Goal: Information Seeking & Learning: Learn about a topic

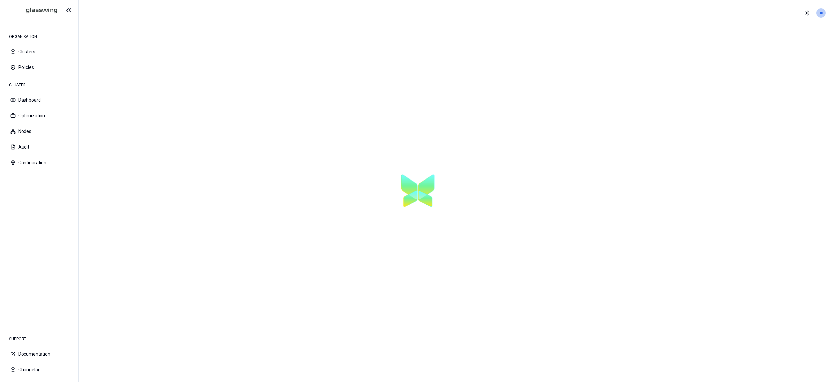
click at [819, 13] on html "ORGANISATION Clusters Policies CLUSTER Dashboard Optimization Nodes Audit Confi…" at bounding box center [418, 191] width 836 height 382
click at [772, 59] on div "Logout" at bounding box center [789, 60] width 70 height 10
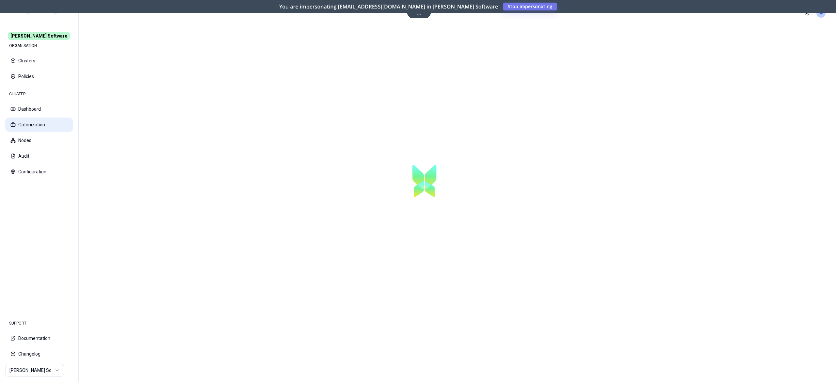
click at [45, 124] on button "Optimization" at bounding box center [39, 125] width 68 height 14
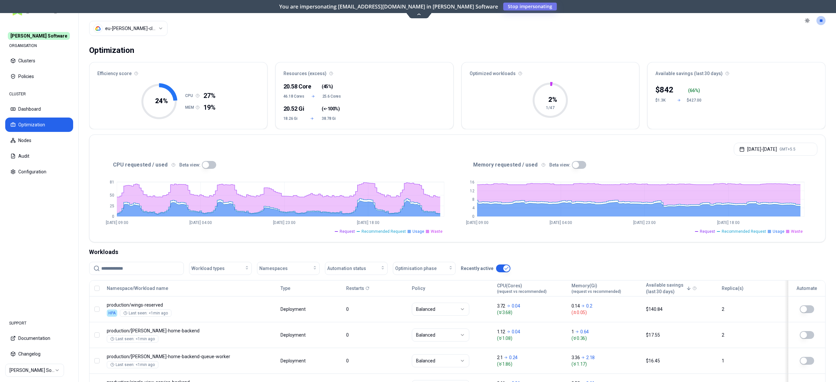
click at [149, 33] on html "Rex Software ORGANISATION Clusters Policies CLUSTER Dashboard Optimization Node…" at bounding box center [418, 191] width 836 height 382
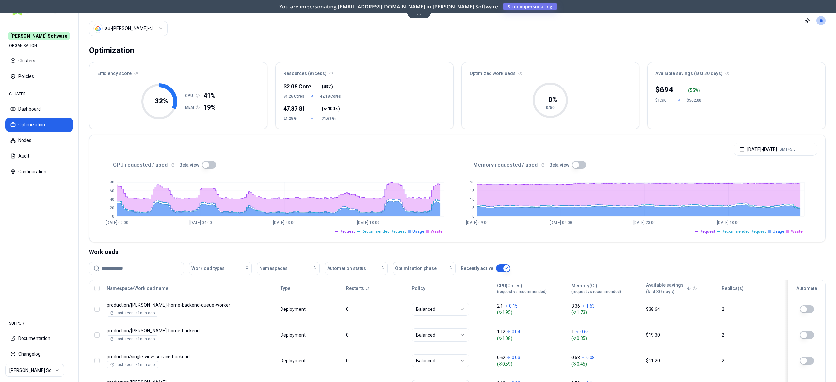
click at [161, 28] on html "Rex Software ORGANISATION Clusters Policies CLUSTER Dashboard Optimization Node…" at bounding box center [418, 191] width 836 height 382
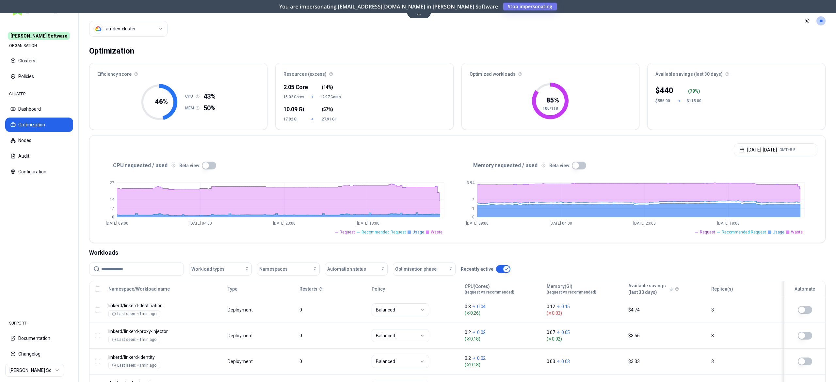
click at [209, 165] on button "button" at bounding box center [209, 166] width 14 height 8
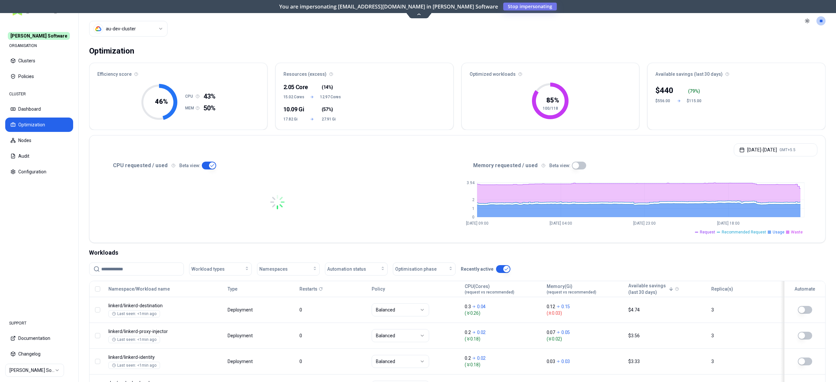
click at [580, 163] on button "button" at bounding box center [579, 166] width 14 height 8
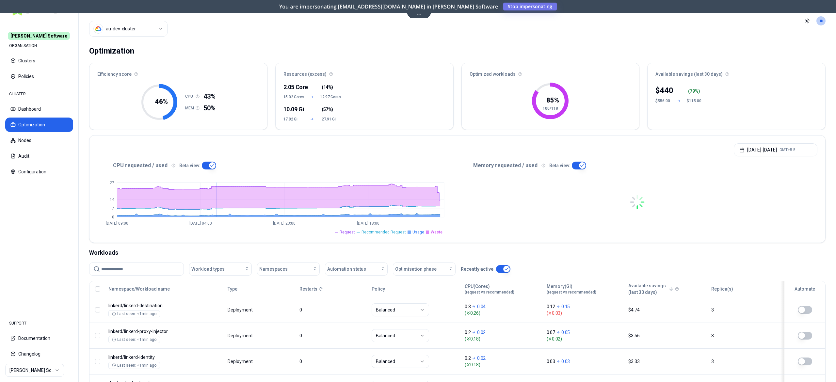
click at [203, 170] on button "button" at bounding box center [209, 166] width 14 height 8
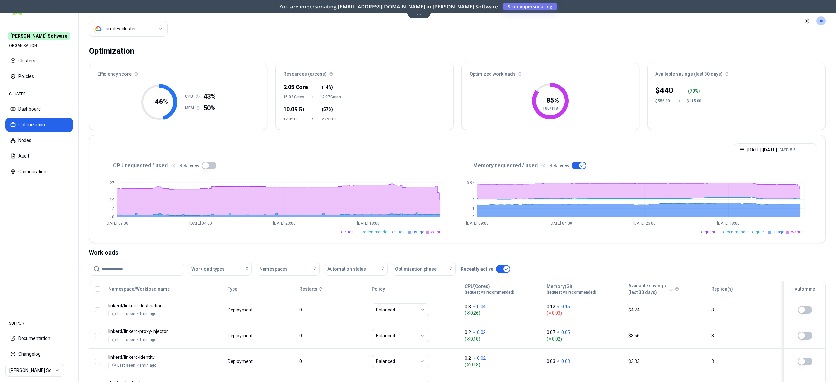
click at [208, 166] on button "button" at bounding box center [209, 166] width 14 height 8
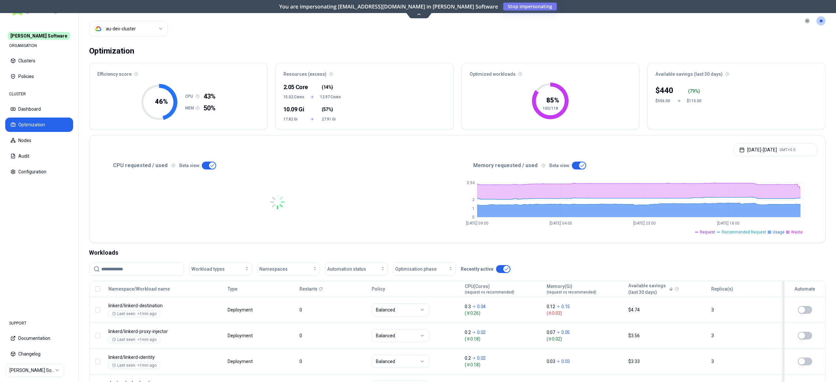
click at [205, 167] on button "button" at bounding box center [209, 166] width 14 height 8
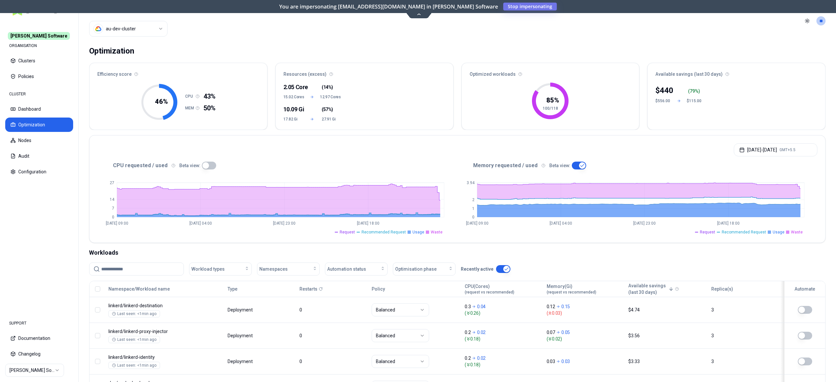
click at [211, 166] on button "button" at bounding box center [209, 166] width 14 height 8
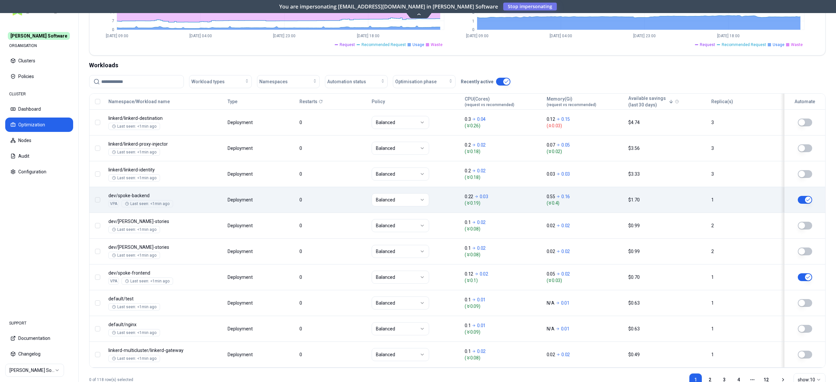
scroll to position [65, 0]
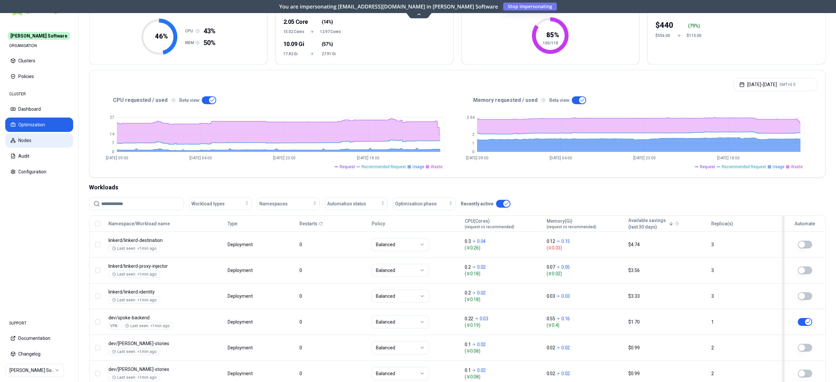
click at [29, 144] on button "Nodes" at bounding box center [39, 140] width 68 height 14
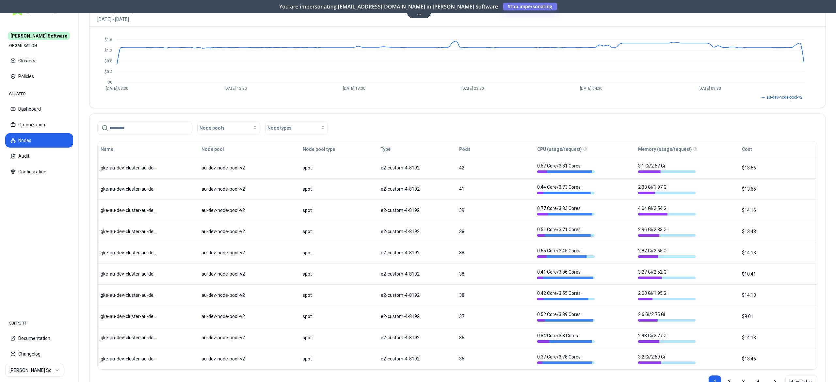
scroll to position [97, 0]
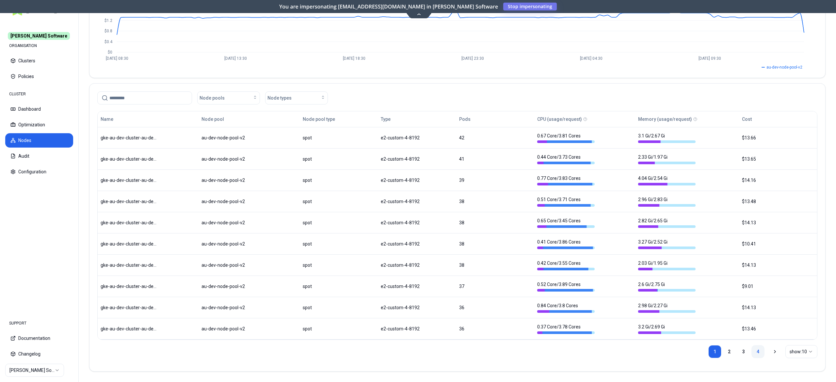
click at [757, 350] on link "4" at bounding box center [758, 351] width 13 height 13
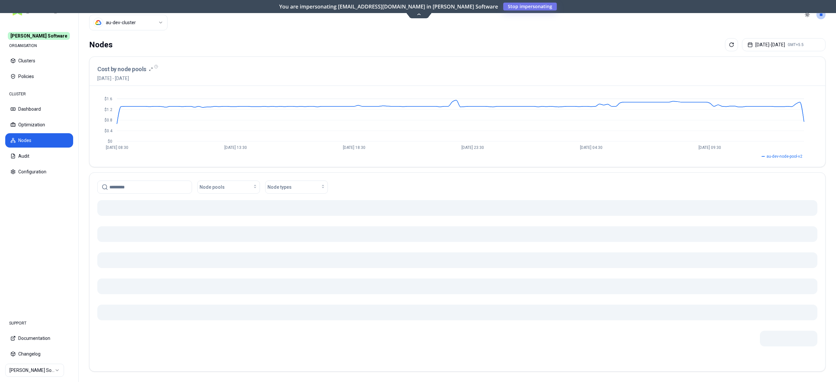
scroll to position [0, 0]
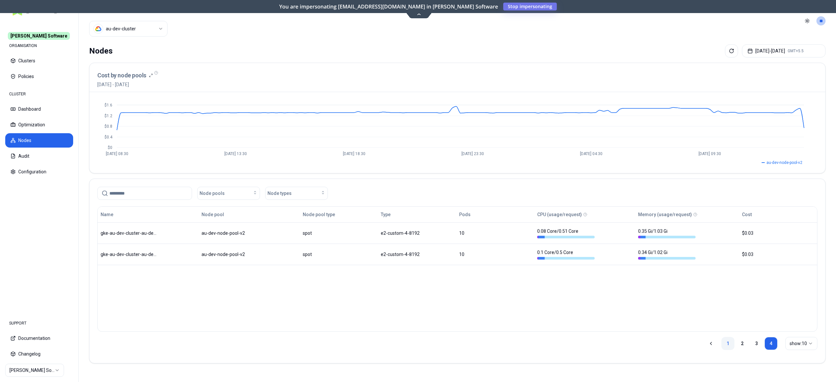
click at [732, 344] on link "1" at bounding box center [728, 343] width 13 height 13
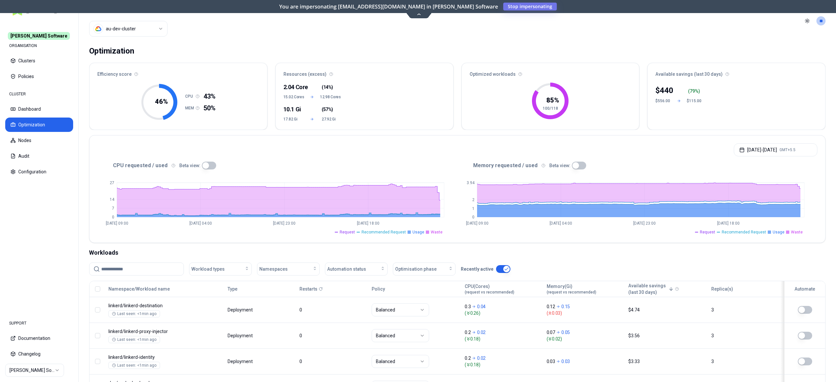
click at [203, 167] on button "button" at bounding box center [209, 166] width 14 height 8
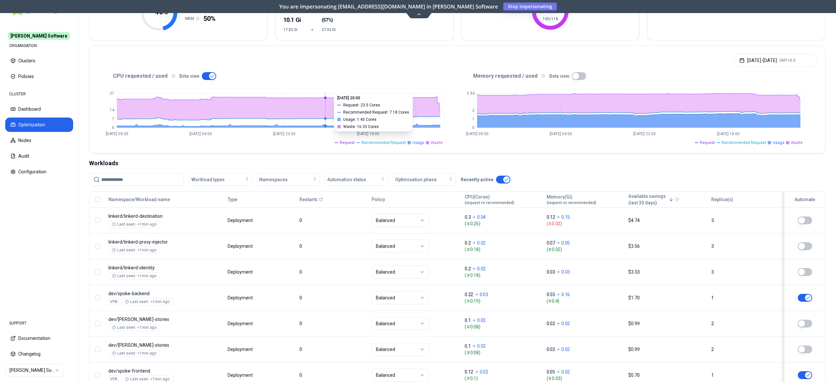
scroll to position [89, 0]
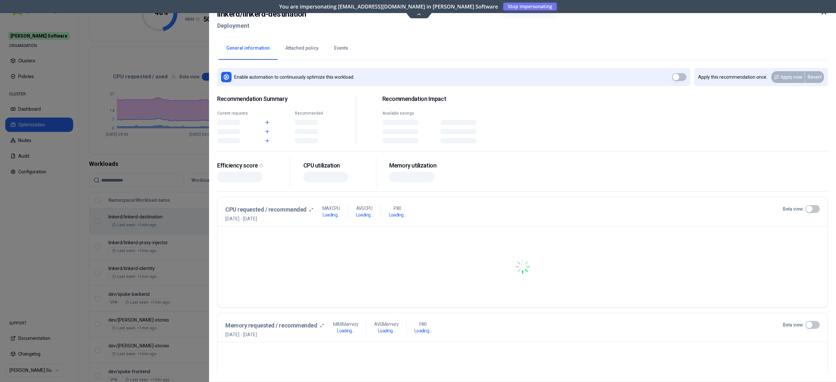
click at [259, 212] on body "Rex Software ORGANISATION Clusters Policies CLUSTER Dashboard Optimization Node…" at bounding box center [418, 191] width 836 height 382
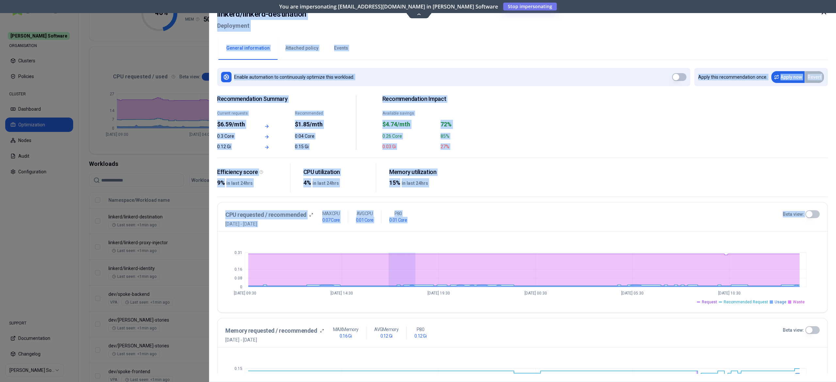
drag, startPoint x: 414, startPoint y: 260, endPoint x: 75, endPoint y: 210, distance: 342.7
click at [75, 210] on div at bounding box center [418, 191] width 836 height 382
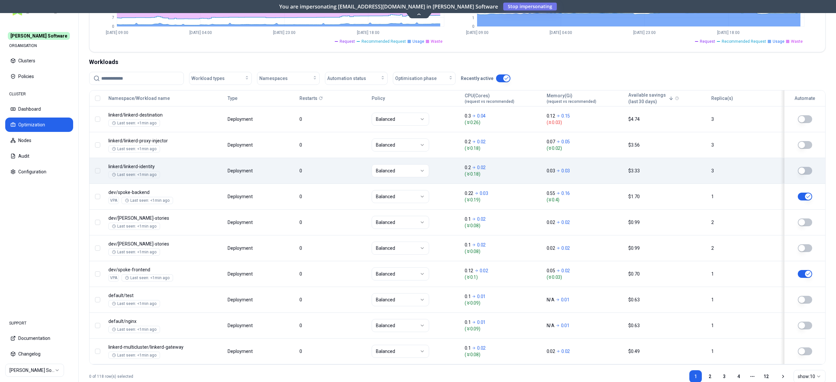
scroll to position [191, 0]
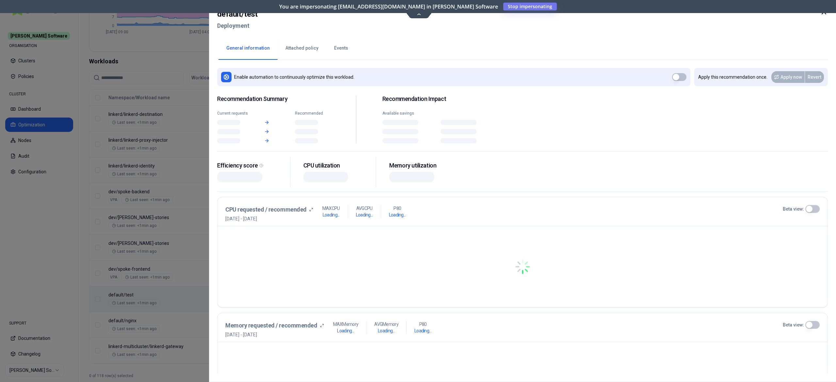
click at [276, 306] on body "Rex Software ORGANISATION Clusters Policies CLUSTER Dashboard Optimization Node…" at bounding box center [418, 191] width 836 height 382
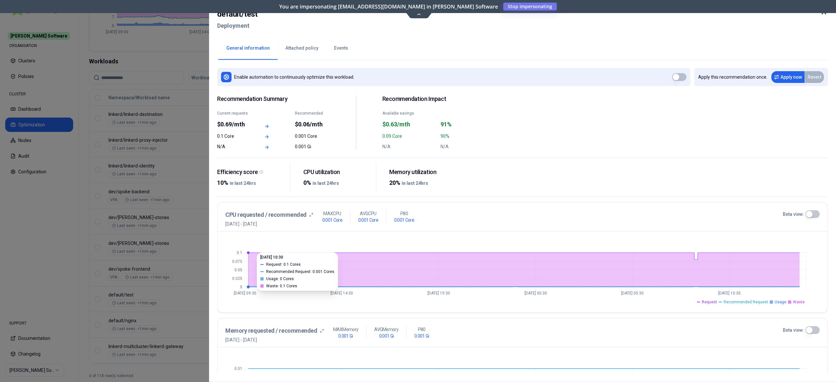
click at [153, 270] on div at bounding box center [418, 191] width 836 height 382
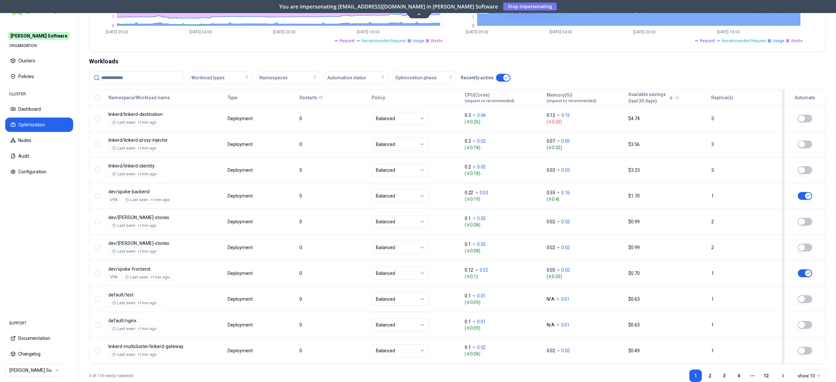
scroll to position [212, 0]
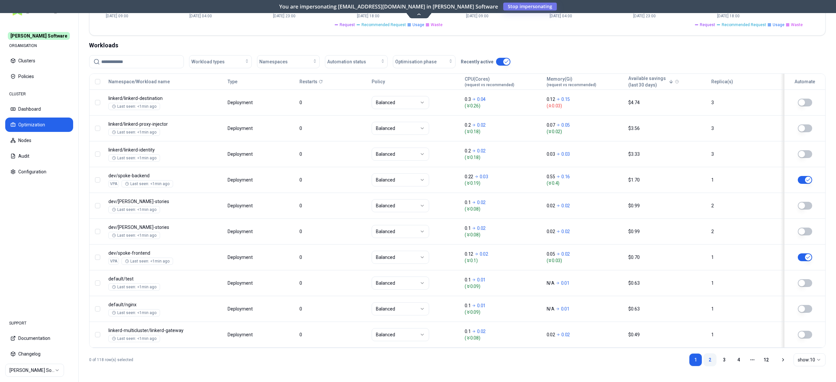
click at [710, 360] on link "2" at bounding box center [710, 359] width 13 height 13
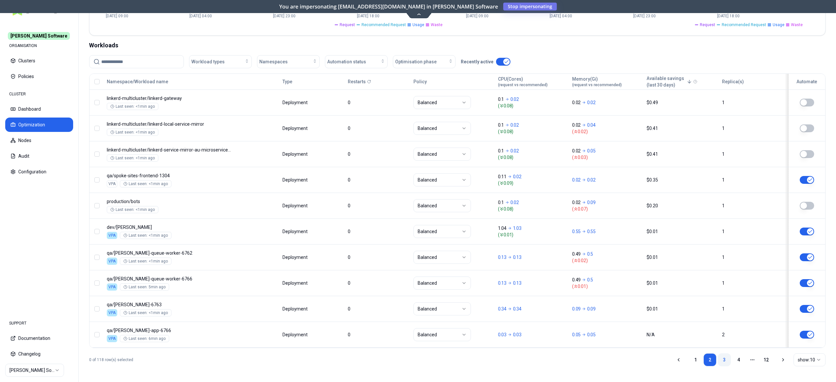
click at [720, 356] on link "3" at bounding box center [724, 359] width 13 height 13
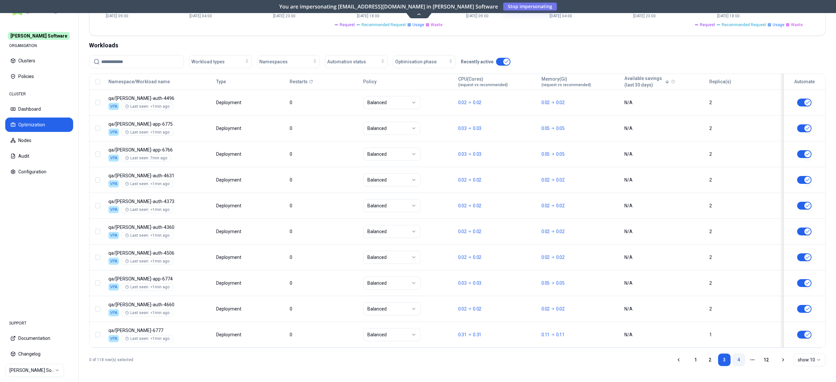
click at [738, 360] on link "4" at bounding box center [738, 359] width 13 height 13
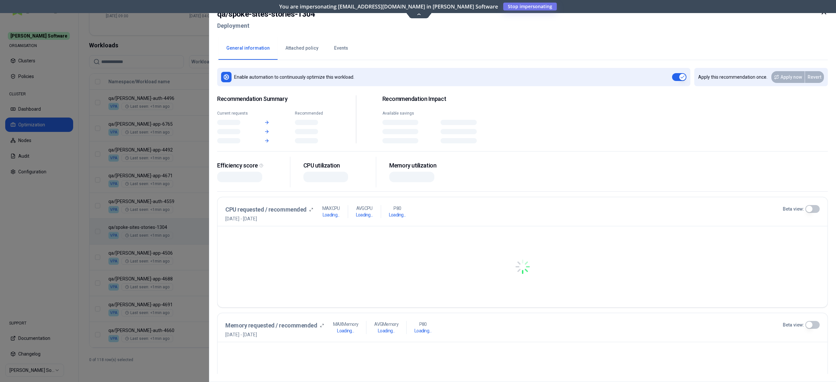
click at [266, 219] on body "Rex Software ORGANISATION Clusters Policies CLUSTER Dashboard Optimization Node…" at bounding box center [418, 191] width 836 height 382
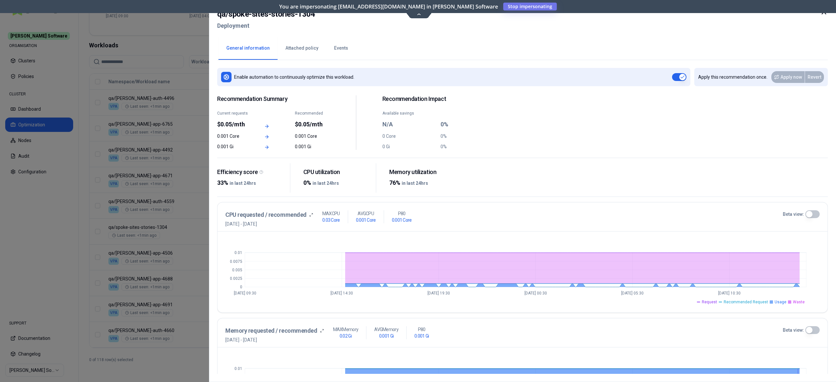
scroll to position [27, 0]
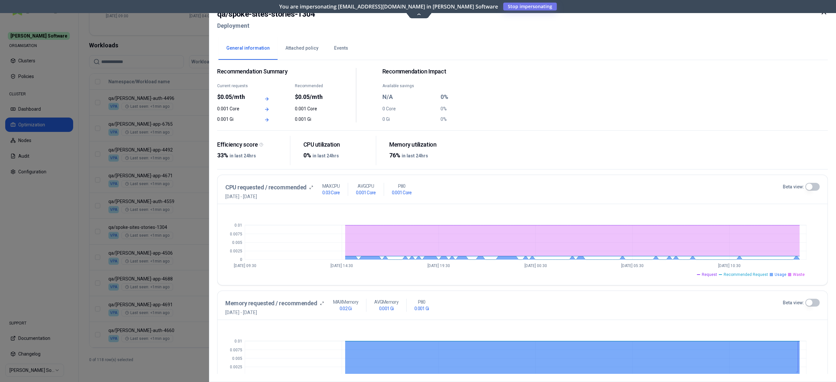
click at [67, 214] on div at bounding box center [418, 191] width 836 height 382
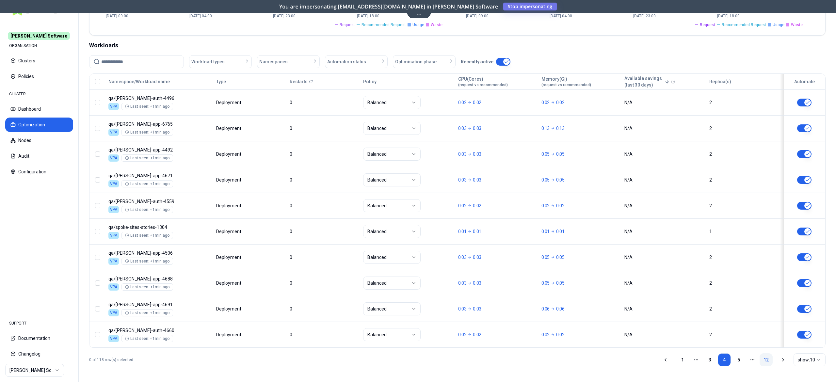
click at [768, 356] on link "12" at bounding box center [766, 359] width 13 height 13
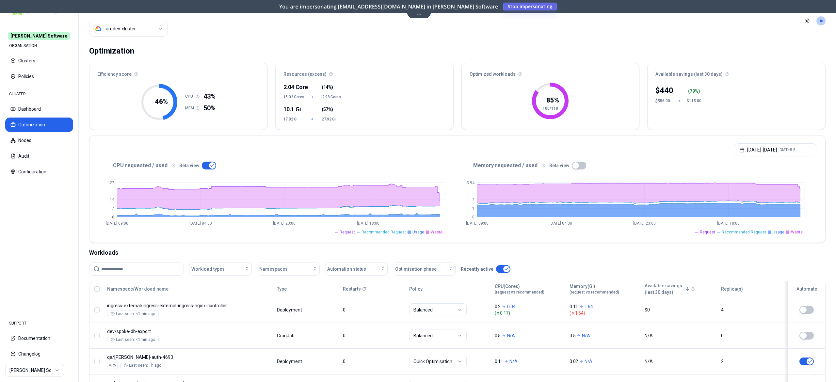
click at [0, 0] on span "Stop impersonating" at bounding box center [0, 0] width 0 height 0
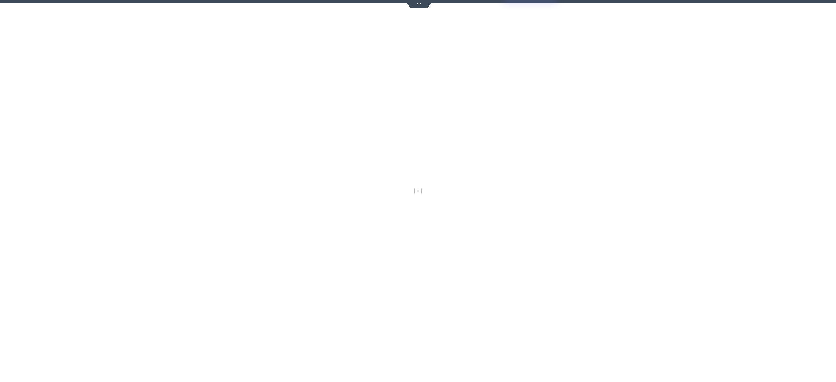
click at [519, 8] on div at bounding box center [418, 191] width 836 height 382
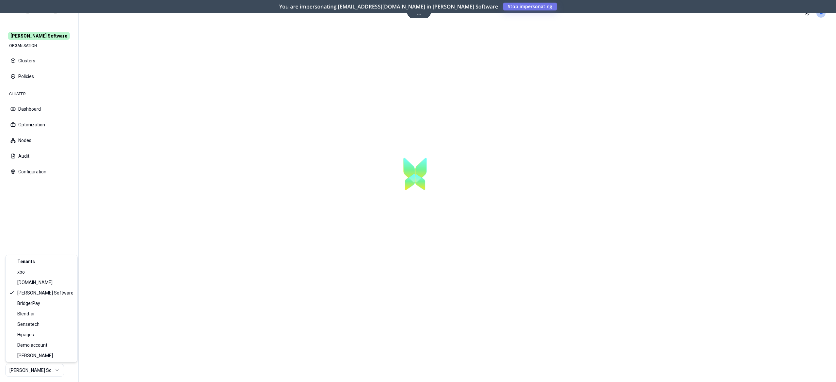
click at [26, 373] on html "[PERSON_NAME] Software ORGANISATION Clusters Policies CLUSTER Dashboard Optimiz…" at bounding box center [418, 191] width 836 height 382
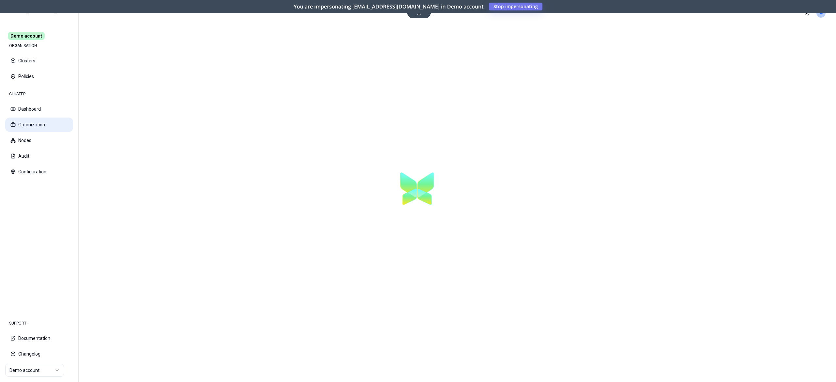
click at [47, 127] on button "Optimization" at bounding box center [39, 125] width 68 height 14
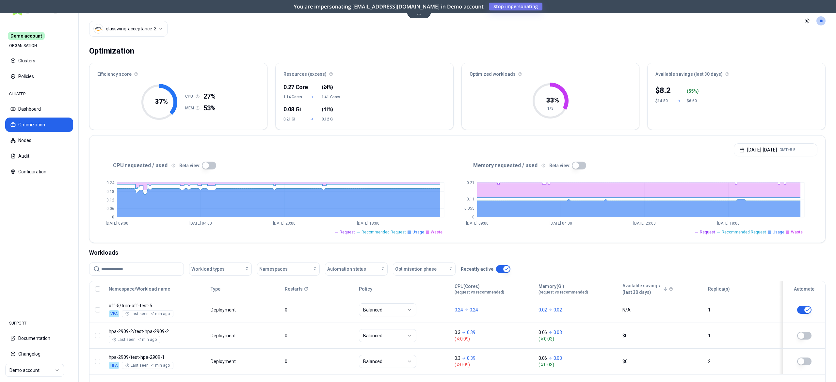
click at [155, 33] on html "Demo account ORGANISATION Clusters Policies CLUSTER Dashboard Optimization Node…" at bounding box center [418, 191] width 836 height 382
click at [139, 64] on div "Efficiency score" at bounding box center [179, 72] width 178 height 18
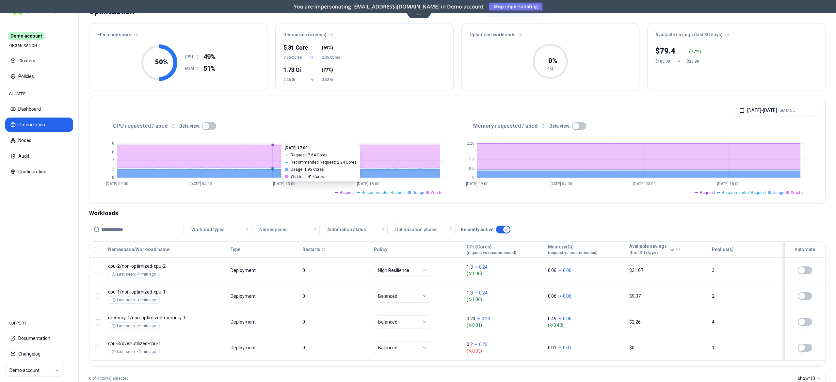
scroll to position [59, 0]
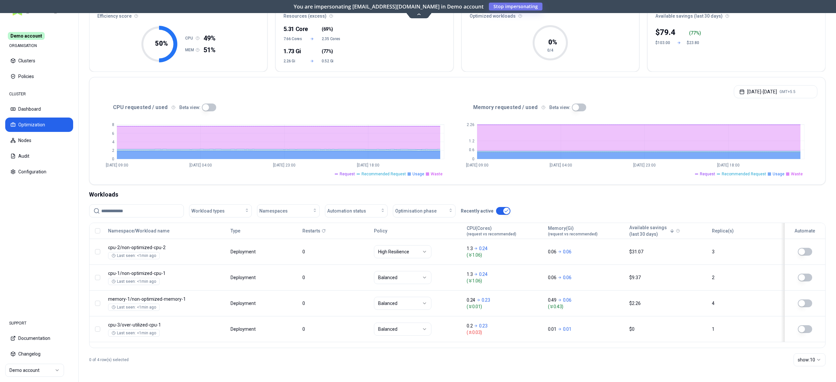
click at [207, 107] on button "button" at bounding box center [209, 108] width 14 height 8
click at [204, 109] on button "button" at bounding box center [209, 108] width 14 height 8
click at [210, 105] on button "button" at bounding box center [209, 108] width 14 height 8
click at [37, 373] on html "Demo account ORGANISATION Clusters Policies CLUSTER Dashboard Optimization Node…" at bounding box center [418, 191] width 836 height 382
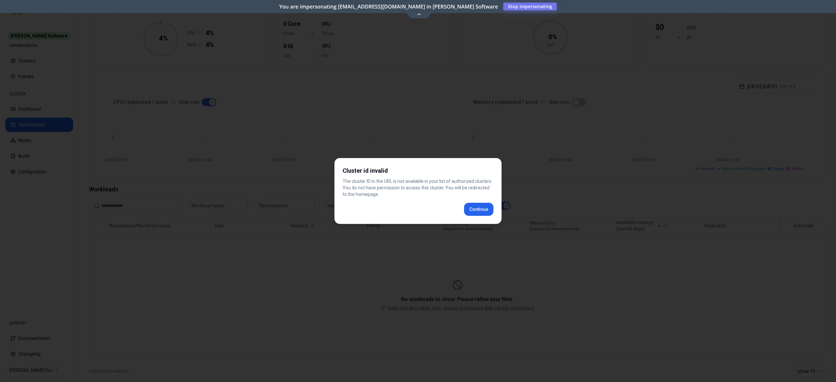
scroll to position [54, 0]
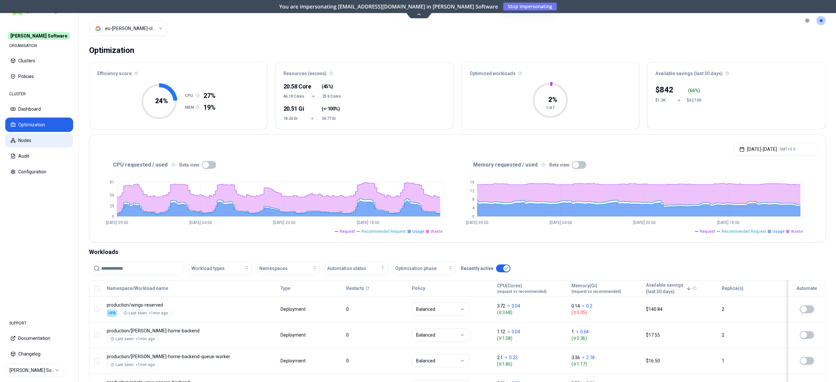
click at [31, 135] on button "Nodes" at bounding box center [39, 140] width 68 height 14
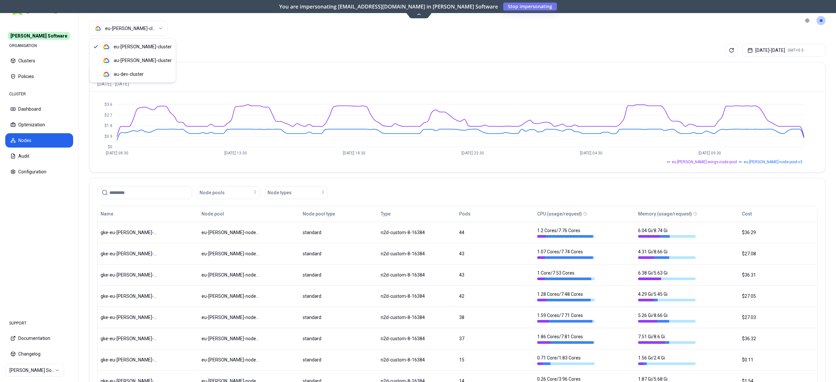
click at [149, 25] on html "[PERSON_NAME] Software ORGANISATION Clusters Policies CLUSTER Dashboard Optimiz…" at bounding box center [418, 191] width 836 height 382
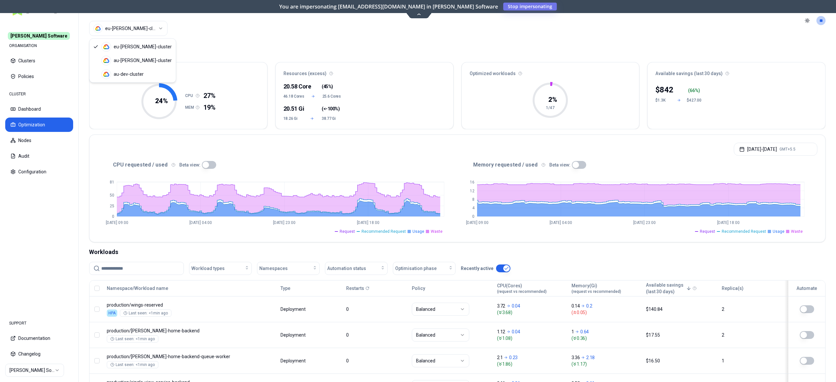
click at [135, 35] on html "[PERSON_NAME] Software ORGANISATION Clusters Policies CLUSTER Dashboard Optimiz…" at bounding box center [418, 191] width 836 height 382
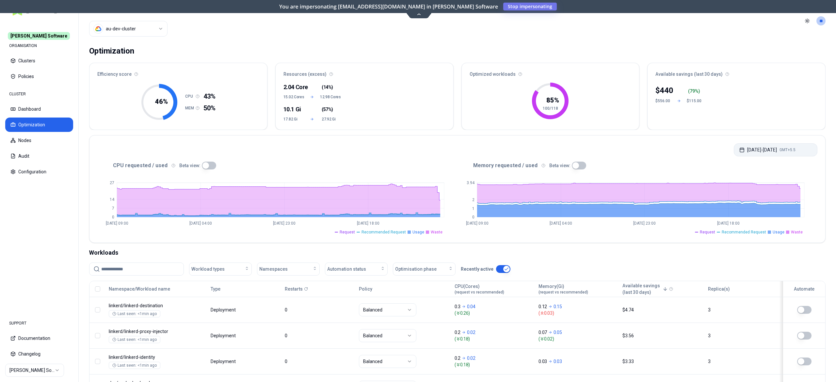
click at [787, 146] on button "[DATE] - [DATE] GMT+5.5" at bounding box center [776, 149] width 84 height 13
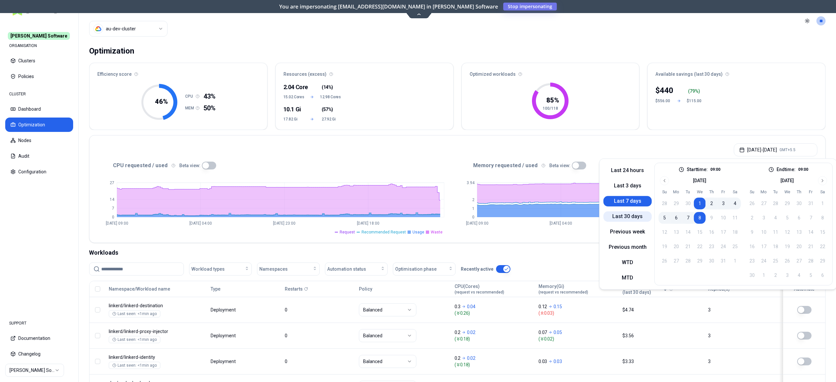
click at [613, 214] on button "Last 30 days" at bounding box center [628, 216] width 48 height 10
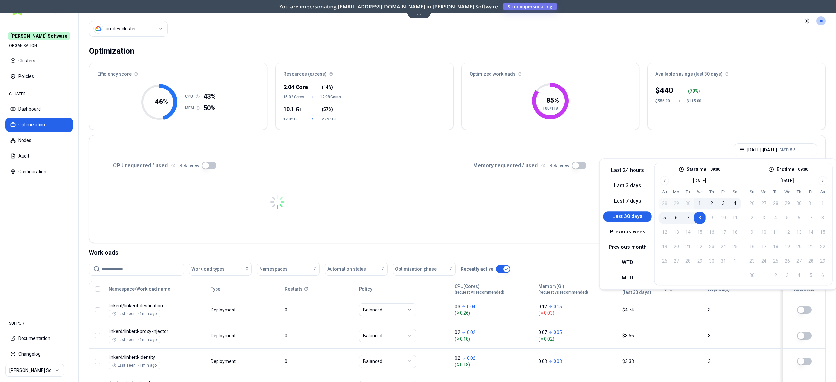
click at [314, 138] on div "Sep 08, 2025 - Oct 08, 2025 GMT+5.5" at bounding box center [458, 148] width 736 height 25
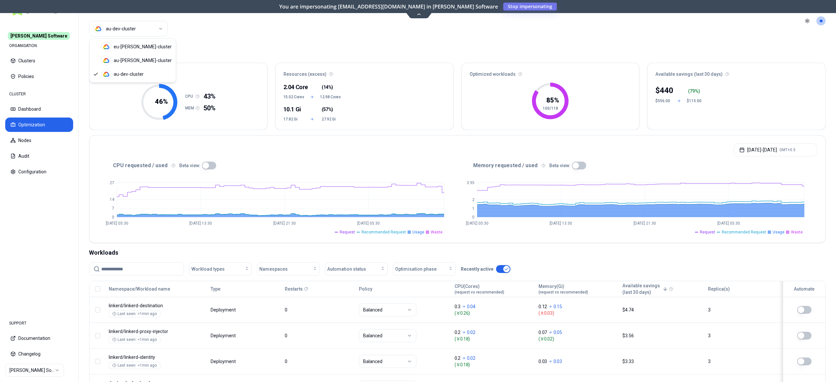
click at [155, 33] on html "Rex Software ORGANISATION Clusters Policies CLUSTER Dashboard Optimization Node…" at bounding box center [418, 191] width 836 height 382
click at [207, 167] on button "button" at bounding box center [209, 166] width 14 height 8
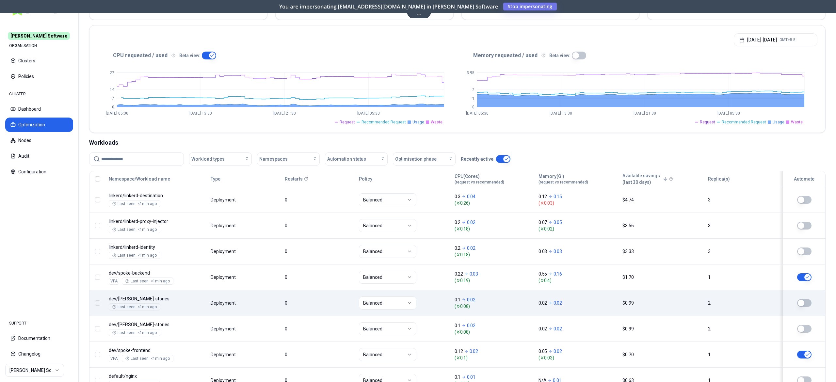
scroll to position [131, 0]
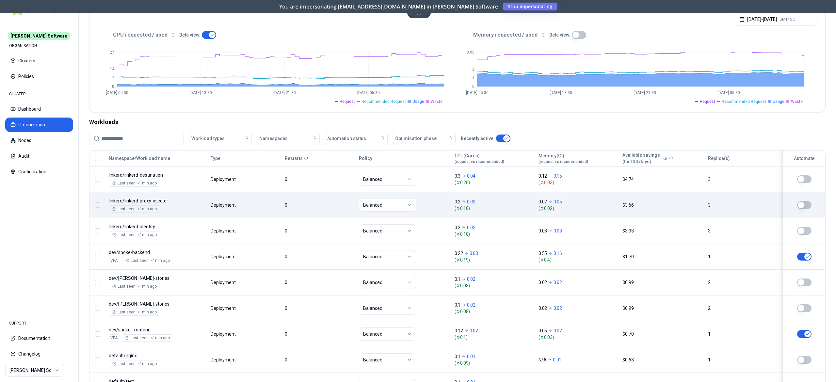
click at [332, 212] on body "Rex Software ORGANISATION Clusters Policies CLUSTER Dashboard Optimization Node…" at bounding box center [418, 191] width 836 height 382
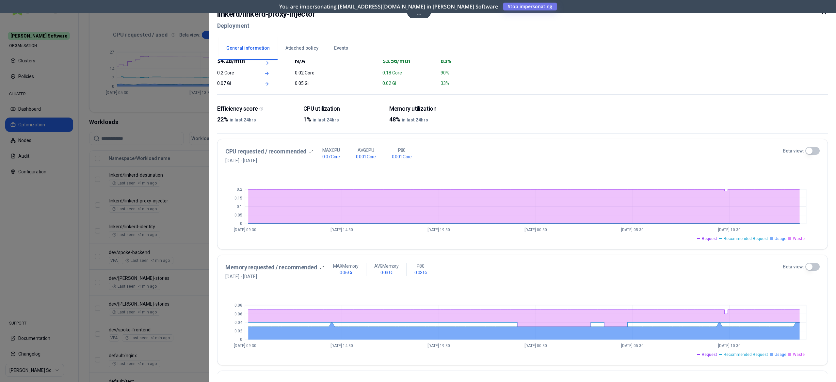
scroll to position [65, 0]
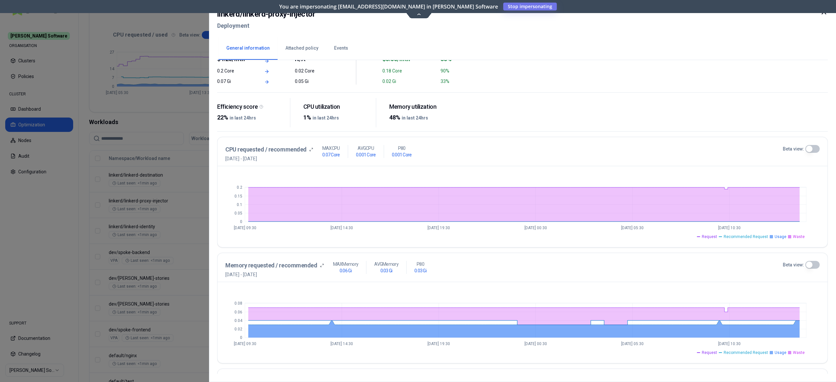
click at [812, 149] on button "Beta view:" at bounding box center [813, 149] width 14 height 8
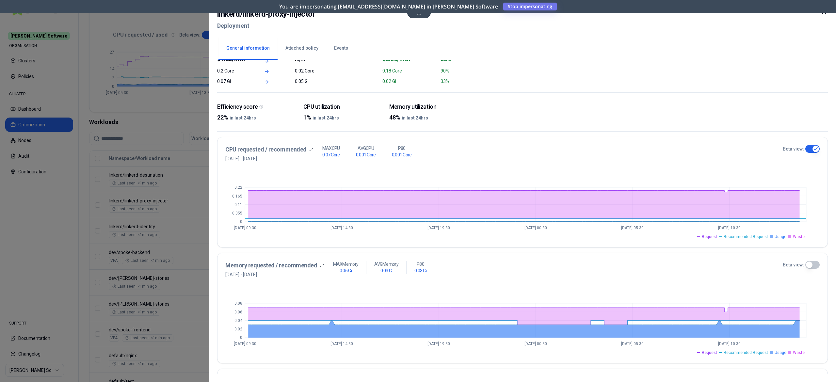
click at [158, 276] on div at bounding box center [418, 191] width 836 height 382
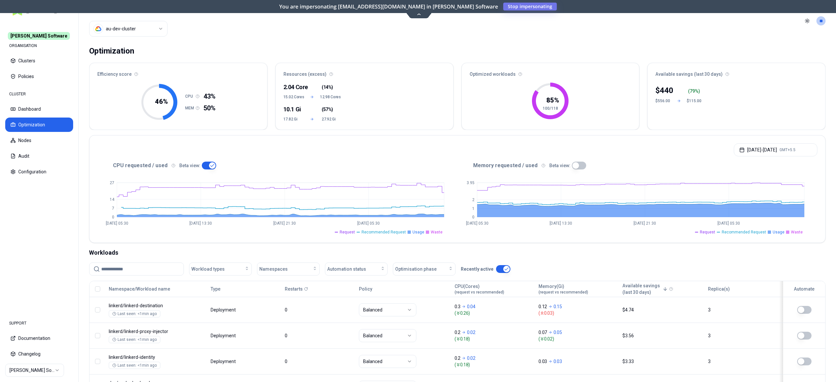
scroll to position [65, 0]
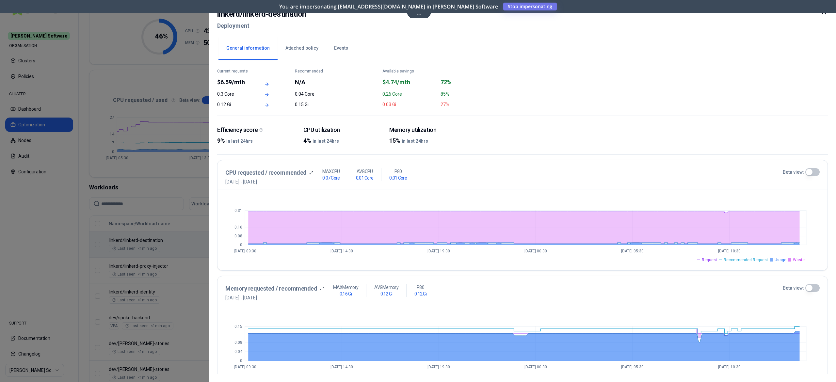
scroll to position [65, 0]
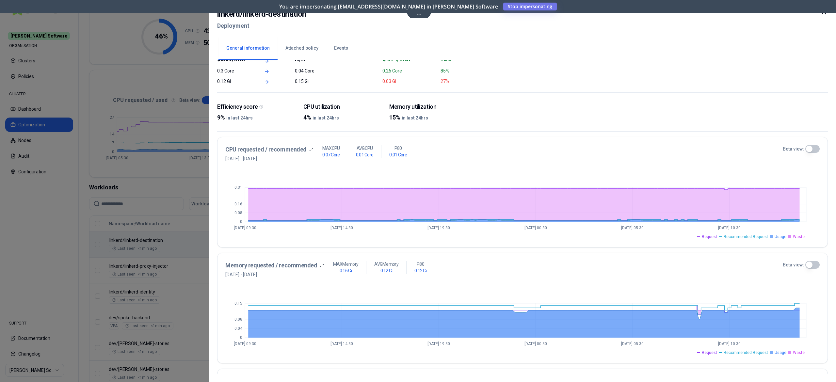
click at [812, 149] on button "Beta view:" at bounding box center [813, 149] width 14 height 8
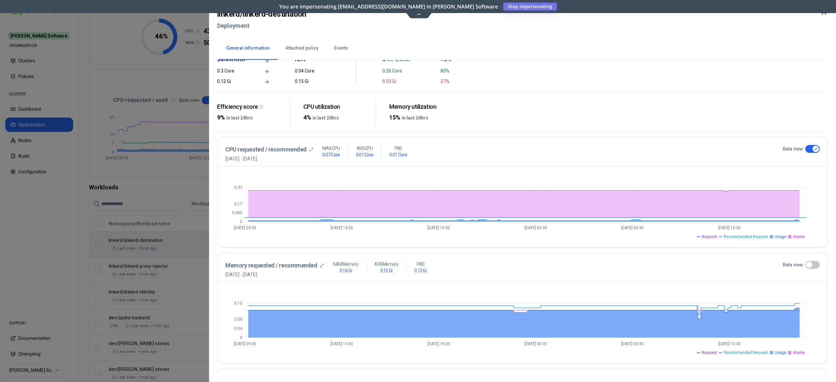
click at [142, 282] on div at bounding box center [418, 191] width 836 height 382
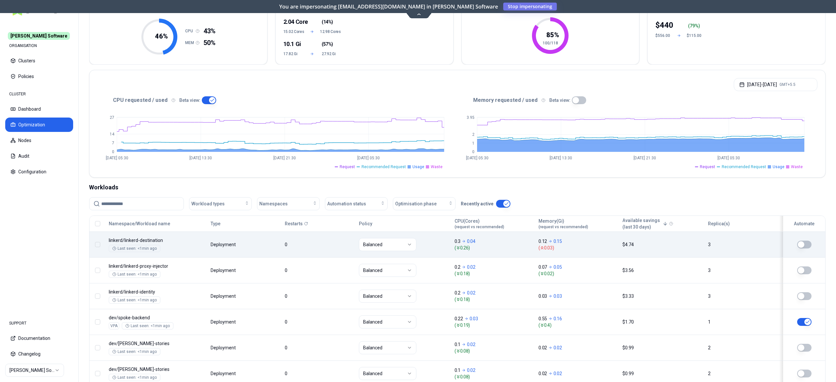
click at [214, 250] on body "Rex Software ORGANISATION Clusters Policies CLUSTER Dashboard Optimization Node…" at bounding box center [418, 191] width 836 height 382
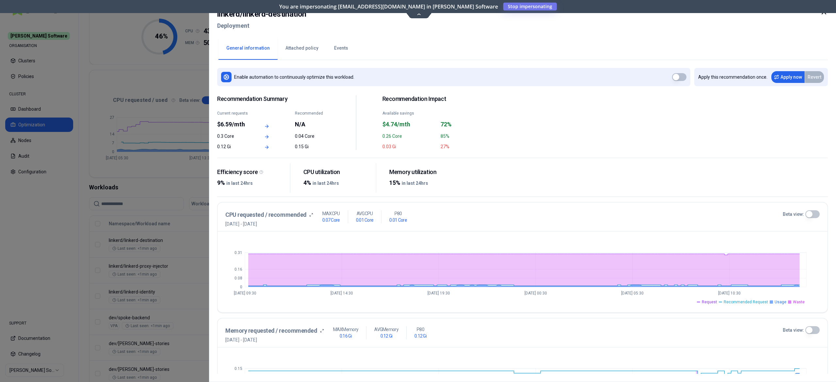
click at [814, 216] on button "Beta view:" at bounding box center [813, 214] width 14 height 8
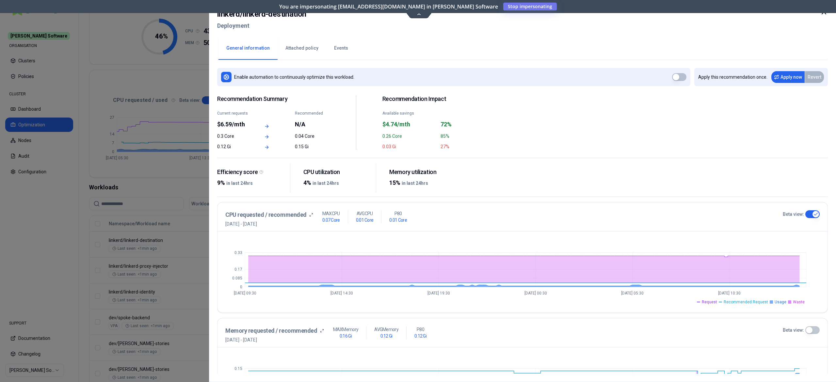
click at [138, 320] on div at bounding box center [418, 191] width 836 height 382
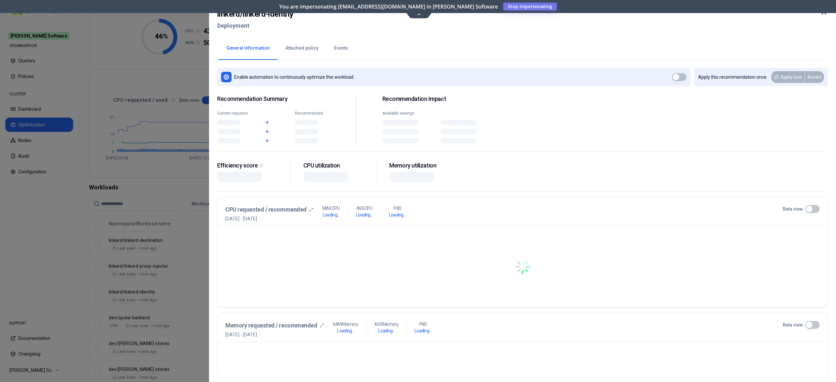
click at [171, 295] on div at bounding box center [418, 191] width 836 height 382
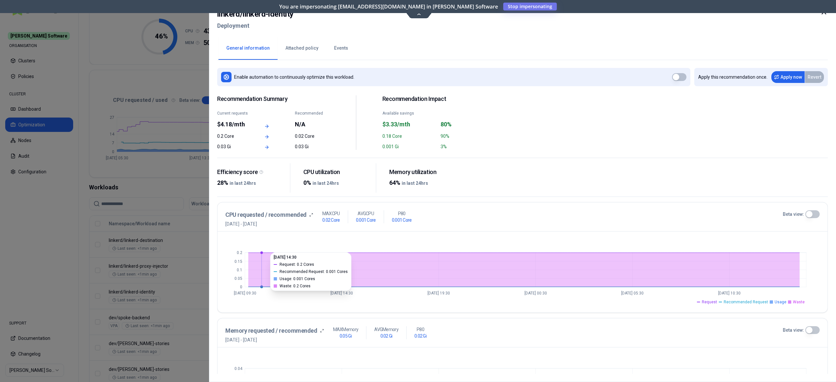
click at [814, 214] on button "Beta view:" at bounding box center [813, 214] width 14 height 8
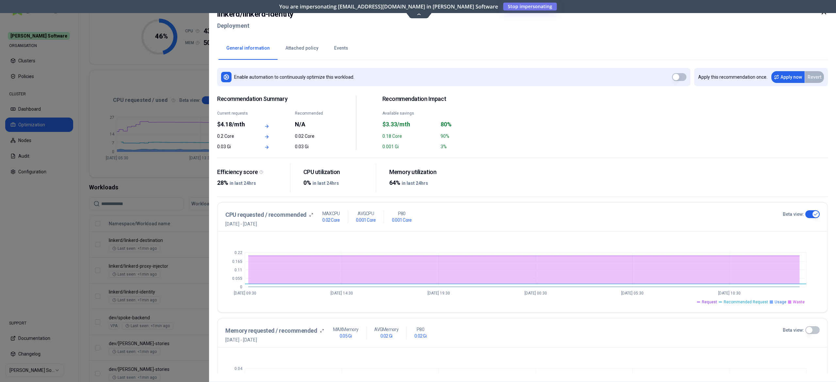
click at [135, 313] on div at bounding box center [418, 191] width 836 height 382
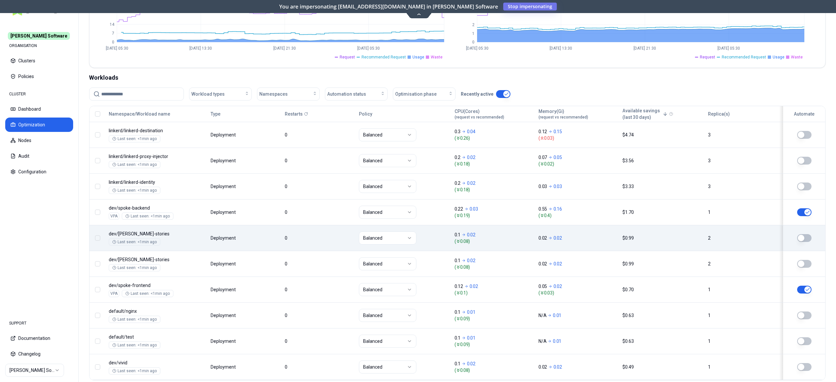
scroll to position [196, 0]
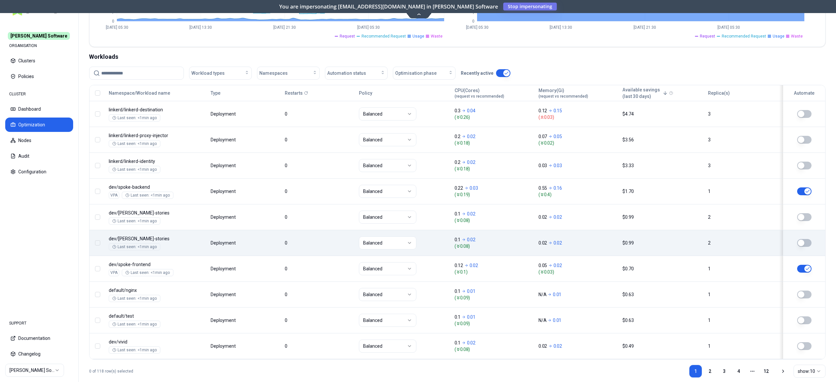
click at [181, 256] on body "Rex Software ORGANISATION Clusters Policies CLUSTER Dashboard Optimization Node…" at bounding box center [418, 191] width 836 height 382
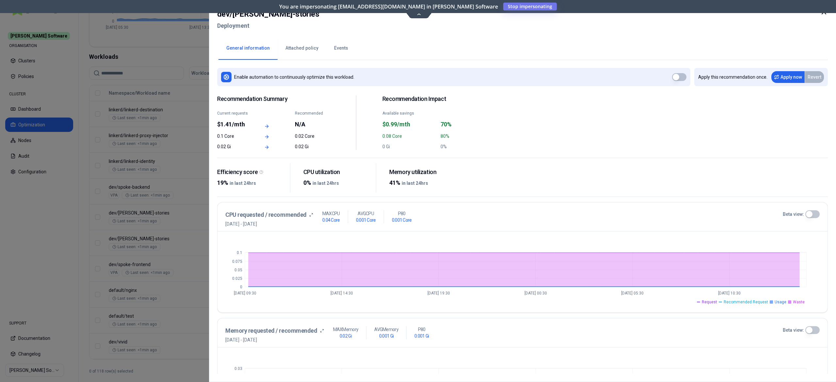
click at [812, 215] on button "Beta view:" at bounding box center [813, 214] width 14 height 8
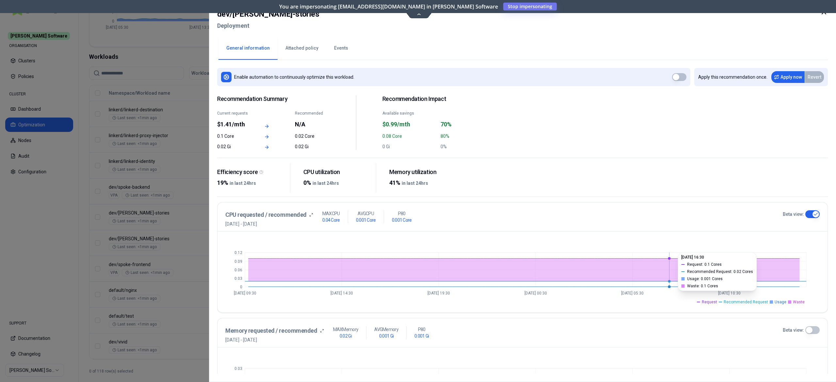
type button "on"
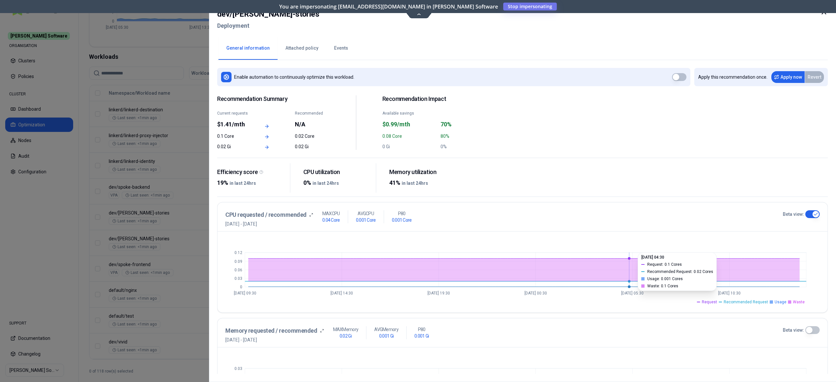
click at [667, 246] on icon "0 0.03 0.06 0.09 0.12 Oct 1 09:30 Oct 2 14:30 Oct 3 19:30 Oct 5 00:30 Oct 6 05:…" at bounding box center [522, 271] width 594 height 65
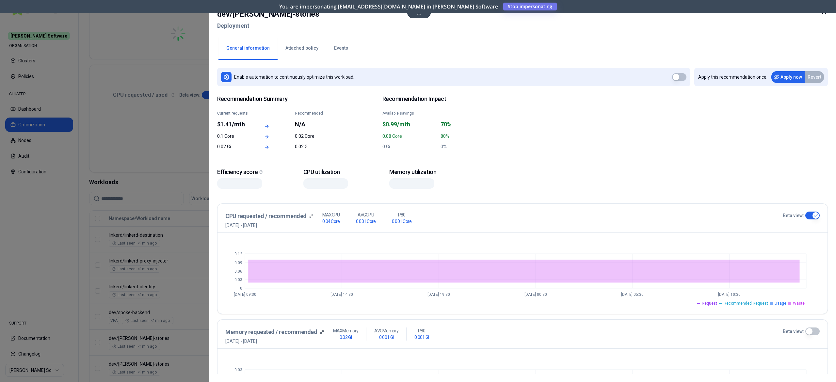
scroll to position [196, 0]
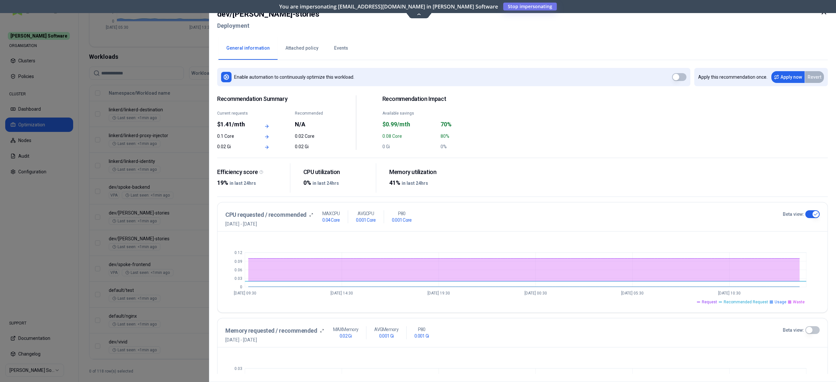
click at [824, 14] on icon at bounding box center [824, 12] width 8 height 8
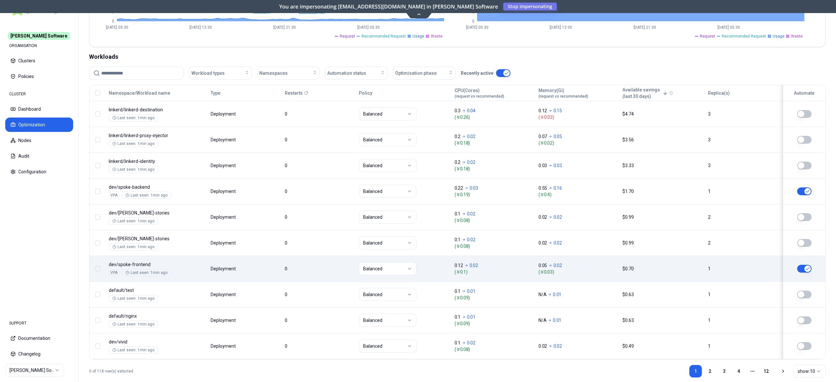
click at [297, 266] on body "Rex Software ORGANISATION Clusters Policies CLUSTER Dashboard Optimization Node…" at bounding box center [418, 191] width 836 height 382
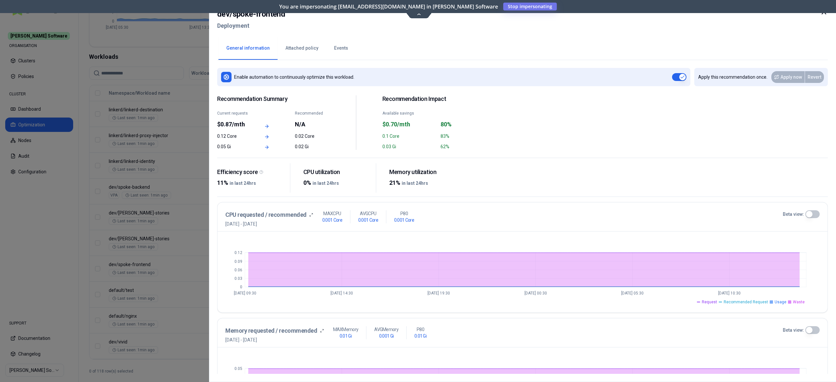
click at [813, 215] on button "Beta view:" at bounding box center [813, 214] width 14 height 8
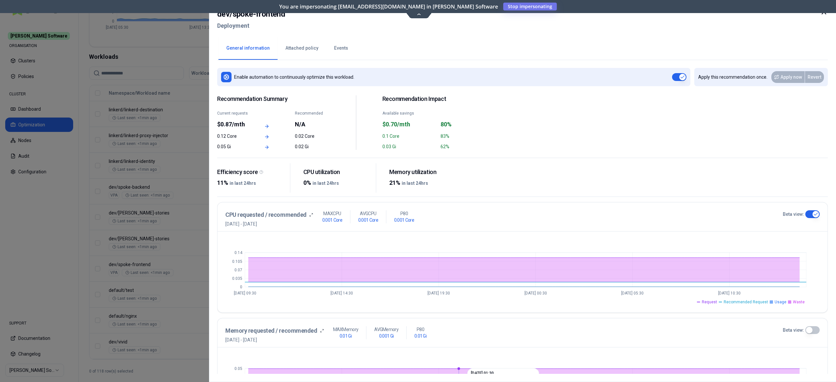
click at [173, 275] on div at bounding box center [418, 191] width 836 height 382
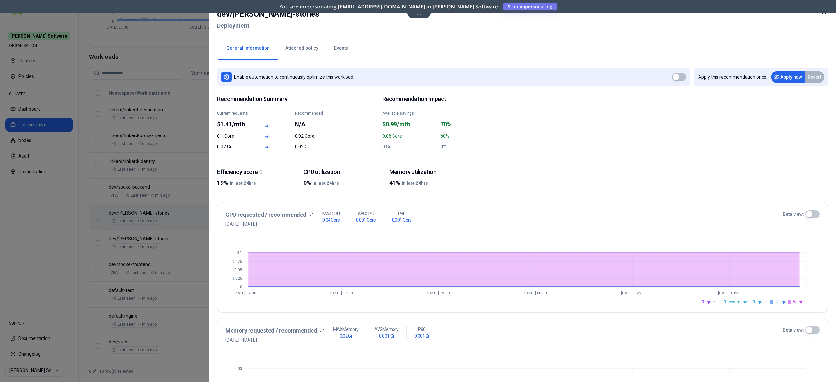
click at [129, 228] on div at bounding box center [418, 191] width 836 height 382
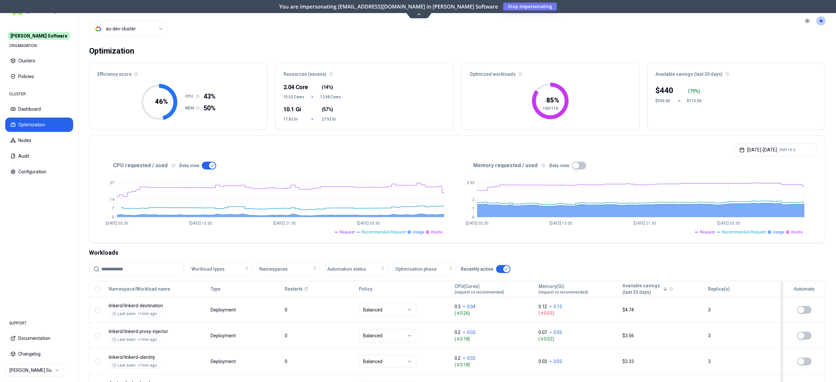
click at [143, 31] on html "Rex Software ORGANISATION Clusters Policies CLUSTER Dashboard Optimization Node…" at bounding box center [418, 191] width 836 height 382
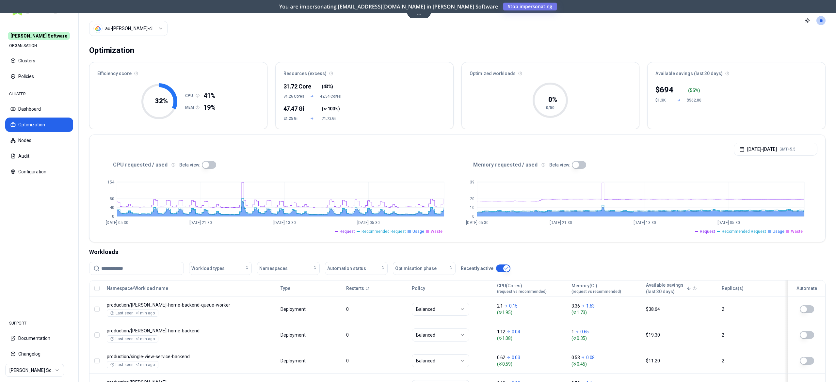
click at [207, 166] on button "button" at bounding box center [209, 165] width 14 height 8
click at [133, 36] on html "Rex Software ORGANISATION Clusters Policies CLUSTER Dashboard Optimization Node…" at bounding box center [418, 191] width 836 height 382
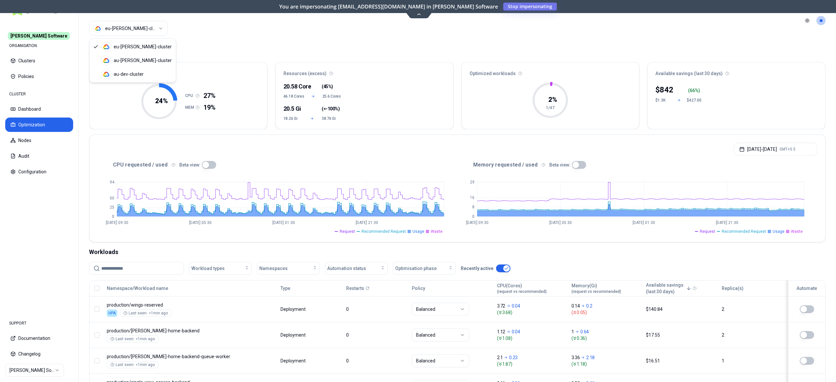
click at [139, 33] on html "Rex Software ORGANISATION Clusters Policies CLUSTER Dashboard Optimization Node…" at bounding box center [418, 191] width 836 height 382
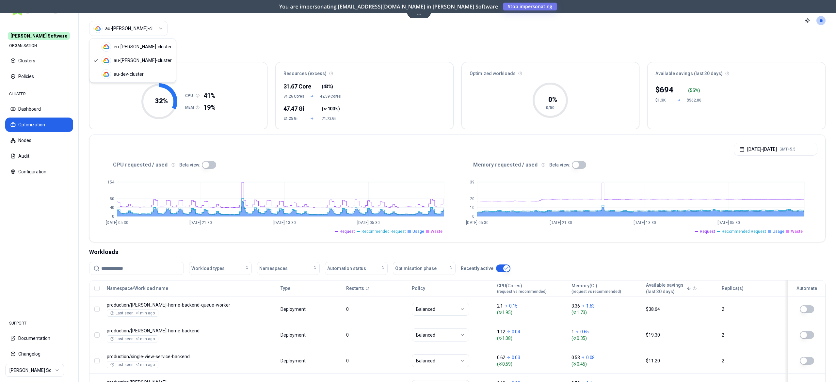
click at [142, 28] on html "Rex Software ORGANISATION Clusters Policies CLUSTER Dashboard Optimization Node…" at bounding box center [418, 191] width 836 height 382
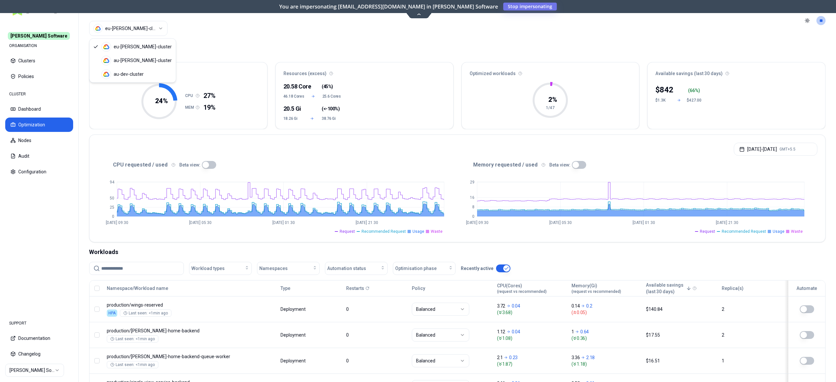
click at [148, 30] on html "Rex Software ORGANISATION Clusters Policies CLUSTER Dashboard Optimization Node…" at bounding box center [418, 191] width 836 height 382
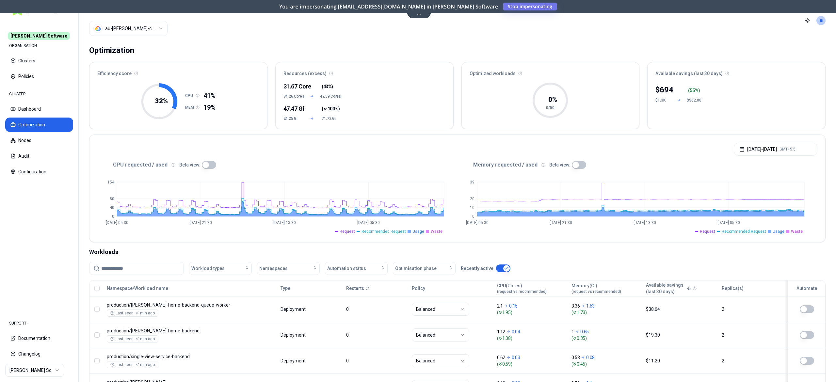
click at [207, 169] on button "button" at bounding box center [209, 165] width 14 height 8
click at [359, 197] on icon "0 40 80 154 Sep 12 05:30 Sep 18 21:30 Sep 25 13:30 Oct 2 05:30" at bounding box center [277, 201] width 360 height 65
click at [136, 29] on html "Rex Software ORGANISATION Clusters Policies CLUSTER Dashboard Optimization Node…" at bounding box center [418, 191] width 836 height 382
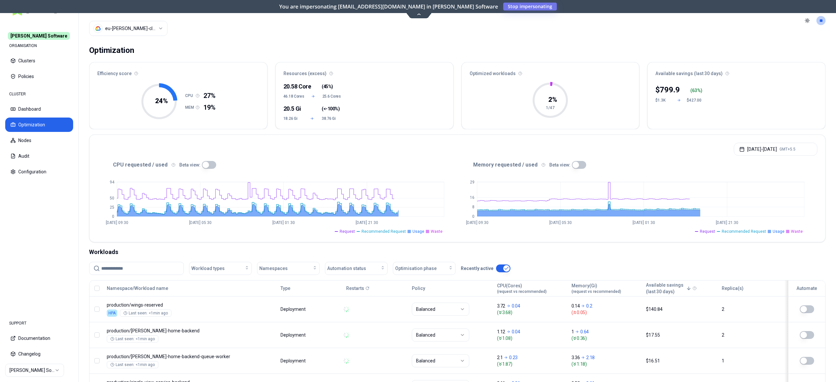
click at [210, 165] on button "button" at bounding box center [209, 165] width 14 height 8
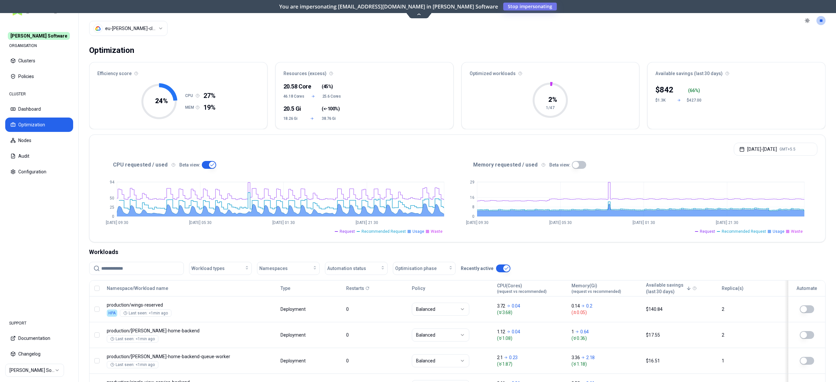
click at [578, 164] on button "button" at bounding box center [579, 165] width 14 height 8
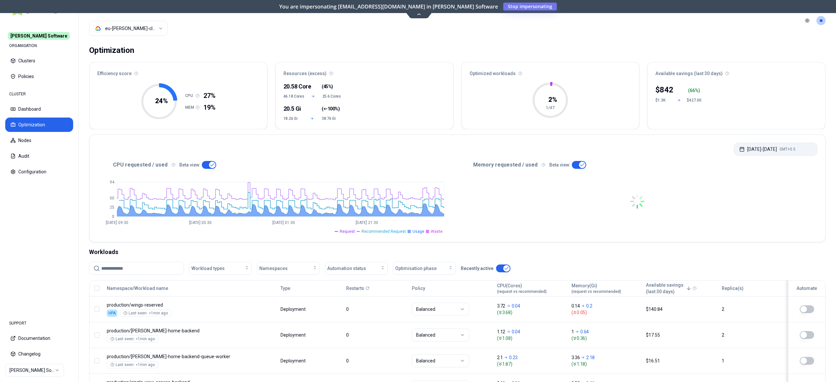
click at [754, 155] on button "Sep 08, 2025 - Oct 08, 2025 GMT+5.5" at bounding box center [776, 149] width 84 height 13
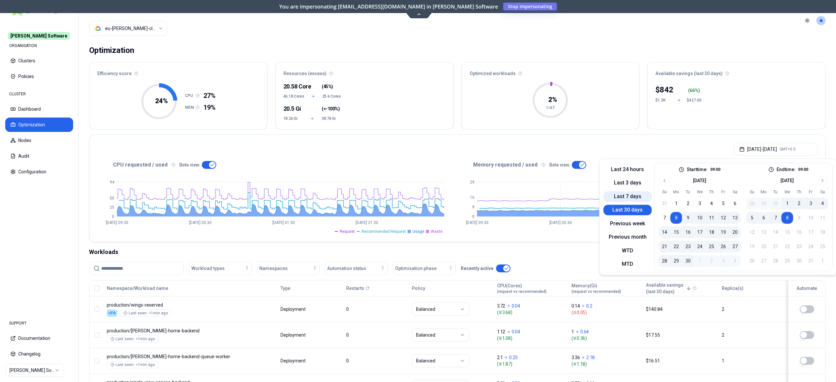
click at [627, 197] on button "Last 7 days" at bounding box center [628, 196] width 48 height 10
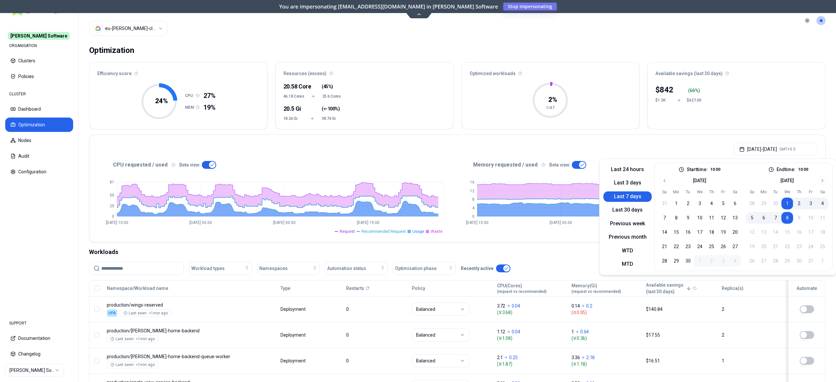
click at [633, 177] on div "Last 24 hours Last 3 days Last 7 days Last 30 days Previous week Previous month…" at bounding box center [628, 217] width 48 height 108
click at [629, 184] on button "Last 3 days" at bounding box center [628, 183] width 48 height 10
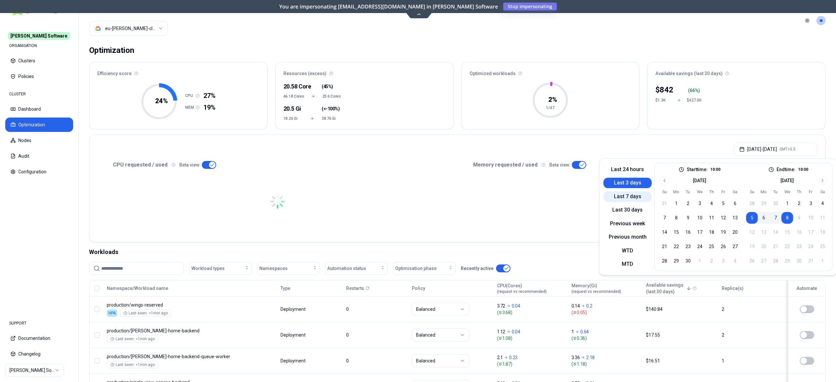
click at [625, 200] on button "Last 7 days" at bounding box center [628, 196] width 48 height 10
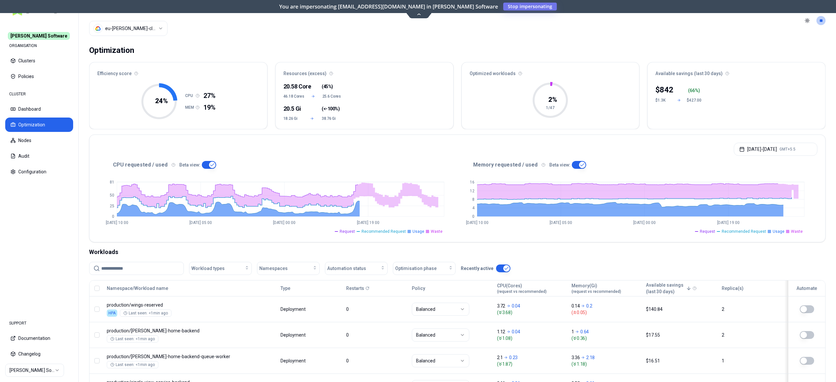
click at [392, 140] on div "Oct 01, 2025 - Oct 08, 2025 GMT+5.5" at bounding box center [458, 147] width 736 height 25
click at [766, 152] on button "Oct 01, 2025 - Oct 08, 2025 GMT+5.5" at bounding box center [776, 149] width 84 height 13
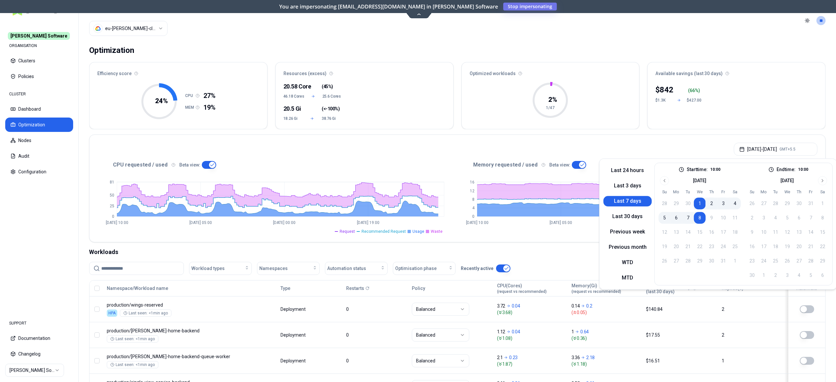
click at [619, 200] on button "Last 7 days" at bounding box center [628, 201] width 48 height 10
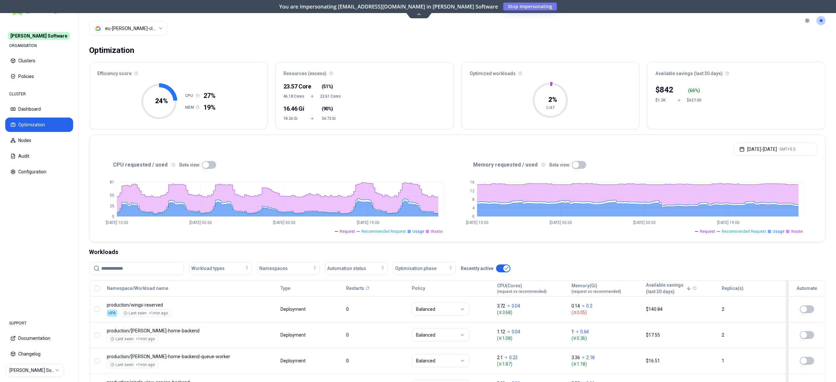
click at [208, 162] on div "CPU requested / used Beta view: 0 25 50 81 [DATE] 10:00 [DATE] 05:00 [DATE] 00:…" at bounding box center [458, 201] width 736 height 82
click at [208, 166] on button "button" at bounding box center [209, 165] width 14 height 8
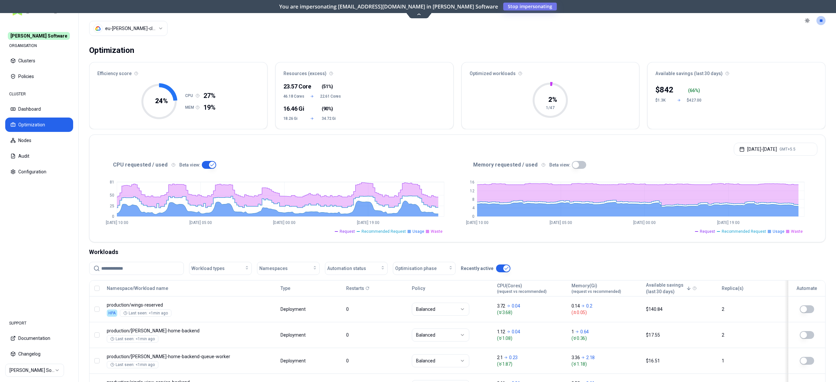
click at [156, 29] on html "[PERSON_NAME] Software ORGANISATION Clusters Policies CLUSTER Dashboard Optimiz…" at bounding box center [418, 191] width 836 height 382
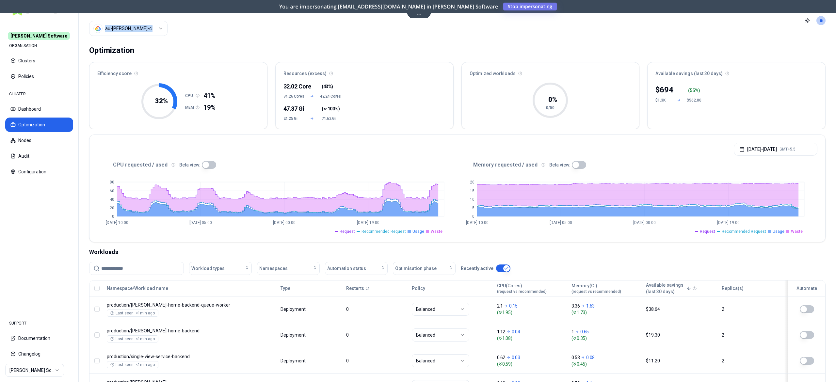
click at [207, 164] on button "button" at bounding box center [209, 165] width 14 height 8
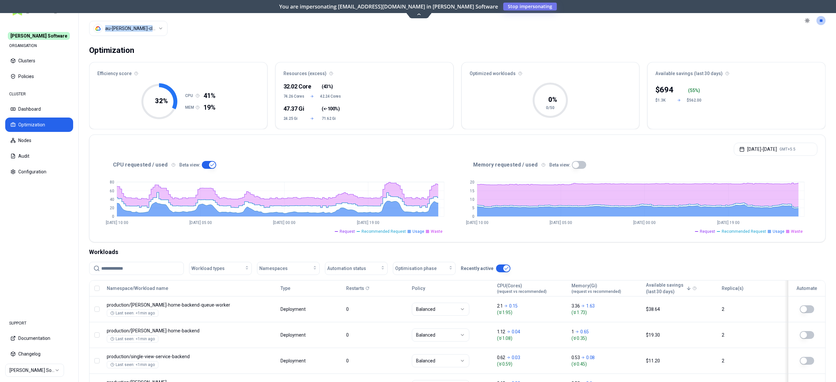
click at [157, 32] on html "[PERSON_NAME] Software ORGANISATION Clusters Policies CLUSTER Dashboard Optimiz…" at bounding box center [418, 191] width 836 height 382
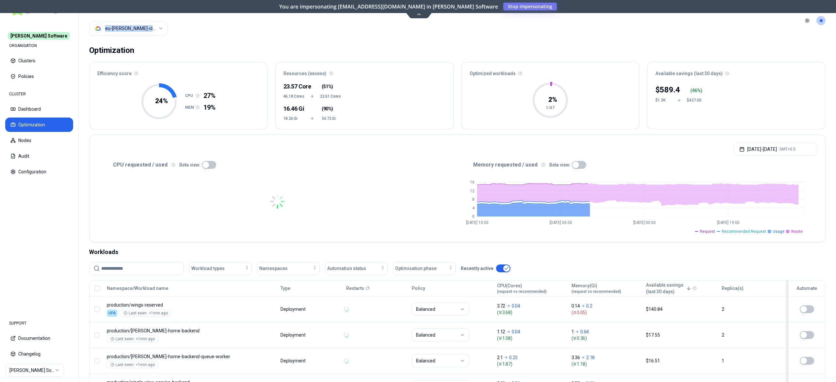
click at [209, 168] on button "button" at bounding box center [209, 165] width 14 height 8
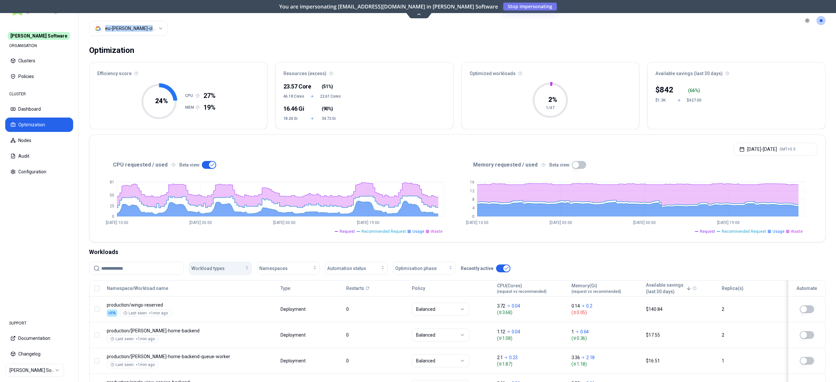
click at [237, 272] on div "Workload types" at bounding box center [220, 268] width 58 height 7
drag, startPoint x: 472, startPoint y: 165, endPoint x: 434, endPoint y: 161, distance: 37.4
click at [479, 164] on div "Memory requested / used Beta view:" at bounding box center [638, 165] width 360 height 8
click at [575, 291] on span "(request vs recommended)" at bounding box center [597, 291] width 50 height 5
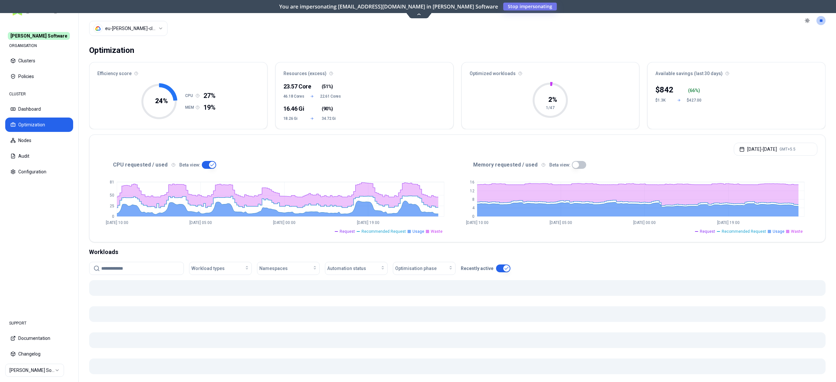
click at [460, 133] on div "Optimization Efficiency score 24 % CPU 27% MEM 19% Resources (excess) 23.57 Cor…" at bounding box center [458, 247] width 758 height 413
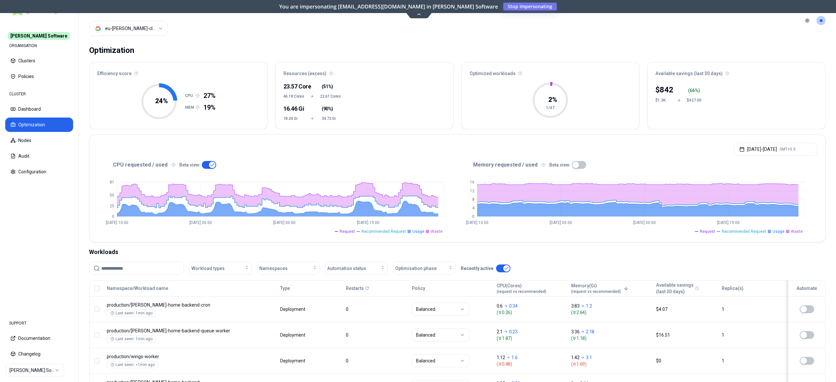
click at [520, 280] on div "Workload types Namespaces Automation status Optimisation phase Recently active" at bounding box center [457, 271] width 737 height 18
click at [576, 167] on button "button" at bounding box center [579, 165] width 14 height 8
type button "on"
click at [203, 165] on button "button" at bounding box center [209, 165] width 14 height 8
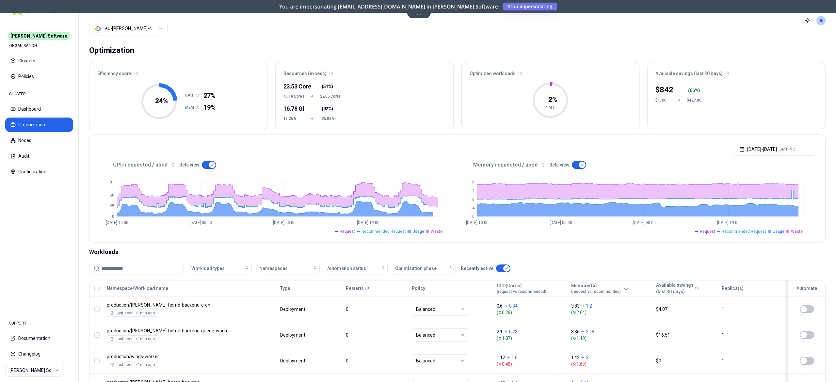
click at [206, 167] on button "button" at bounding box center [209, 165] width 14 height 8
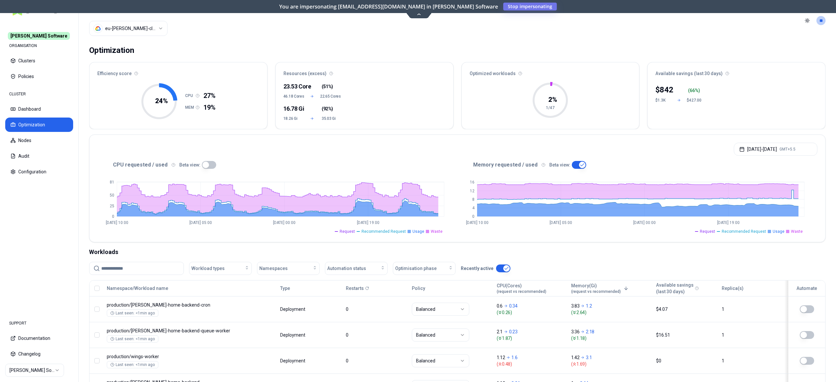
click at [205, 167] on button "button" at bounding box center [209, 165] width 14 height 8
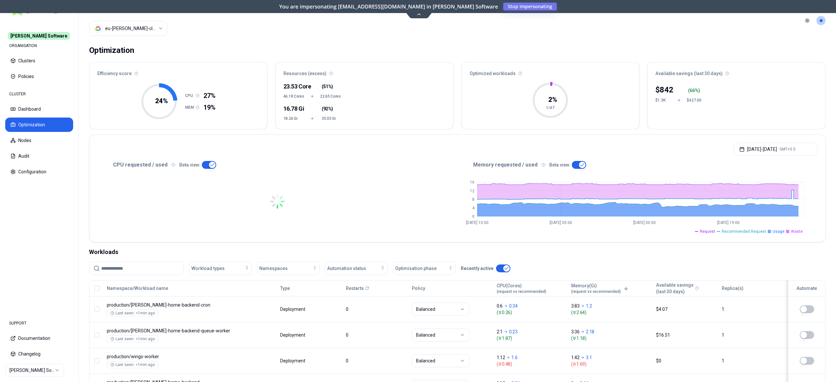
click at [147, 27] on html "Rex Software ORGANISATION Clusters Policies CLUSTER Dashboard Optimization Node…" at bounding box center [418, 191] width 836 height 382
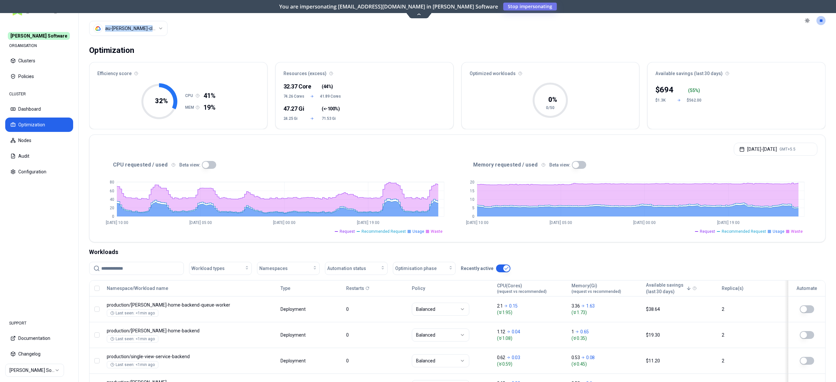
click at [155, 25] on html "Rex Software ORGANISATION Clusters Policies CLUSTER Dashboard Optimization Node…" at bounding box center [418, 191] width 836 height 382
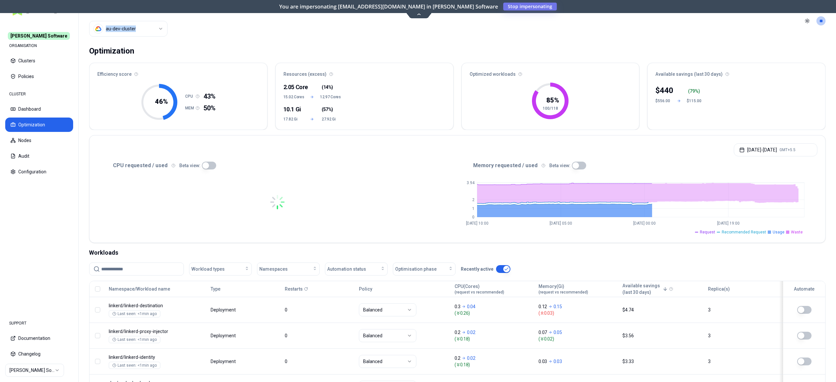
click at [342, 41] on header "Cluster au-dev-cluster Toggle theme **" at bounding box center [458, 21] width 758 height 42
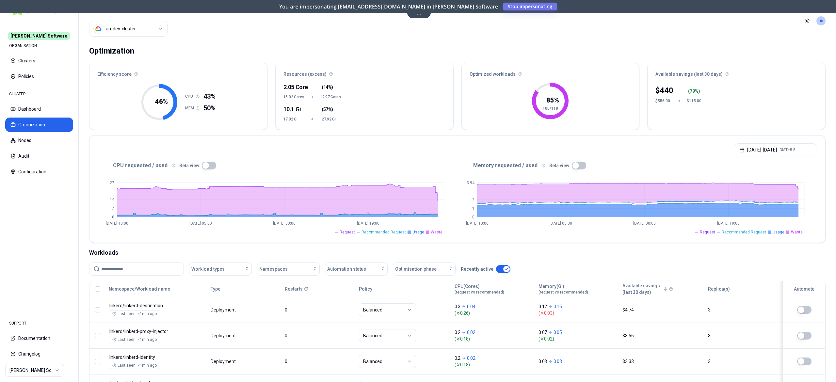
click at [156, 33] on html "Rex Software ORGANISATION Clusters Policies CLUSTER Dashboard Optimization Node…" at bounding box center [418, 191] width 836 height 382
click at [154, 27] on html "Rex Software ORGANISATION Clusters Policies CLUSTER Dashboard Optimization Node…" at bounding box center [418, 191] width 836 height 382
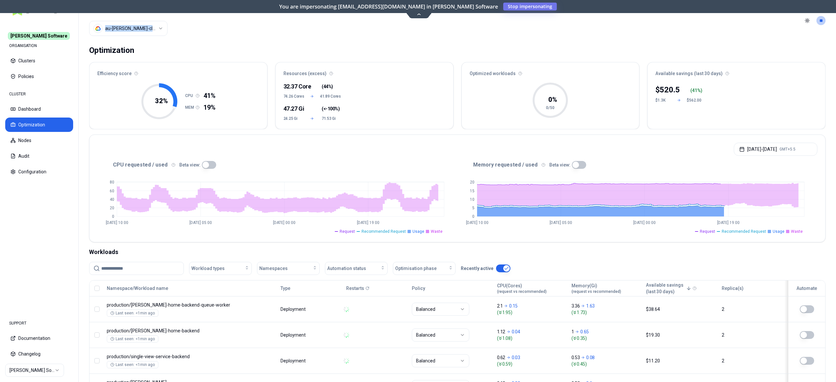
click at [306, 34] on header "Cluster au-rex-cluster Toggle theme **" at bounding box center [458, 20] width 758 height 41
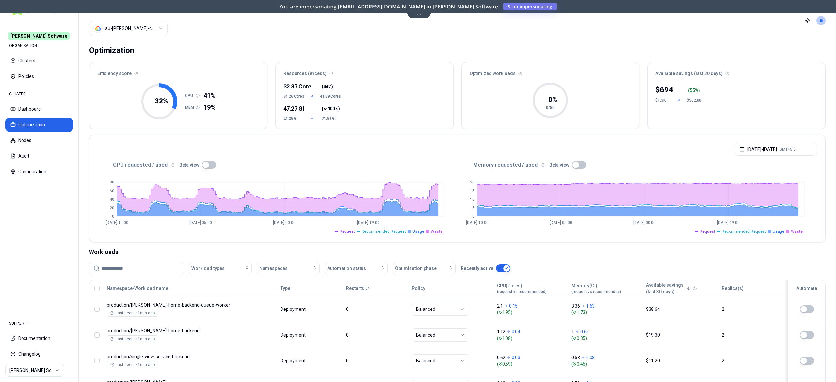
click at [210, 167] on button "button" at bounding box center [209, 165] width 14 height 8
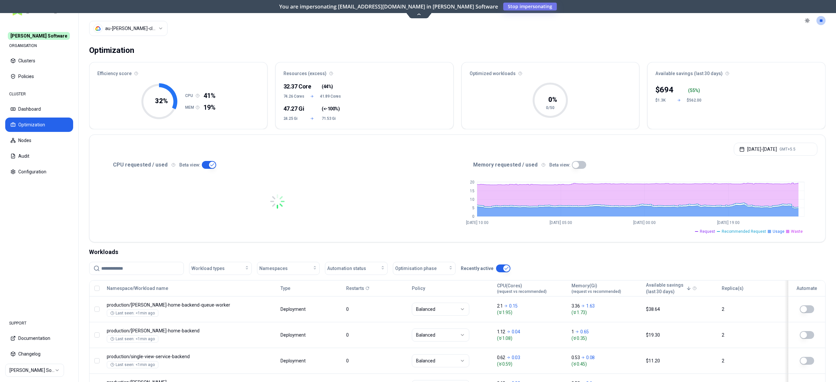
click at [133, 31] on html "Rex Software ORGANISATION Clusters Policies CLUSTER Dashboard Optimization Node…" at bounding box center [418, 191] width 836 height 382
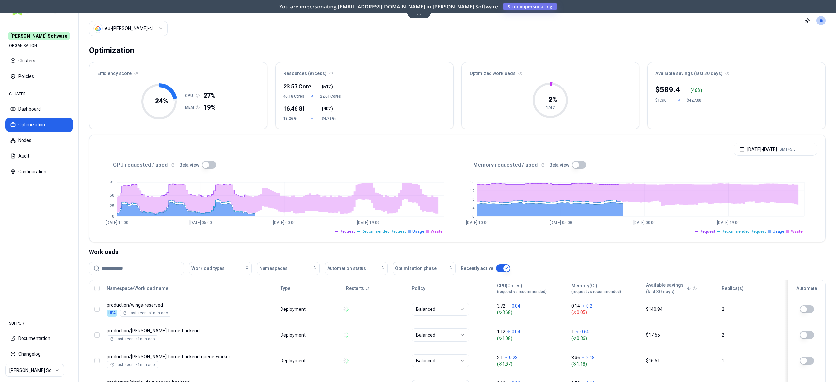
click at [281, 48] on div "Optimization" at bounding box center [457, 50] width 737 height 13
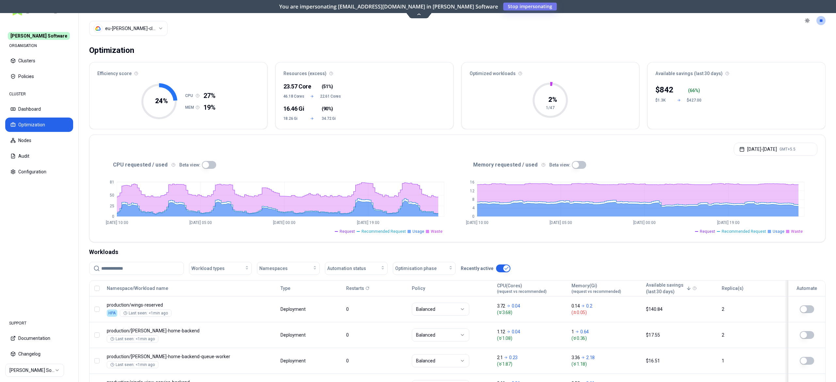
click at [210, 167] on button "button" at bounding box center [209, 165] width 14 height 8
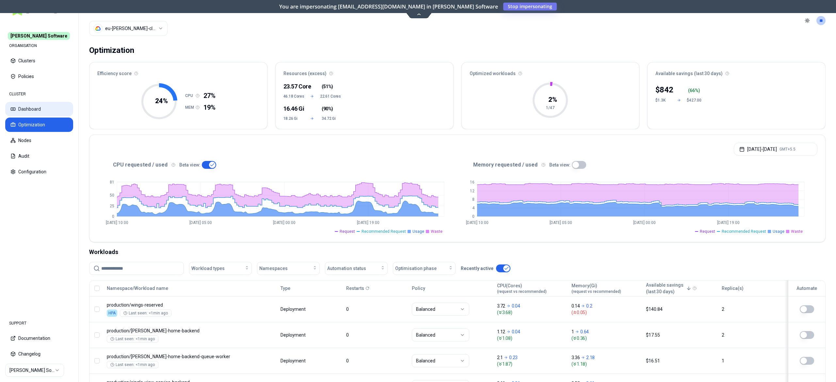
click at [38, 108] on button "Dashboard" at bounding box center [39, 109] width 68 height 14
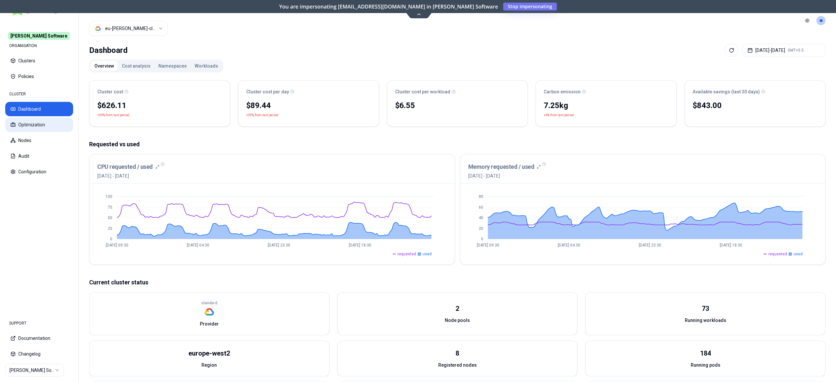
click at [40, 124] on button "Optimization" at bounding box center [39, 125] width 68 height 14
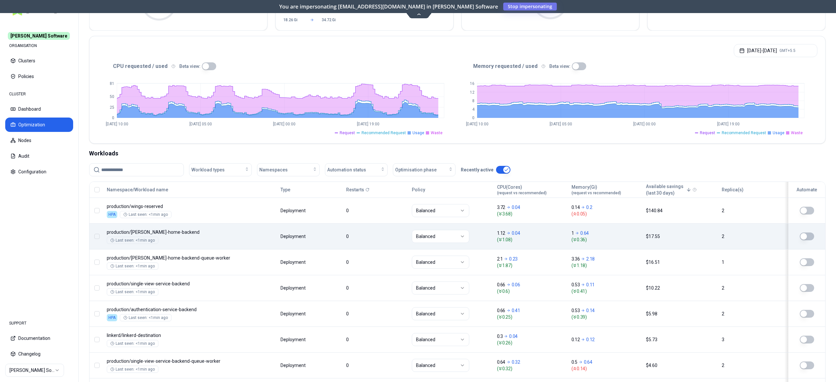
scroll to position [98, 0]
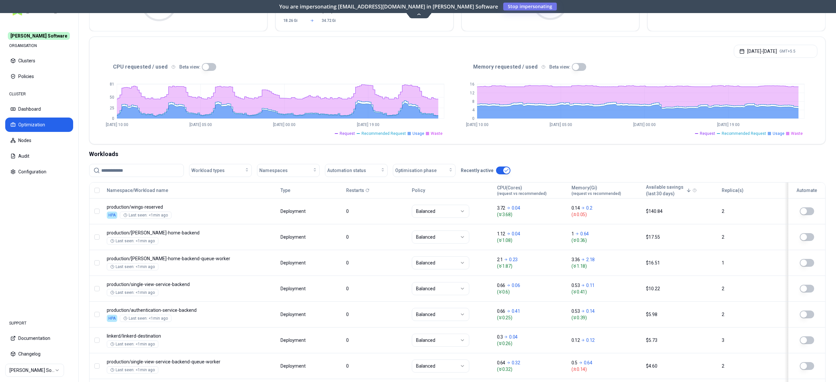
click at [208, 69] on button "button" at bounding box center [209, 67] width 14 height 8
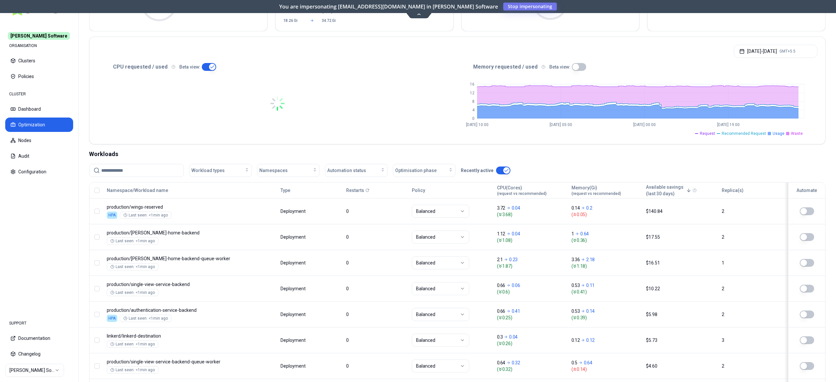
scroll to position [0, 0]
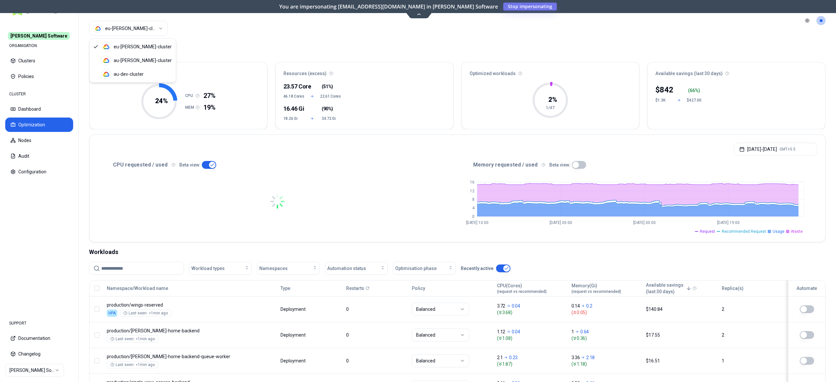
click at [138, 27] on html "Rex Software ORGANISATION Clusters Policies CLUSTER Dashboard Optimization Node…" at bounding box center [418, 191] width 836 height 382
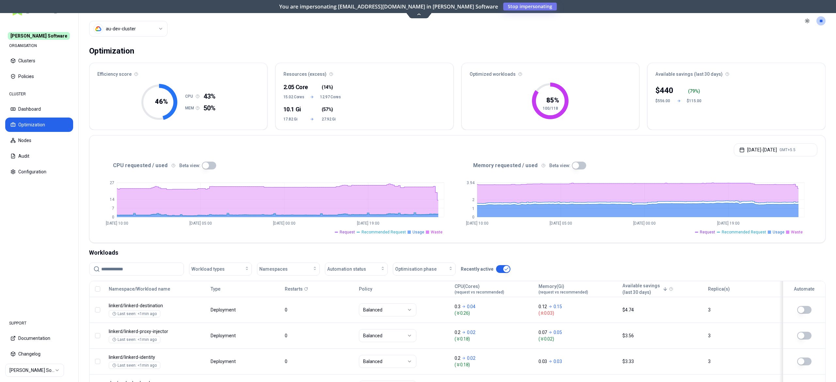
click at [205, 167] on button "button" at bounding box center [209, 166] width 14 height 8
click at [122, 23] on html "Rex Software ORGANISATION Clusters Policies CLUSTER Dashboard Optimization Node…" at bounding box center [418, 191] width 836 height 382
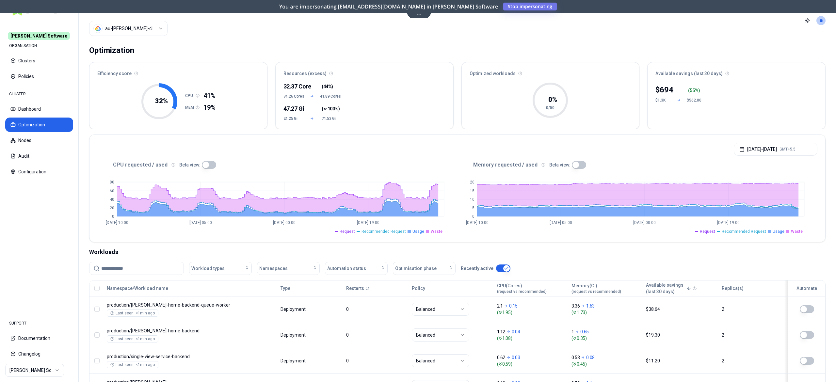
click at [124, 35] on html "Rex Software ORGANISATION Clusters Policies CLUSTER Dashboard Optimization Node…" at bounding box center [418, 191] width 836 height 382
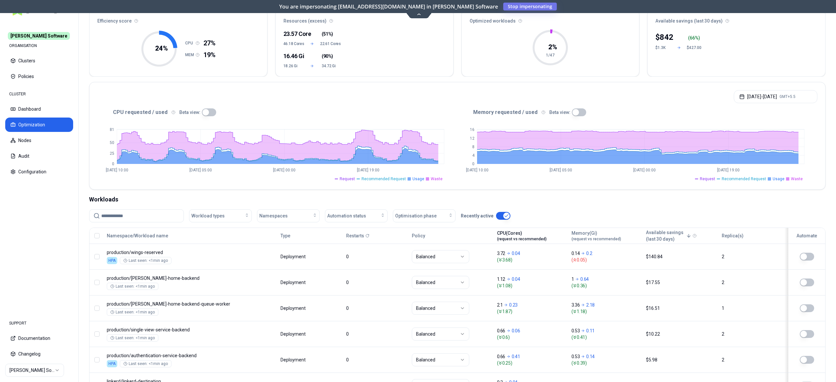
scroll to position [81, 0]
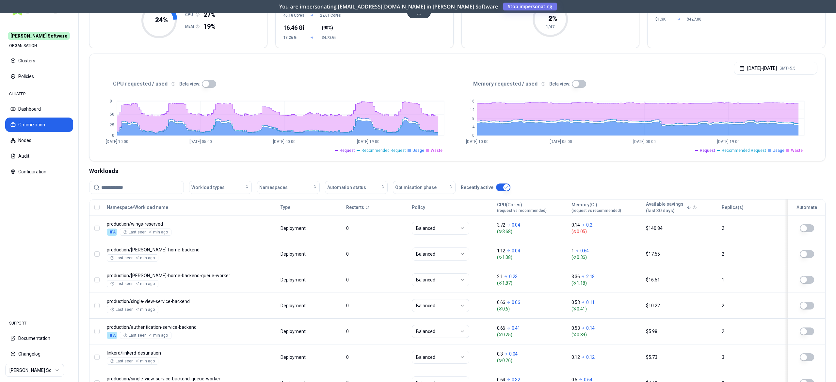
click at [213, 86] on div "CPU requested / used Beta view:" at bounding box center [277, 84] width 360 height 8
click at [212, 86] on button "button" at bounding box center [209, 84] width 14 height 8
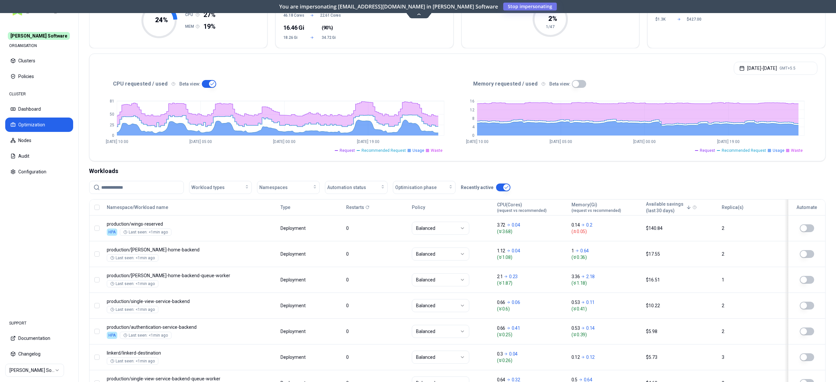
click at [202, 82] on button "button" at bounding box center [209, 84] width 14 height 8
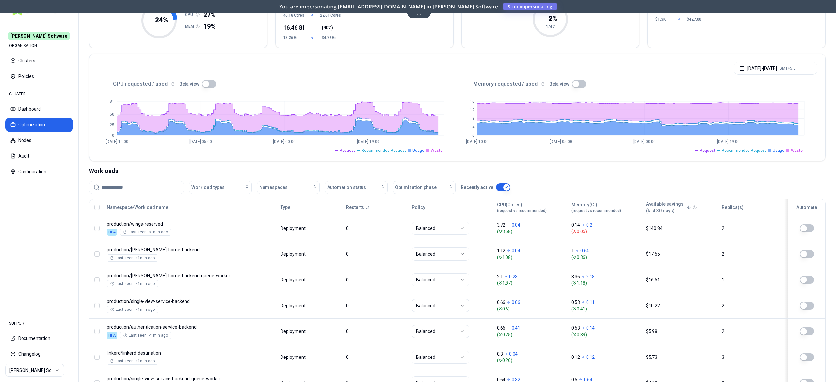
click at [210, 82] on button "button" at bounding box center [209, 84] width 14 height 8
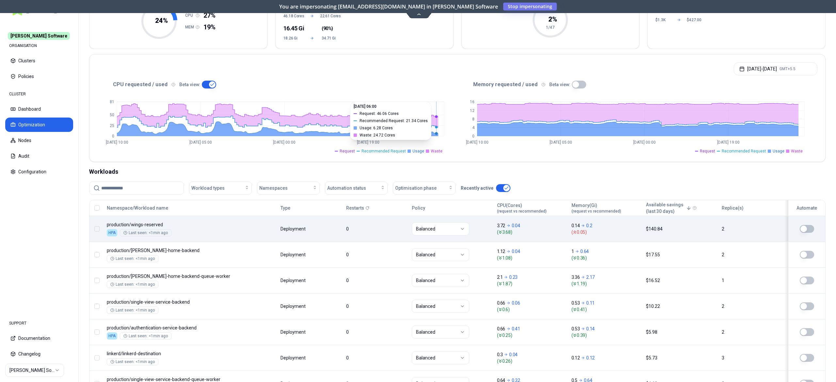
scroll to position [211, 0]
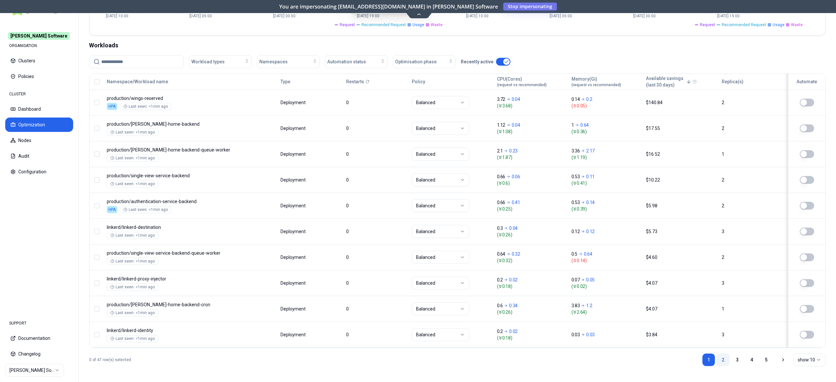
click at [723, 363] on link "2" at bounding box center [723, 359] width 13 height 13
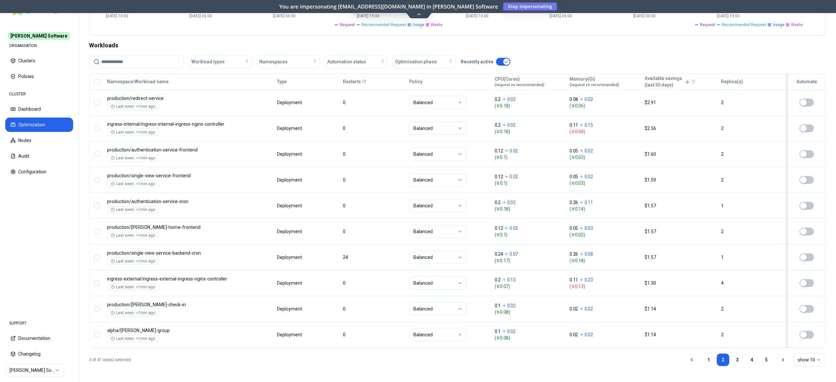
click at [499, 58] on button "button" at bounding box center [503, 62] width 14 height 8
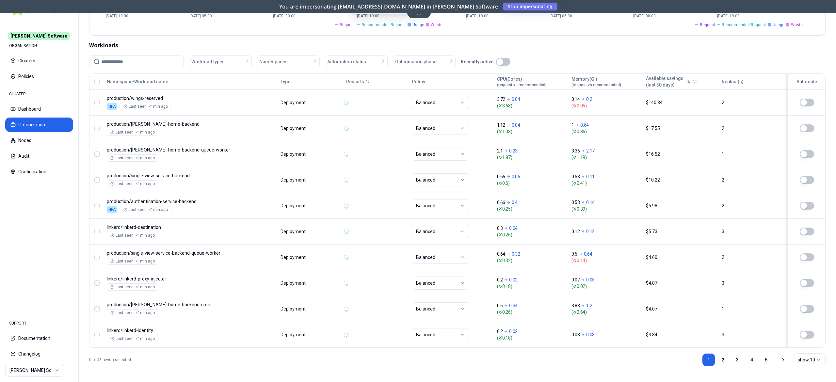
scroll to position [212, 0]
click at [502, 58] on button "button" at bounding box center [503, 62] width 14 height 8
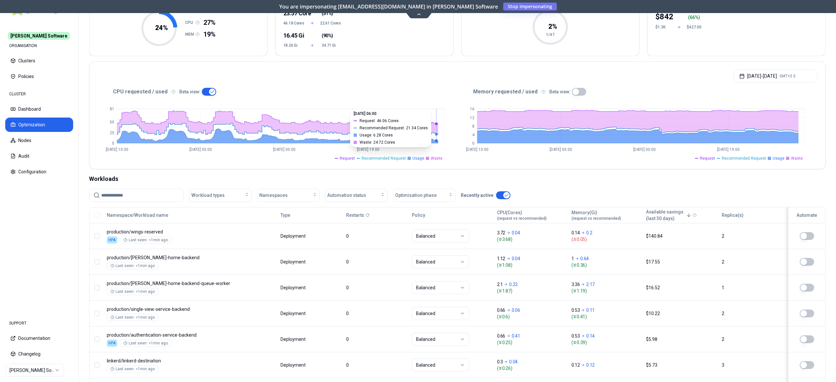
scroll to position [212, 0]
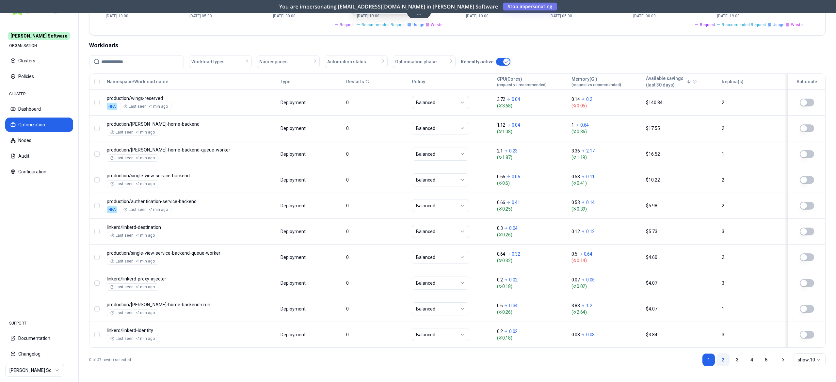
click at [721, 356] on link "2" at bounding box center [723, 359] width 13 height 13
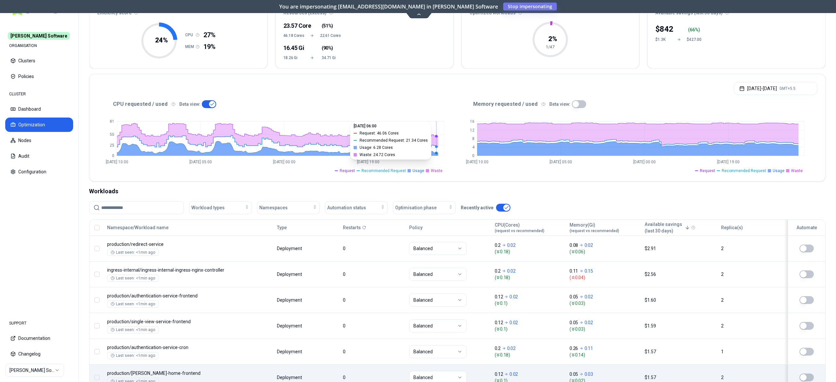
scroll to position [0, 0]
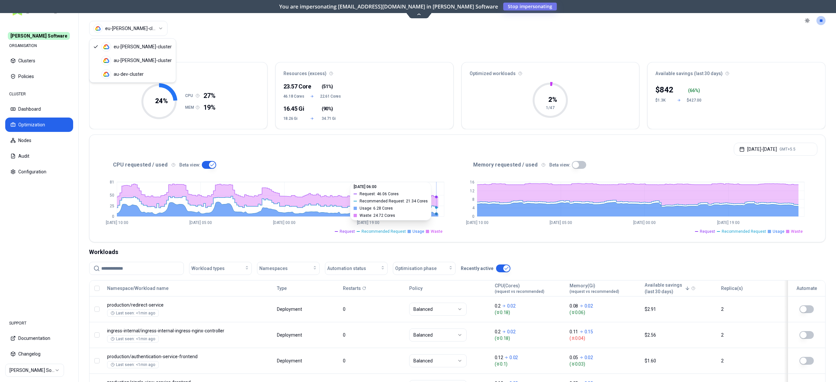
click at [144, 31] on html "Rex Software ORGANISATION Clusters Policies CLUSTER Dashboard Optimization Node…" at bounding box center [418, 191] width 836 height 382
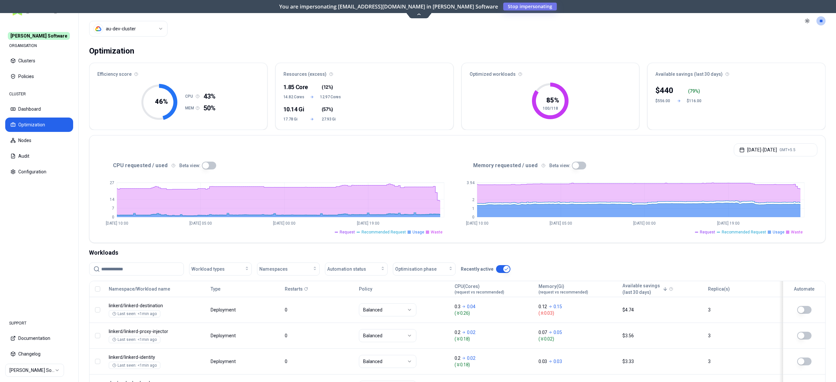
click at [211, 167] on button "button" at bounding box center [209, 166] width 14 height 8
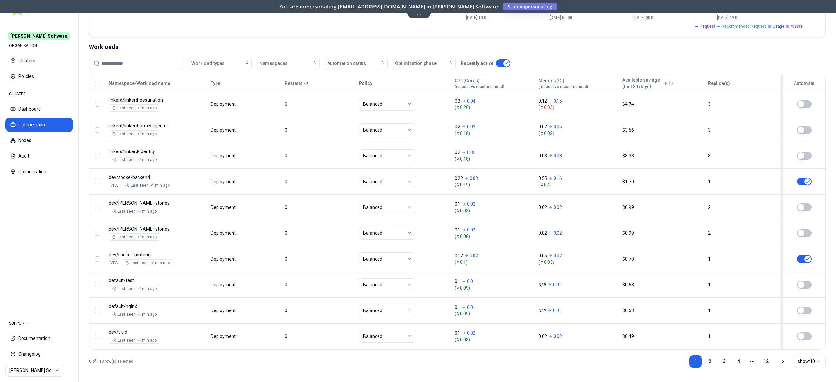
scroll to position [206, 0]
click at [762, 360] on link "12" at bounding box center [766, 360] width 13 height 13
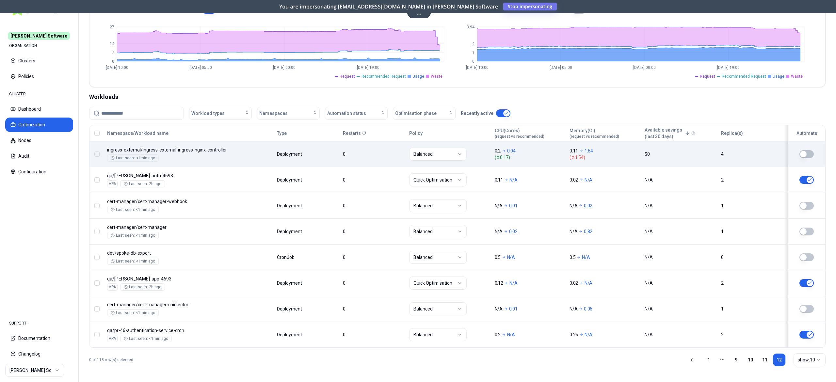
scroll to position [159, 0]
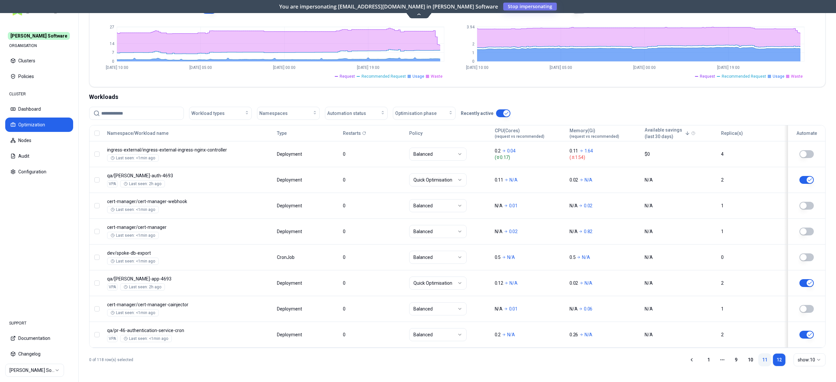
click at [765, 354] on link "11" at bounding box center [765, 359] width 13 height 13
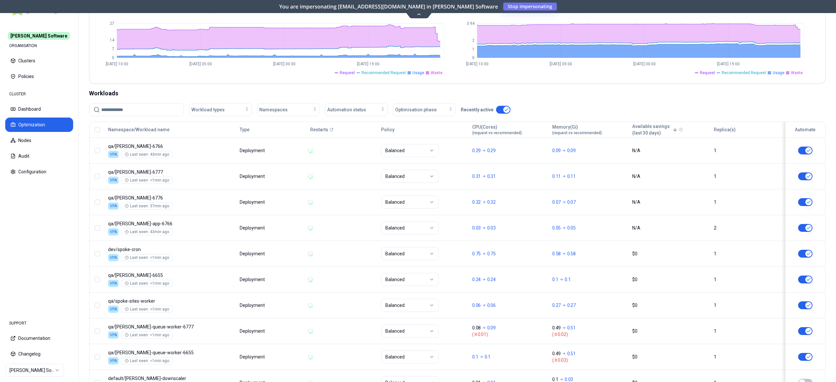
scroll to position [212, 0]
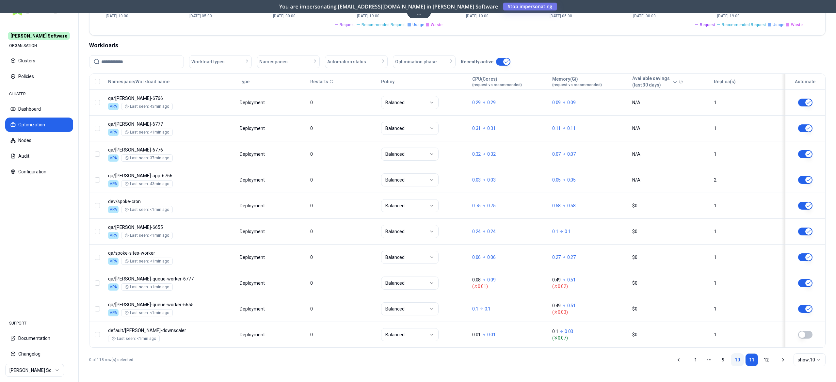
click at [736, 358] on link "10" at bounding box center [737, 359] width 13 height 13
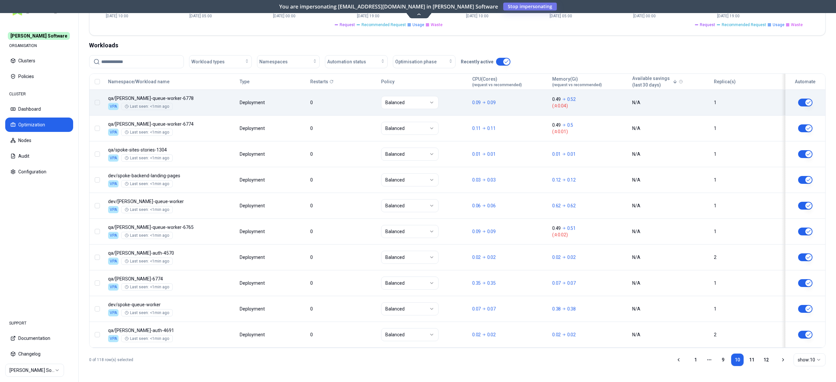
click at [457, 96] on div "Balanced" at bounding box center [424, 102] width 86 height 13
click at [322, 105] on body "Rex Software ORGANISATION Clusters Policies CLUSTER Dashboard Optimization Node…" at bounding box center [418, 191] width 836 height 382
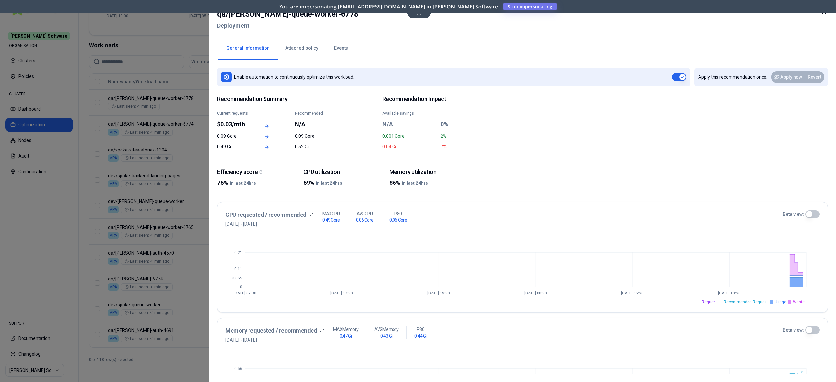
click at [193, 44] on div at bounding box center [418, 191] width 836 height 382
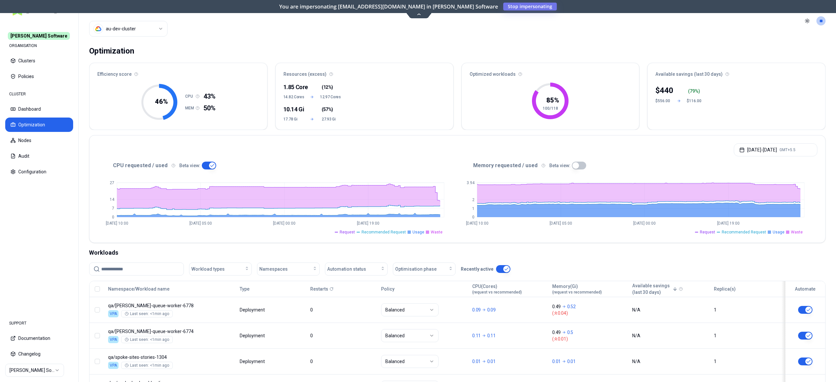
click at [156, 31] on html "[PERSON_NAME] Software ORGANISATION Clusters Policies CLUSTER Dashboard Optimiz…" at bounding box center [418, 191] width 836 height 382
click at [152, 29] on html "[PERSON_NAME] Software ORGANISATION Clusters Policies CLUSTER Dashboard Optimiz…" at bounding box center [418, 191] width 836 height 382
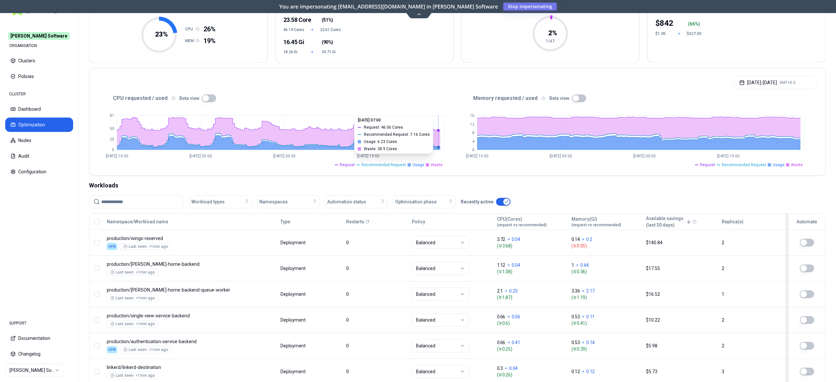
scroll to position [67, 0]
click at [209, 102] on button "button" at bounding box center [209, 98] width 14 height 8
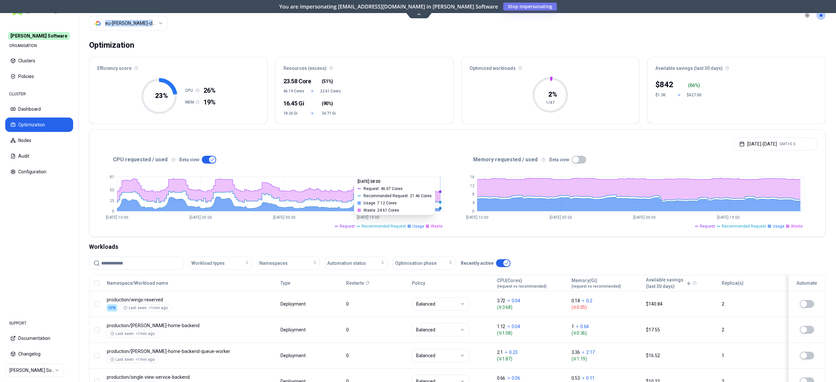
scroll to position [0, 0]
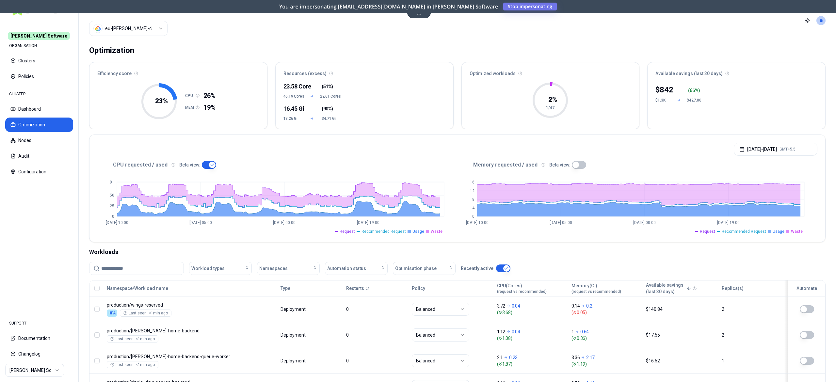
click at [247, 142] on div "[DATE] - [DATE] GMT+5.5" at bounding box center [458, 147] width 736 height 25
click at [138, 30] on html "[PERSON_NAME] Software ORGANISATION Clusters Policies CLUSTER Dashboard Optimiz…" at bounding box center [418, 191] width 836 height 382
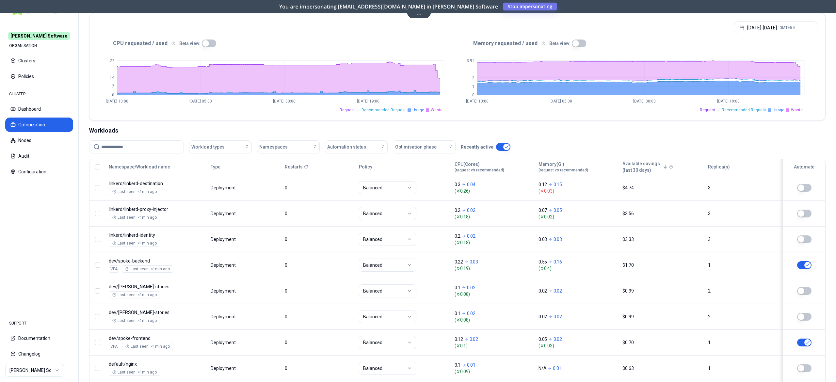
scroll to position [114, 0]
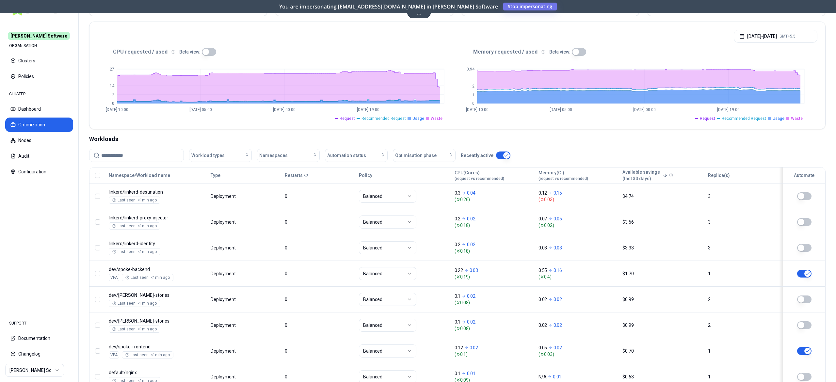
click at [210, 52] on button "button" at bounding box center [209, 52] width 14 height 8
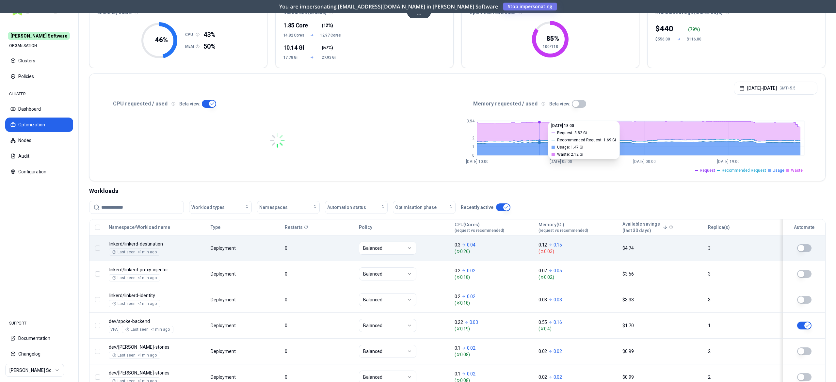
scroll to position [0, 0]
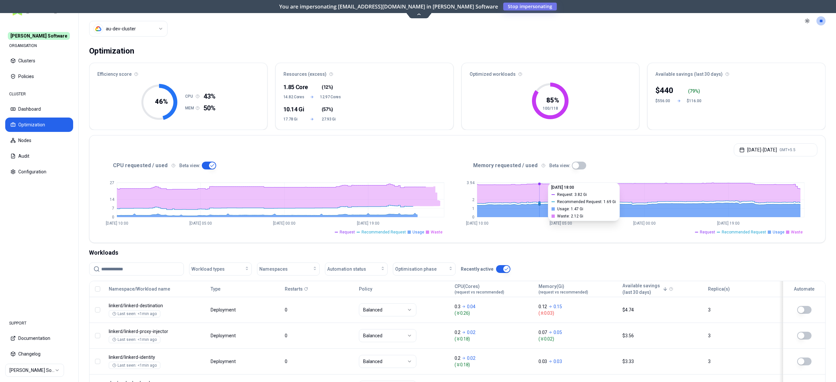
click at [149, 25] on html "Rex Software ORGANISATION Clusters Policies CLUSTER Dashboard Optimization Node…" at bounding box center [418, 191] width 836 height 382
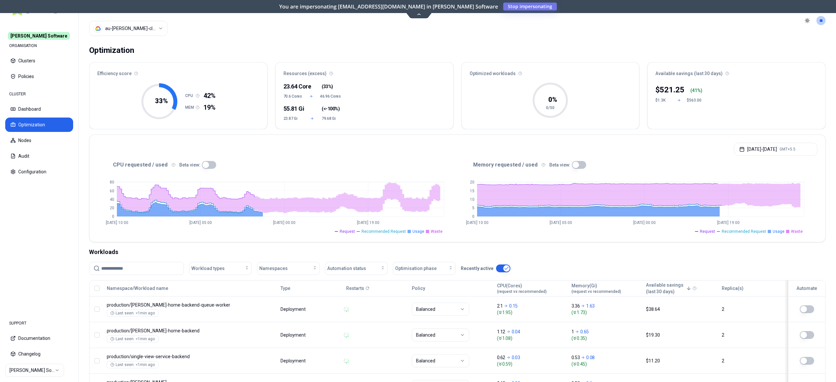
click at [211, 167] on button "button" at bounding box center [209, 165] width 14 height 8
click at [209, 166] on button "button" at bounding box center [209, 165] width 14 height 8
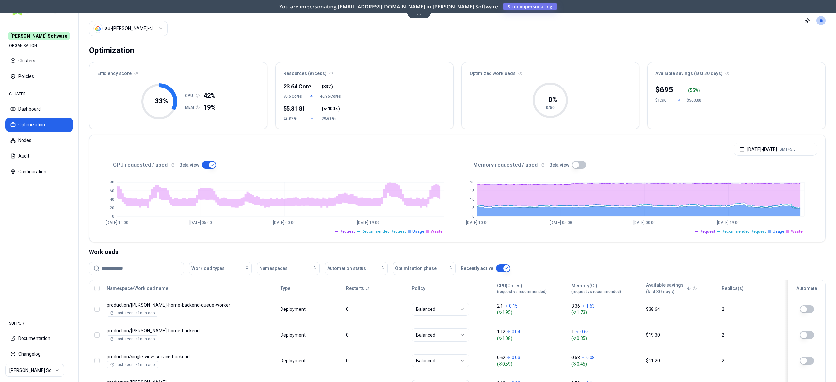
scroll to position [65, 0]
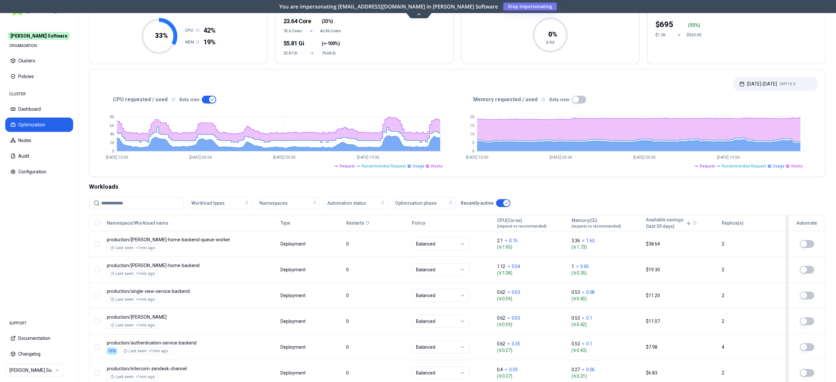
click at [767, 78] on button "Oct 01, 2025 - Oct 08, 2025 GMT+5.5" at bounding box center [776, 83] width 84 height 13
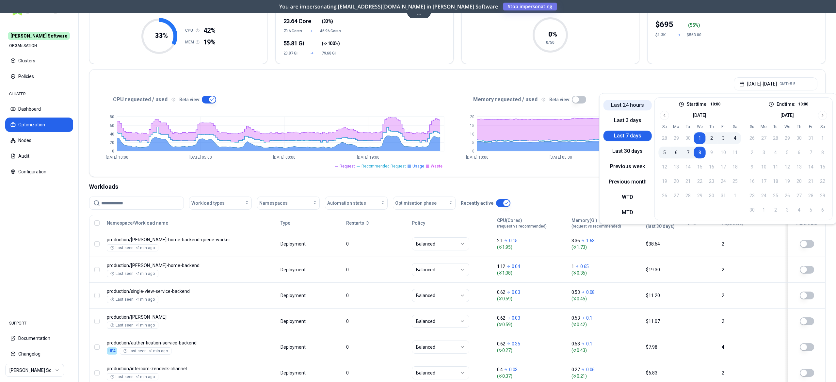
click at [635, 106] on button "Last 24 hours" at bounding box center [628, 105] width 48 height 10
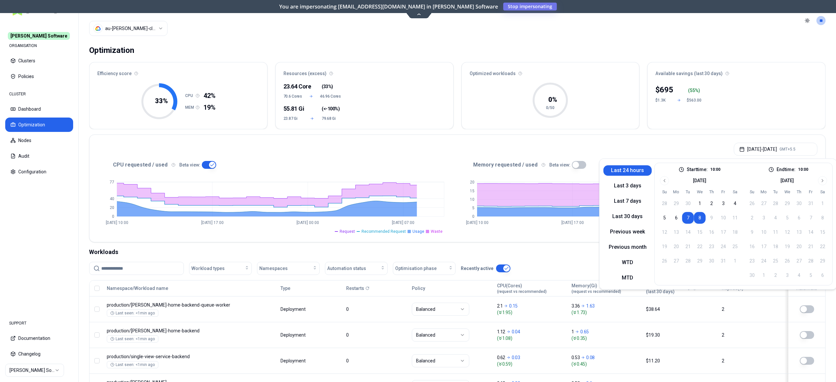
click at [148, 31] on html "Rex Software ORGANISATION Clusters Policies CLUSTER Dashboard Optimization Node…" at bounding box center [418, 191] width 836 height 382
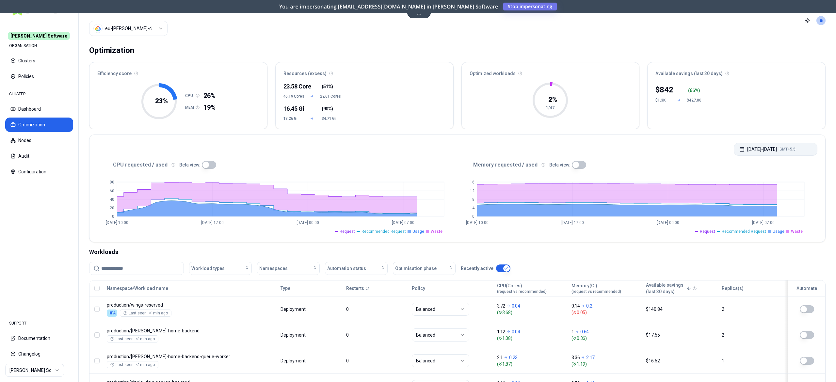
click at [769, 155] on button "Oct 07, 2025 - Oct 08, 2025 GMT+5.5" at bounding box center [776, 149] width 84 height 13
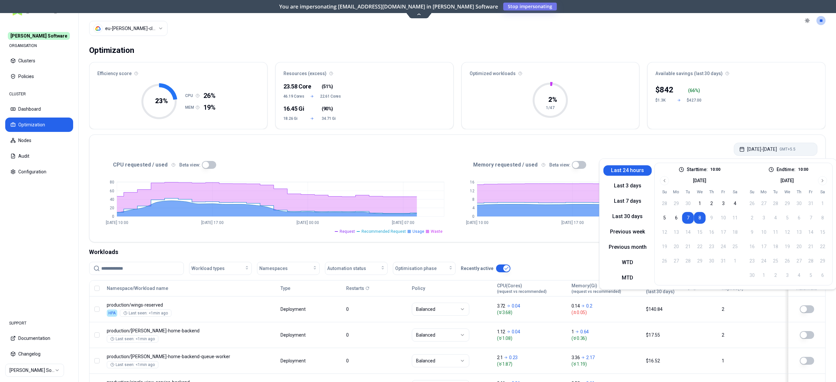
click at [769, 155] on button "Oct 07, 2025 - Oct 08, 2025 GMT+5.5" at bounding box center [776, 149] width 84 height 13
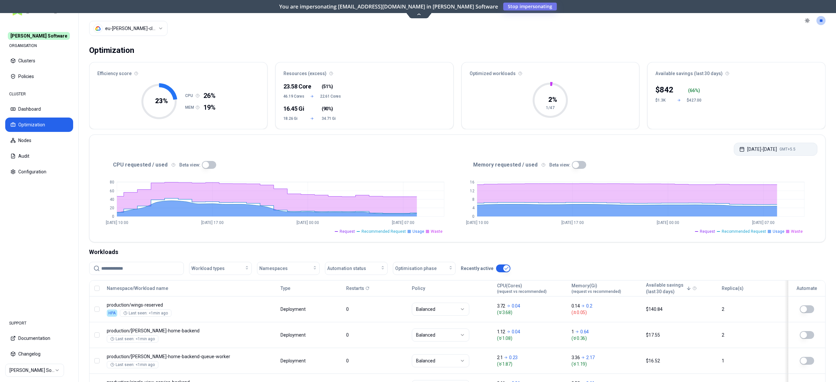
click at [756, 147] on button "Oct 07, 2025 - Oct 08, 2025 GMT+5.5" at bounding box center [776, 149] width 84 height 13
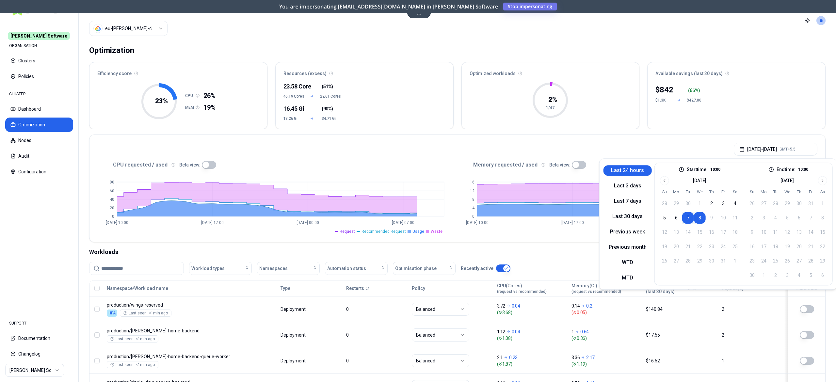
click at [700, 220] on button "8" at bounding box center [700, 218] width 12 height 12
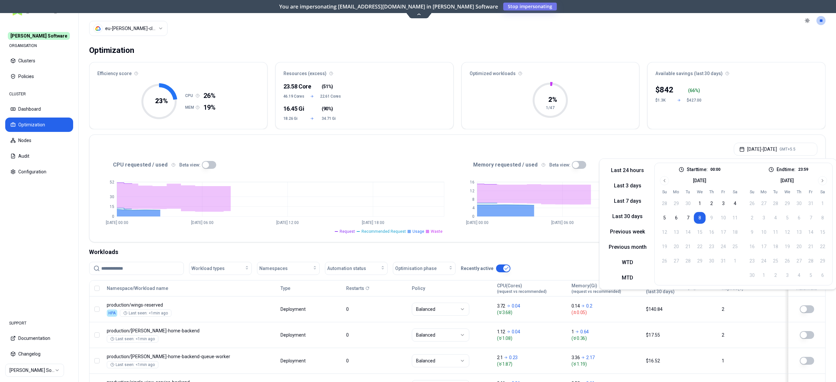
click at [572, 48] on div "Optimization" at bounding box center [457, 50] width 737 height 13
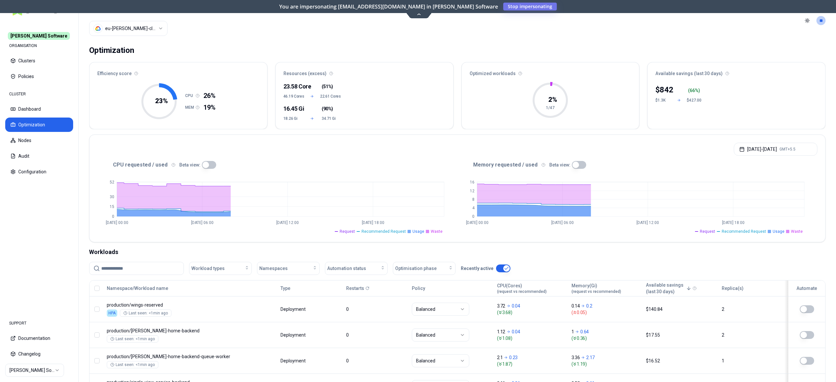
click at [209, 165] on button "button" at bounding box center [209, 165] width 14 height 8
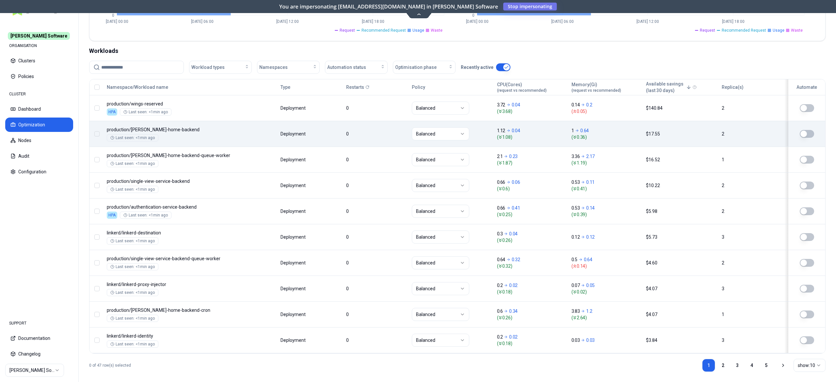
scroll to position [192, 0]
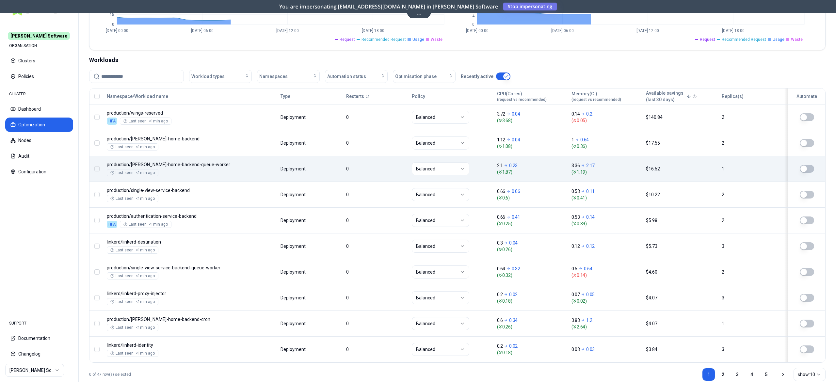
click at [473, 181] on td "Balanced" at bounding box center [451, 169] width 85 height 26
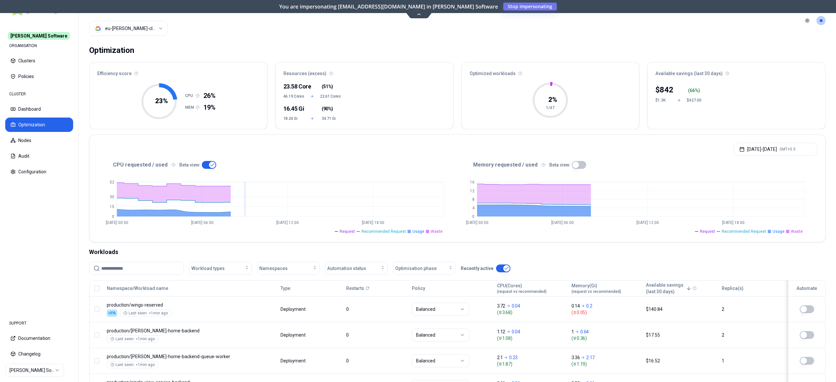
scroll to position [212, 0]
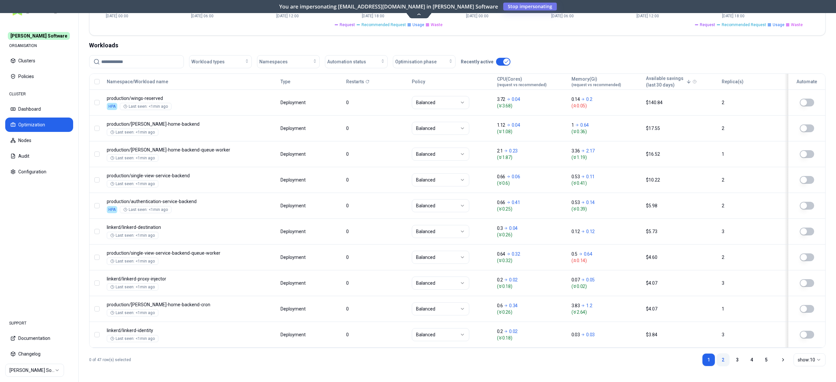
click at [723, 362] on link "2" at bounding box center [723, 359] width 13 height 13
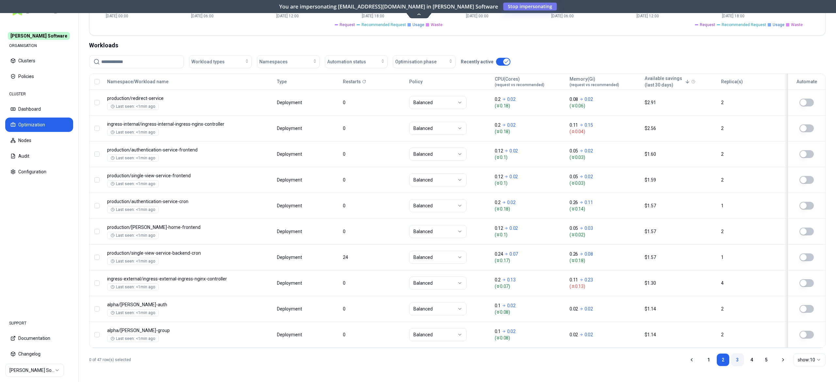
click at [735, 359] on link "3" at bounding box center [737, 359] width 13 height 13
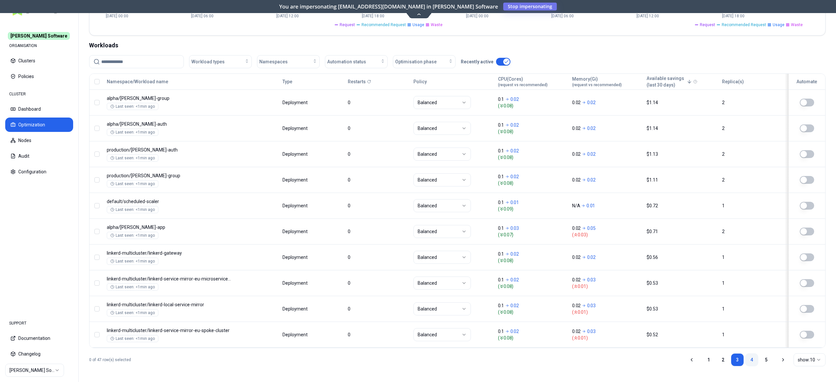
click at [745, 359] on link "4" at bounding box center [751, 359] width 13 height 13
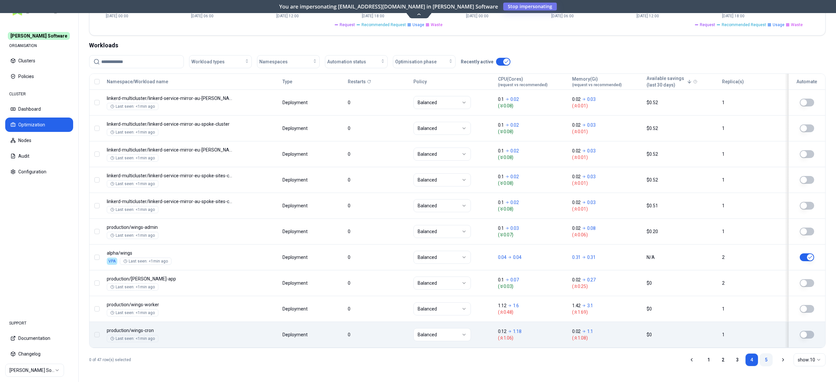
click at [762, 361] on link "5" at bounding box center [766, 359] width 13 height 13
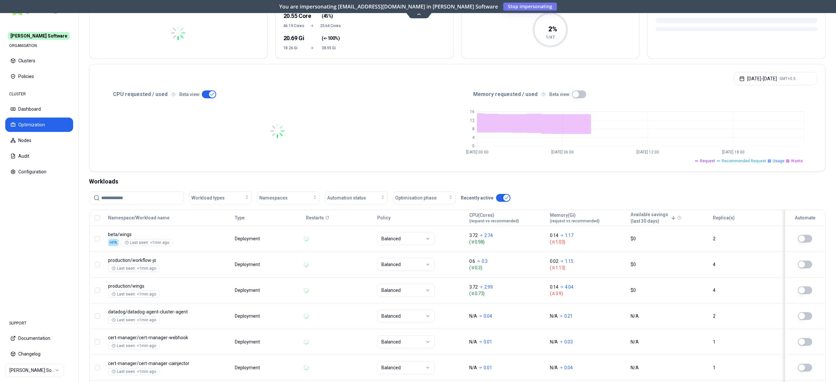
scroll to position [133, 0]
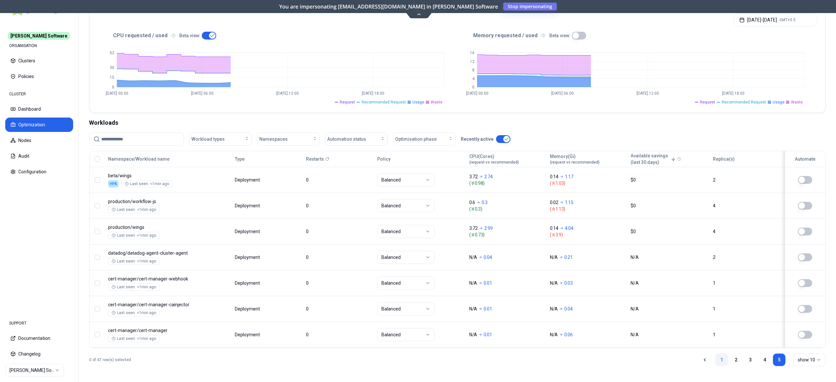
click at [716, 360] on link "1" at bounding box center [721, 359] width 13 height 13
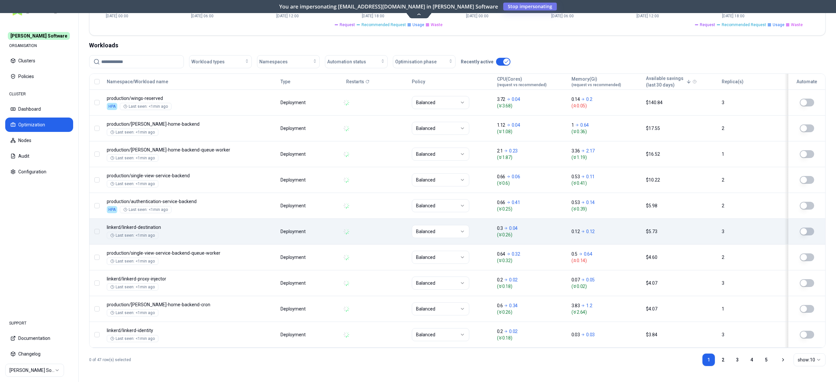
scroll to position [212, 0]
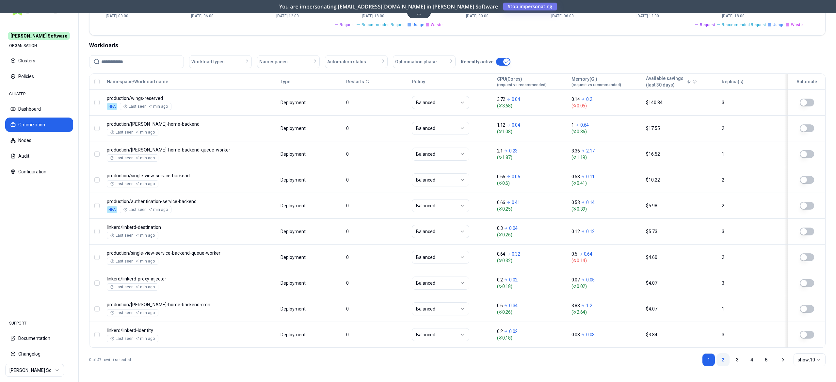
click at [721, 361] on link "2" at bounding box center [723, 359] width 13 height 13
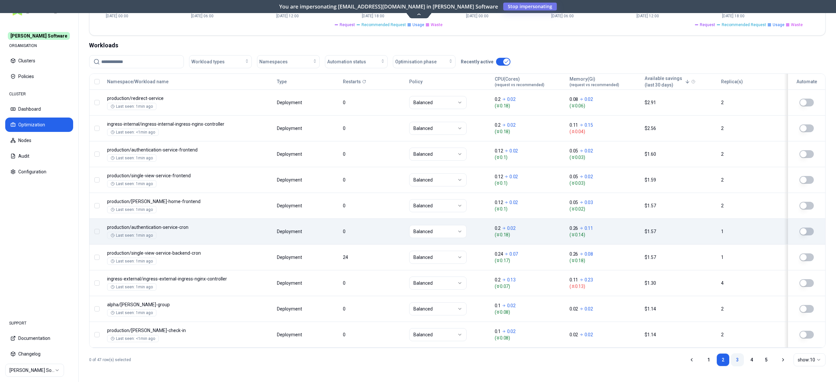
click at [734, 358] on link "3" at bounding box center [737, 359] width 13 height 13
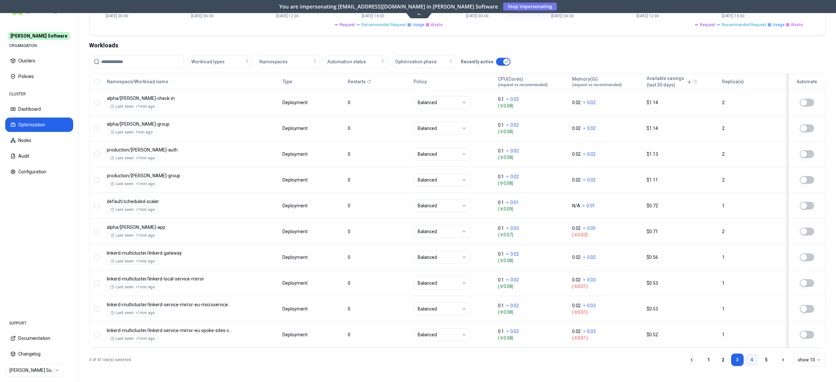
click at [747, 359] on link "4" at bounding box center [751, 359] width 13 height 13
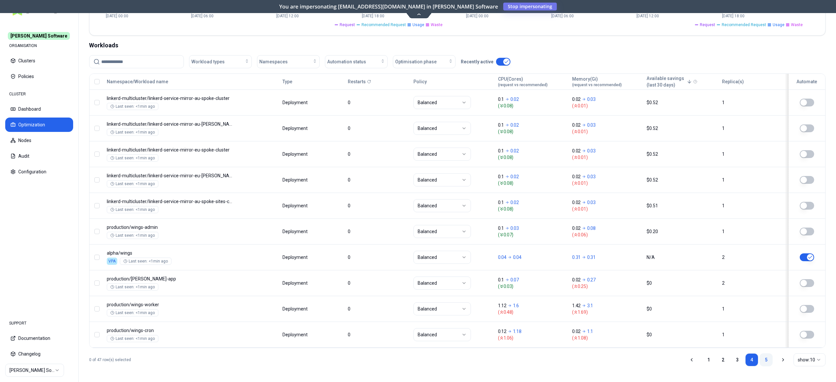
click at [766, 359] on link "5" at bounding box center [766, 359] width 13 height 13
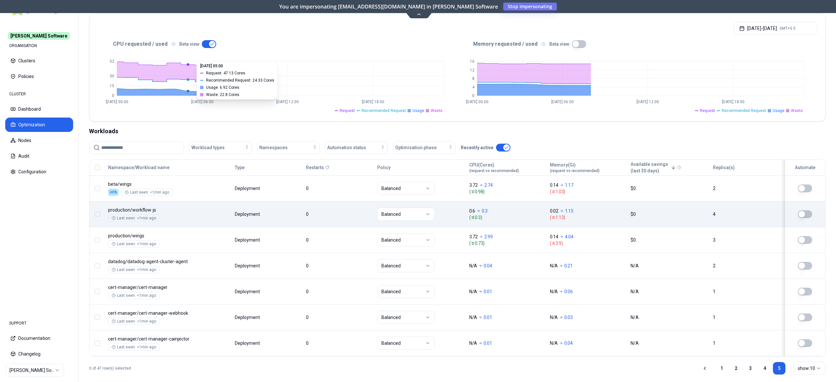
scroll to position [133, 0]
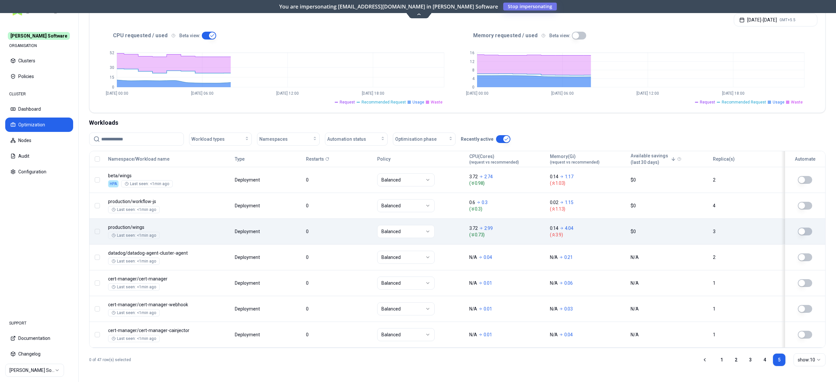
click at [244, 235] on body "Rex Software ORGANISATION Clusters Policies CLUSTER Dashboard Optimization Node…" at bounding box center [418, 191] width 836 height 382
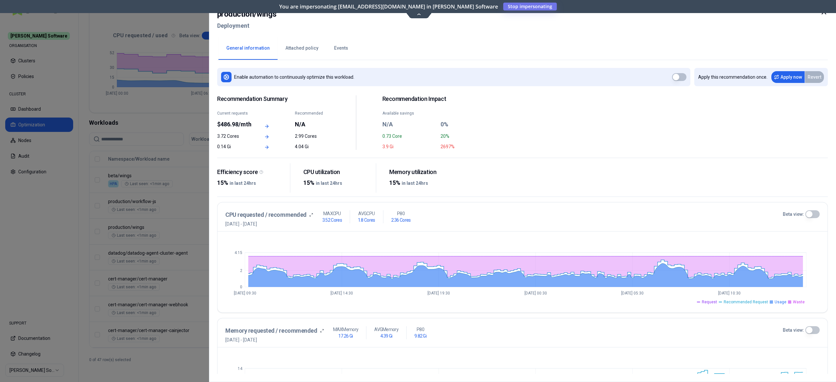
click at [40, 248] on div at bounding box center [418, 191] width 836 height 382
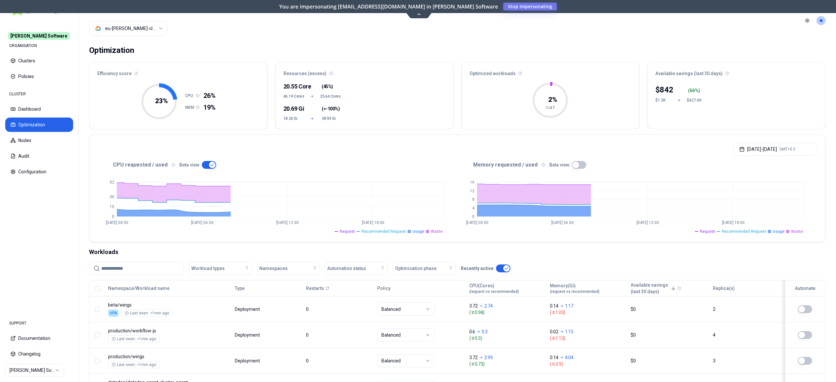
click at [146, 19] on div "Cluster eu-rex-cluster" at bounding box center [128, 20] width 78 height 41
click at [141, 26] on html "Rex Software ORGANISATION Clusters Policies CLUSTER Dashboard Optimization Node…" at bounding box center [418, 191] width 836 height 382
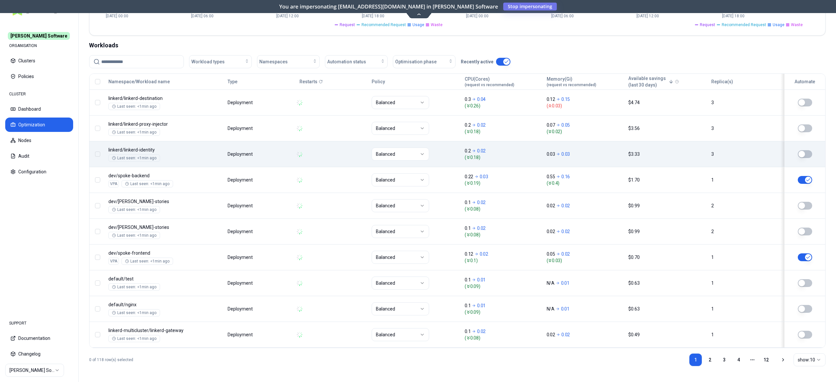
scroll to position [212, 0]
click at [120, 57] on input at bounding box center [140, 62] width 78 height 12
click at [120, 56] on input at bounding box center [140, 62] width 78 height 12
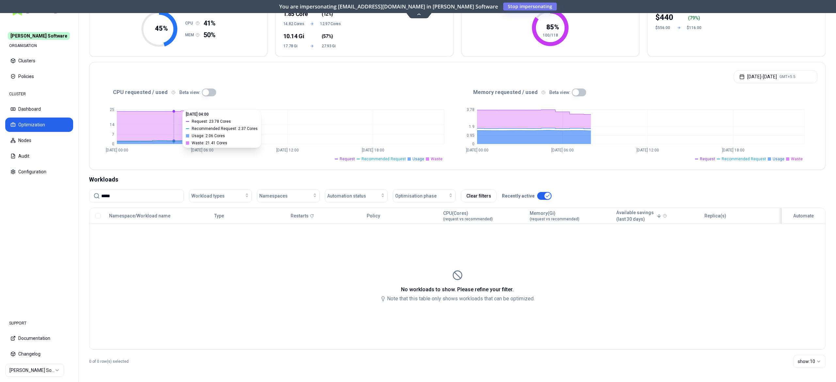
scroll to position [76, 0]
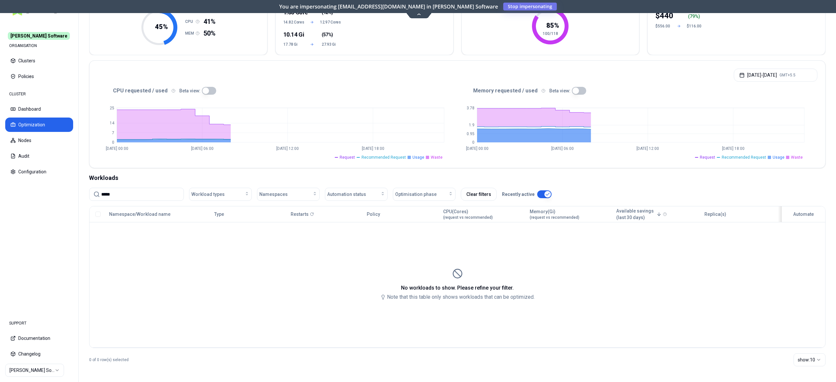
click at [126, 194] on input "*****" at bounding box center [140, 194] width 78 height 12
click at [106, 199] on input "*****" at bounding box center [140, 194] width 78 height 12
drag, startPoint x: 79, startPoint y: 206, endPoint x: 70, endPoint y: 207, distance: 9.0
click at [71, 207] on div "Rex Software ORGANISATION Clusters Policies CLUSTER Dashboard Optimization Node…" at bounding box center [418, 191] width 836 height 382
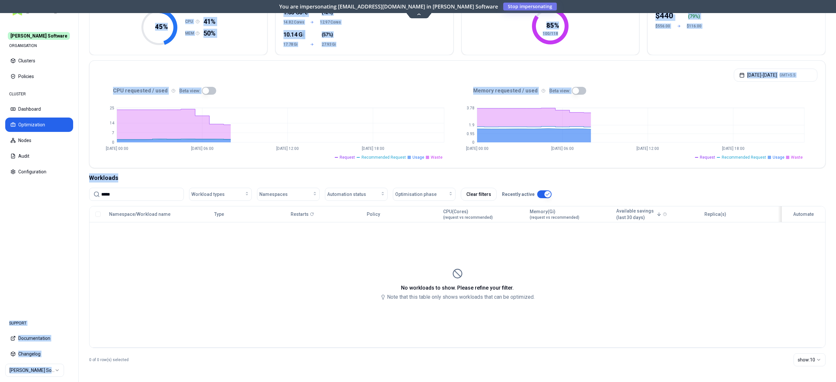
click at [70, 207] on nav "Rex Software ORGANISATION Clusters Policies CLUSTER Dashboard Optimization Node…" at bounding box center [39, 166] width 78 height 291
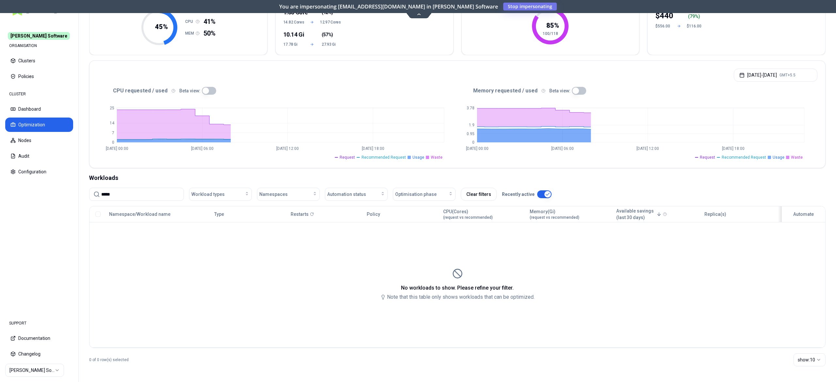
click at [134, 194] on input "*****" at bounding box center [140, 194] width 78 height 12
type input "*"
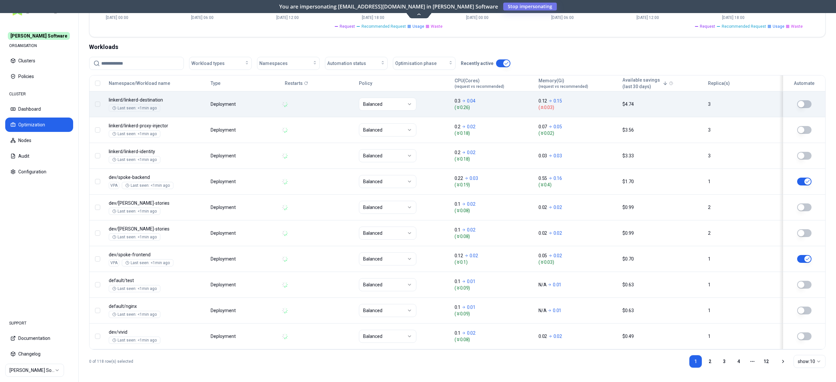
scroll to position [206, 0]
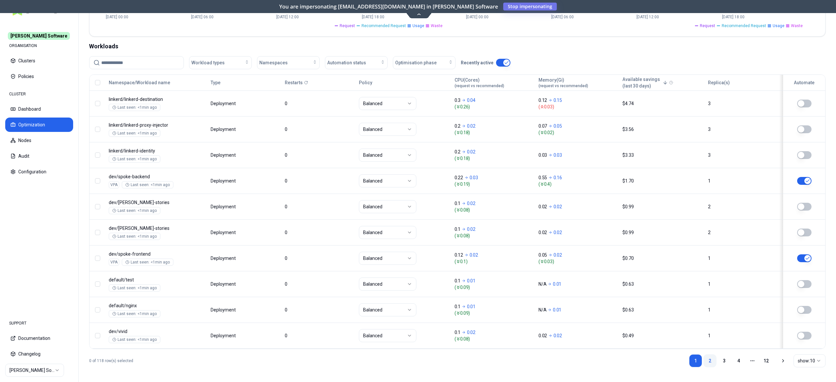
click at [710, 365] on link "2" at bounding box center [710, 360] width 13 height 13
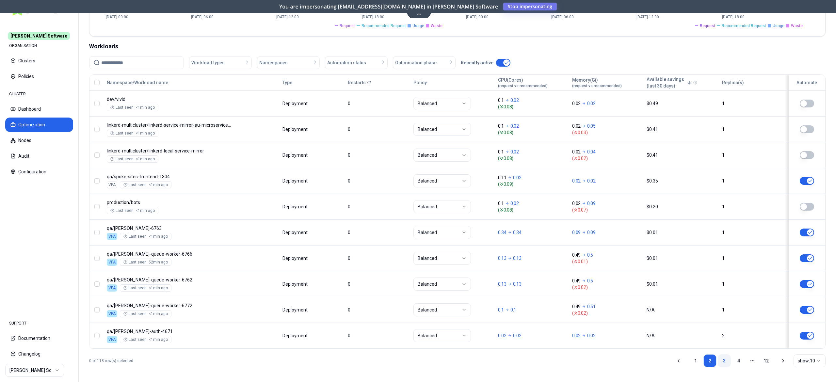
click at [726, 360] on link "3" at bounding box center [724, 360] width 13 height 13
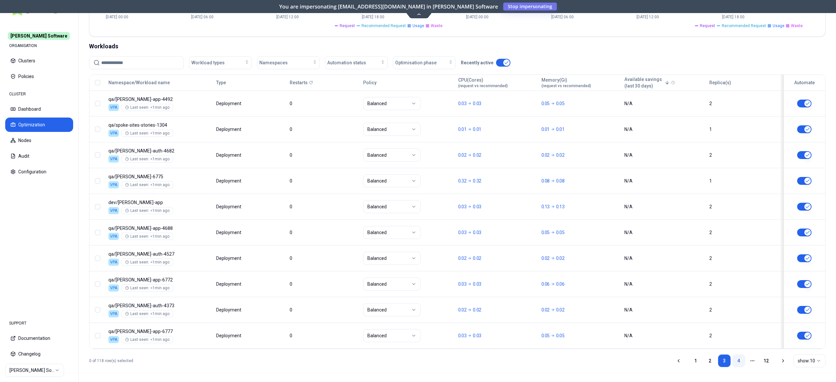
click at [736, 367] on link "4" at bounding box center [738, 360] width 13 height 13
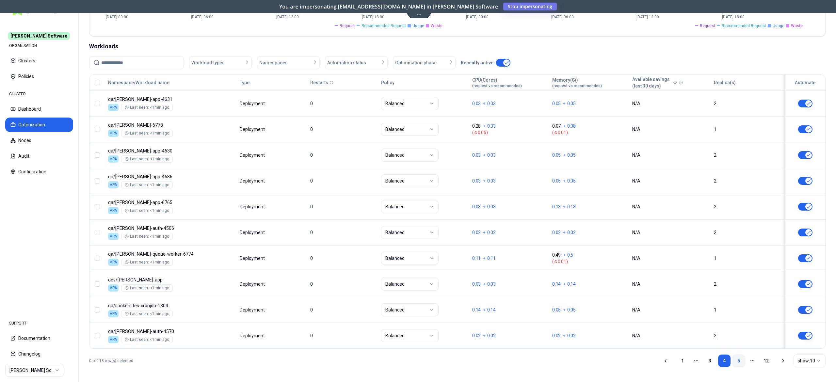
click at [738, 367] on link "5" at bounding box center [738, 360] width 13 height 13
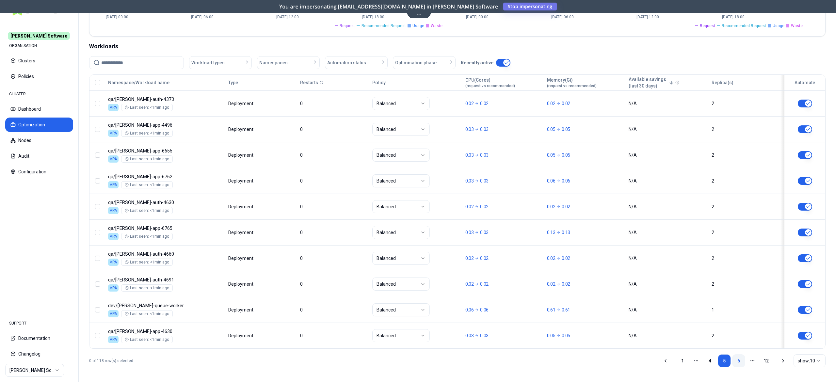
click at [734, 366] on link "6" at bounding box center [738, 360] width 13 height 13
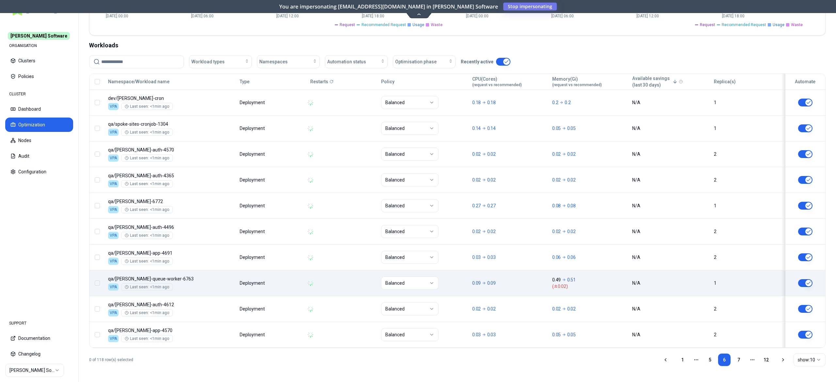
scroll to position [212, 0]
click at [736, 362] on link "7" at bounding box center [738, 359] width 13 height 13
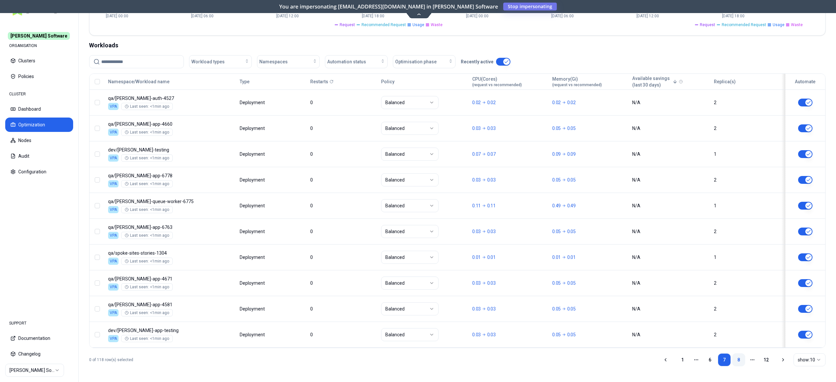
click at [737, 362] on link "8" at bounding box center [738, 359] width 13 height 13
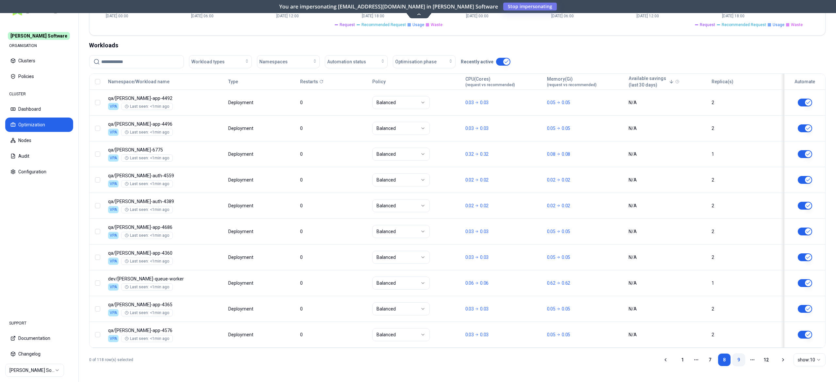
click at [736, 366] on link "9" at bounding box center [738, 359] width 13 height 13
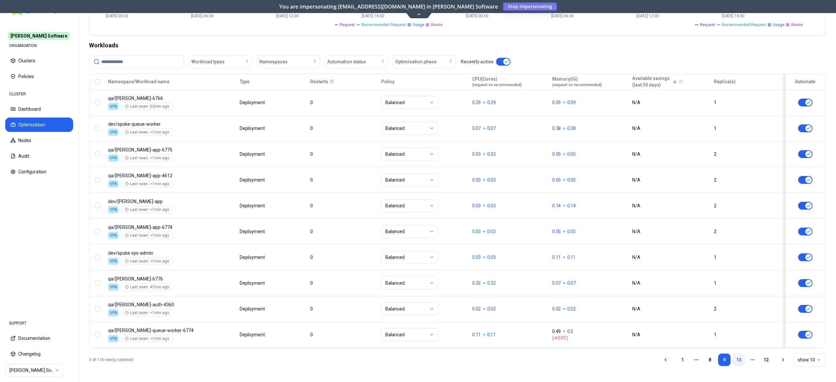
click at [739, 362] on link "10" at bounding box center [738, 359] width 13 height 13
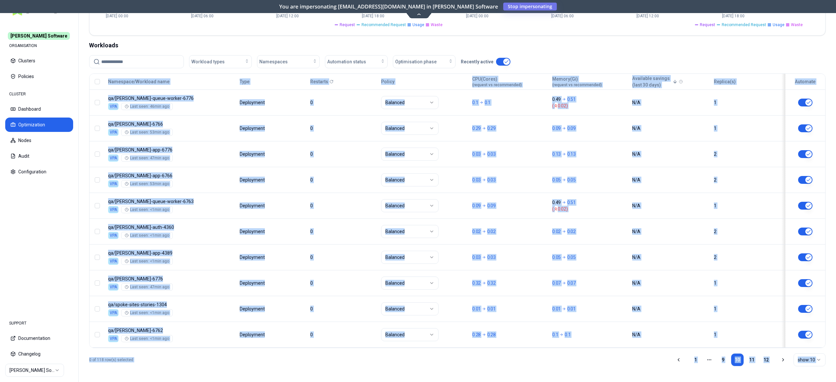
click at [331, 360] on div "0 of 118 row(s) selected 1 More pages 9 10 11 12 show: 10" at bounding box center [457, 360] width 737 height 24
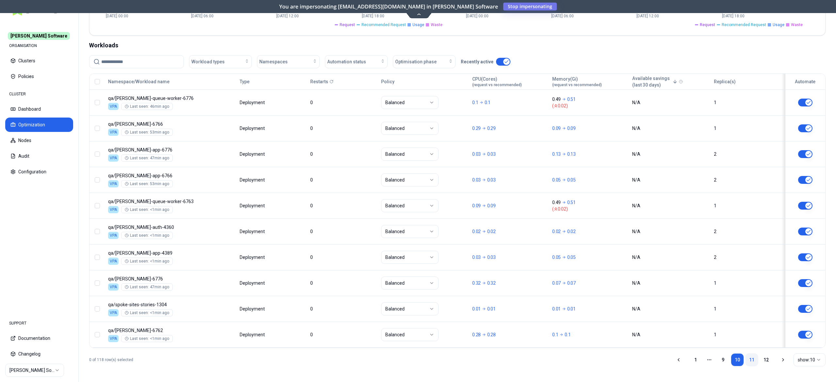
click at [751, 359] on link "11" at bounding box center [751, 359] width 13 height 13
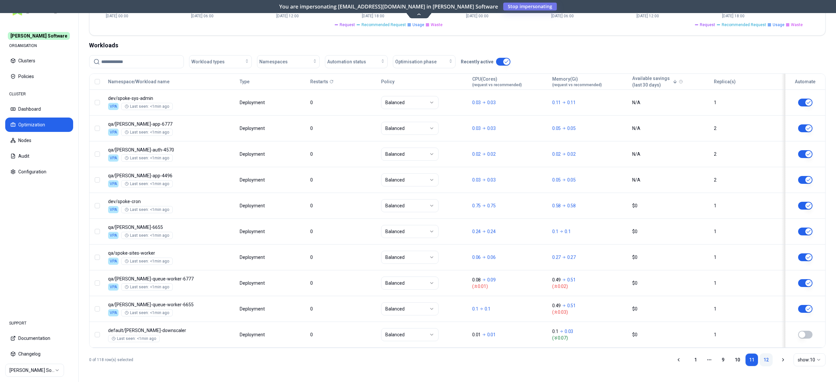
click at [761, 359] on link "12" at bounding box center [766, 359] width 13 height 13
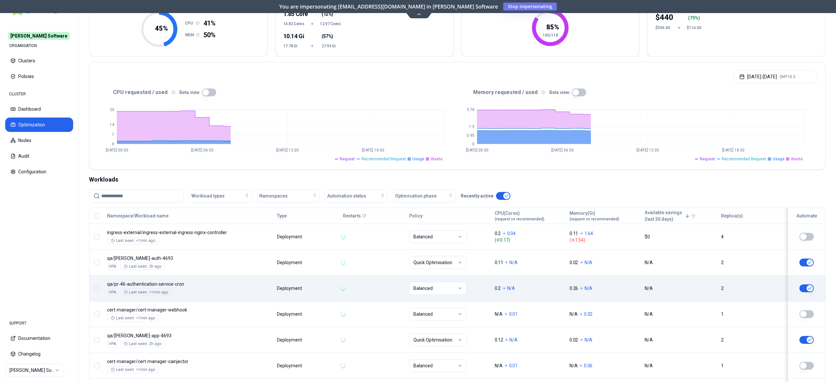
scroll to position [159, 0]
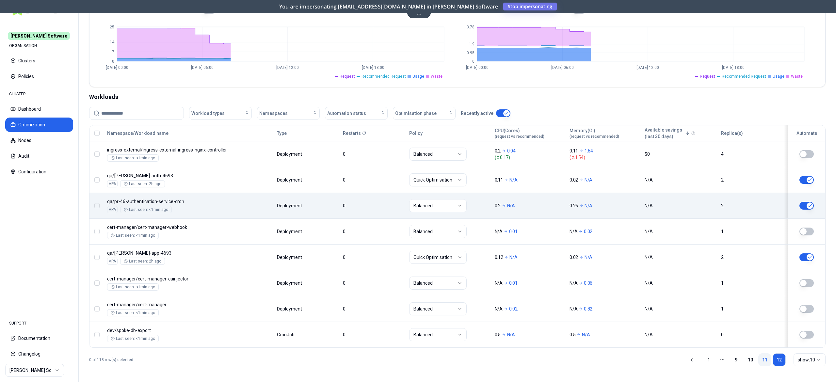
click at [766, 363] on link "11" at bounding box center [765, 359] width 13 height 13
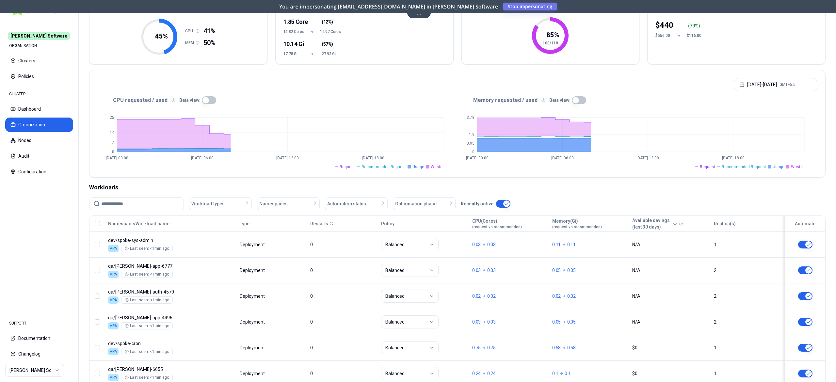
scroll to position [0, 0]
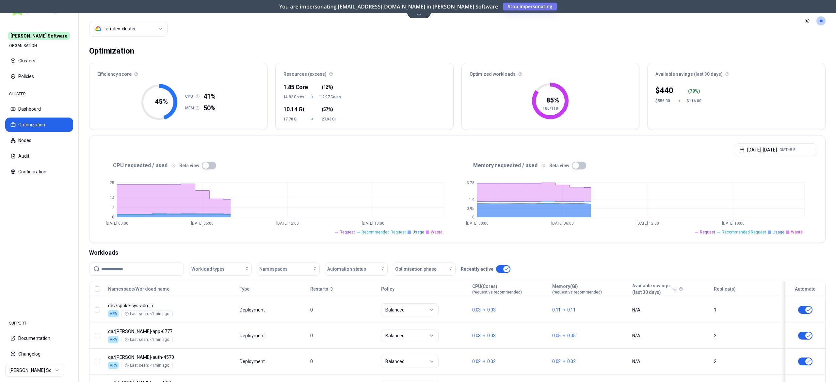
click at [139, 30] on html "Rex Software ORGANISATION Clusters Policies CLUSTER Dashboard Optimization Node…" at bounding box center [418, 191] width 836 height 382
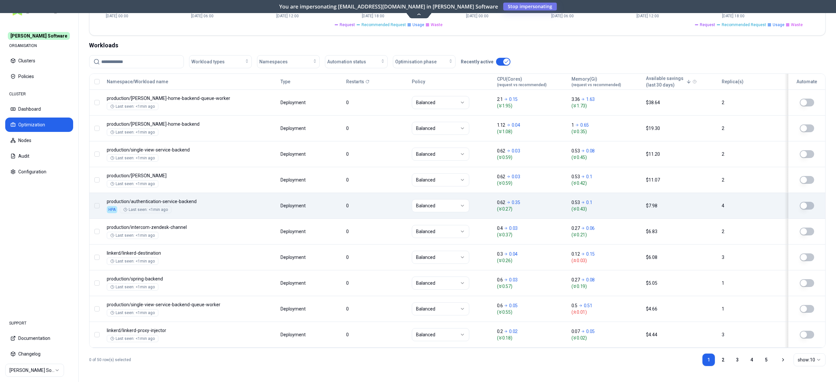
scroll to position [212, 0]
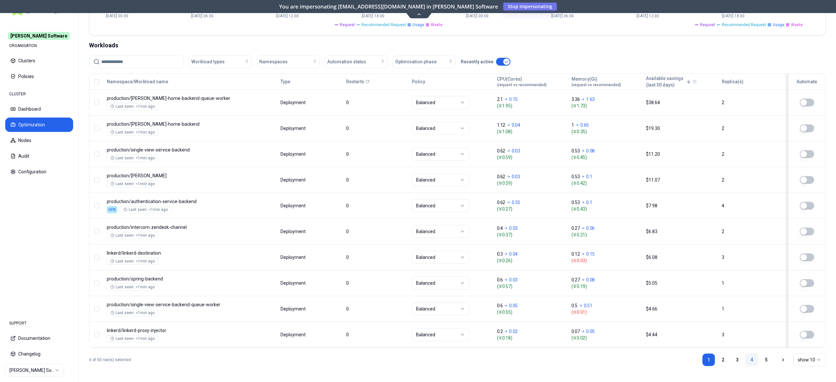
click at [754, 361] on link "4" at bounding box center [751, 359] width 13 height 13
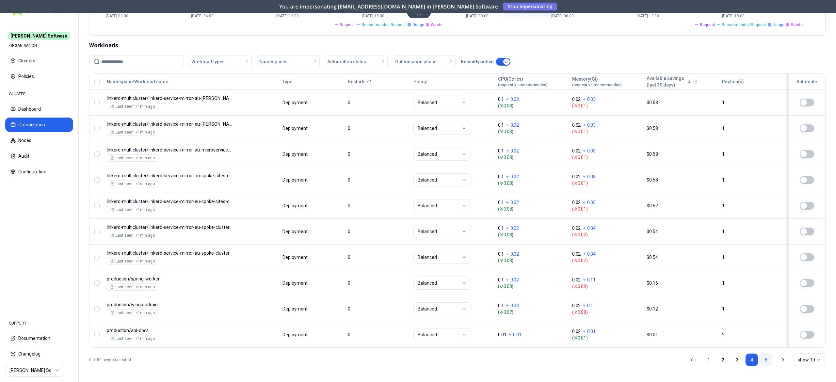
click at [766, 360] on link "5" at bounding box center [766, 359] width 13 height 13
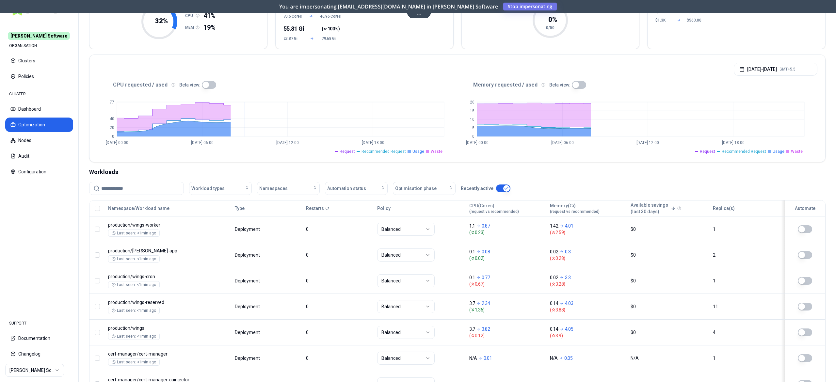
scroll to position [0, 0]
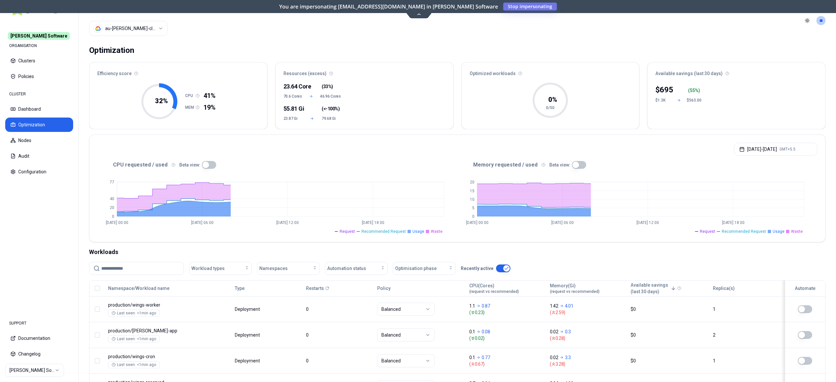
click at [119, 28] on html "Rex Software ORGANISATION Clusters Policies CLUSTER Dashboard Optimization Node…" at bounding box center [418, 191] width 836 height 382
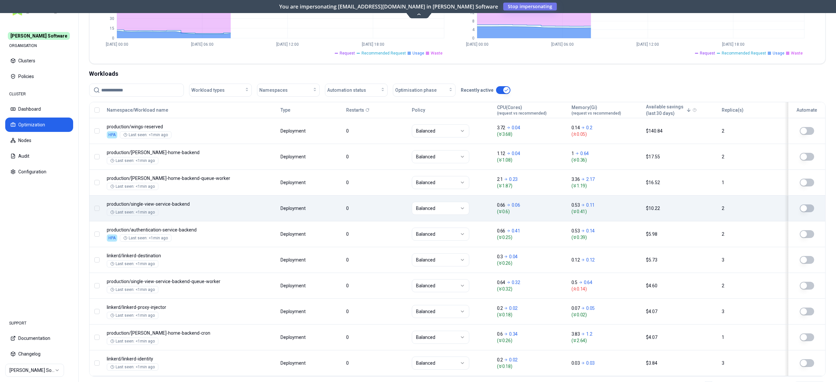
scroll to position [212, 0]
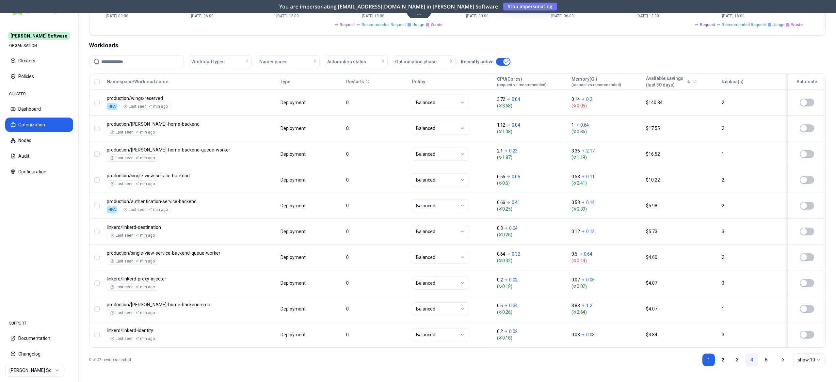
click at [747, 355] on link "4" at bounding box center [751, 359] width 13 height 13
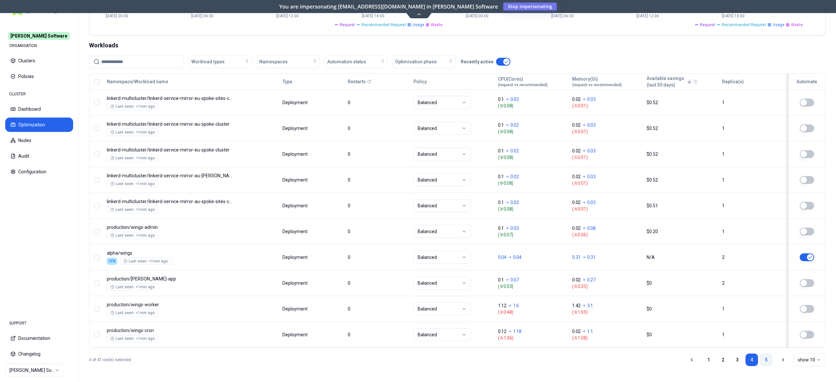
click at [766, 361] on link "5" at bounding box center [766, 359] width 13 height 13
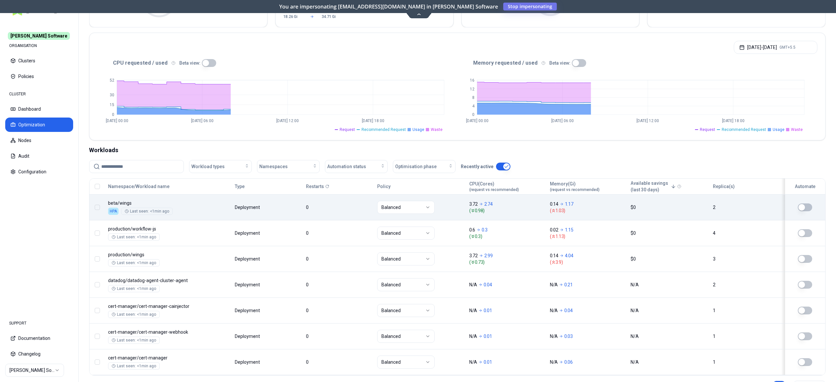
scroll to position [99, 0]
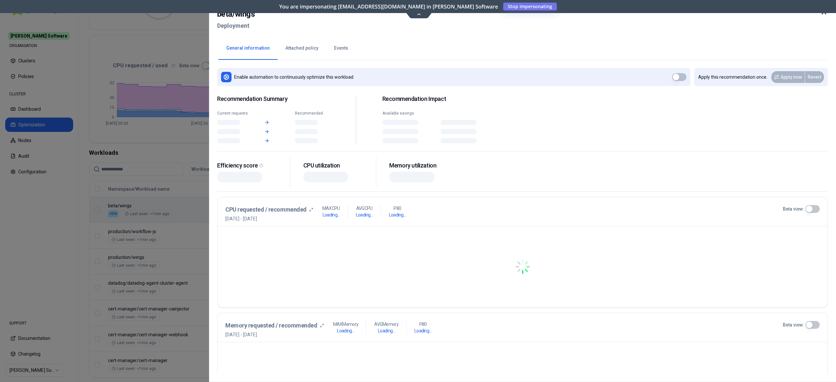
click at [269, 209] on body "Rex Software ORGANISATION Clusters Policies CLUSTER Dashboard Optimization Node…" at bounding box center [418, 191] width 836 height 382
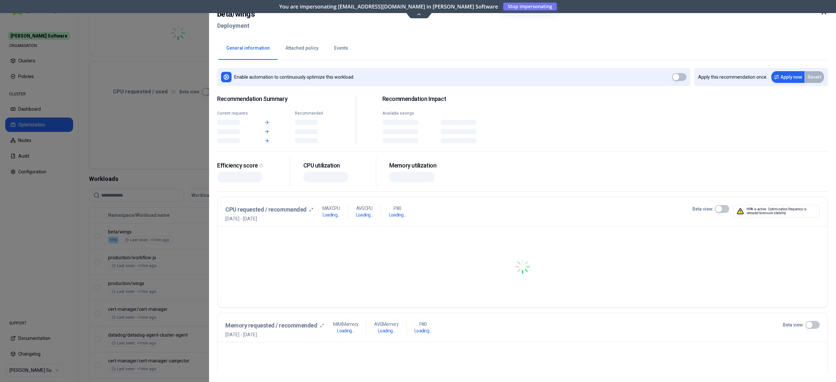
scroll to position [99, 0]
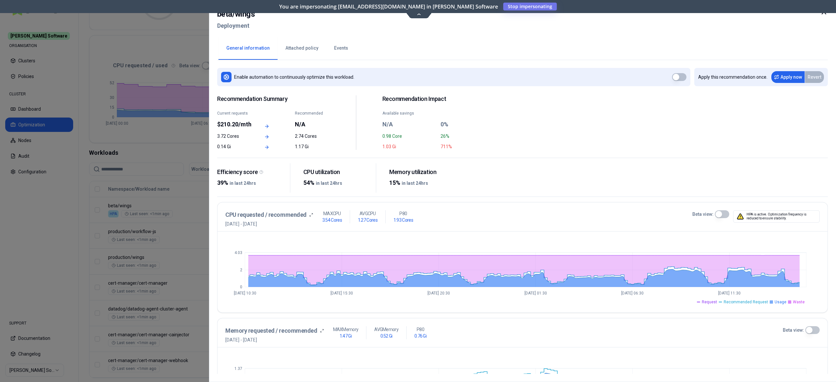
click at [173, 201] on div at bounding box center [418, 191] width 836 height 382
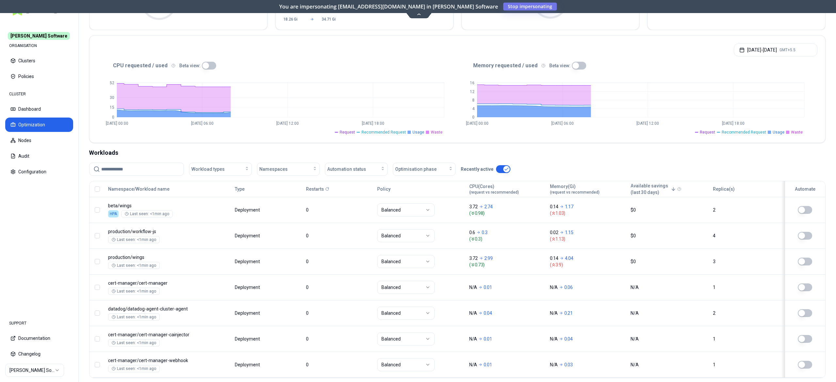
click at [35, 369] on html "Rex Software ORGANISATION Clusters Policies CLUSTER Dashboard Optimization Node…" at bounding box center [418, 191] width 836 height 382
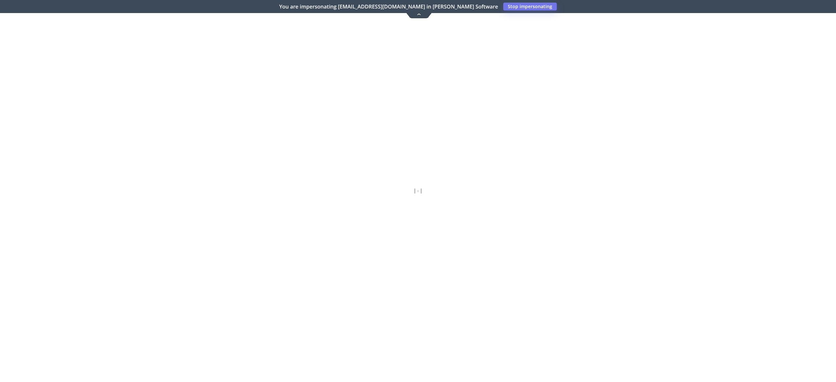
click at [23, 345] on div at bounding box center [418, 191] width 836 height 382
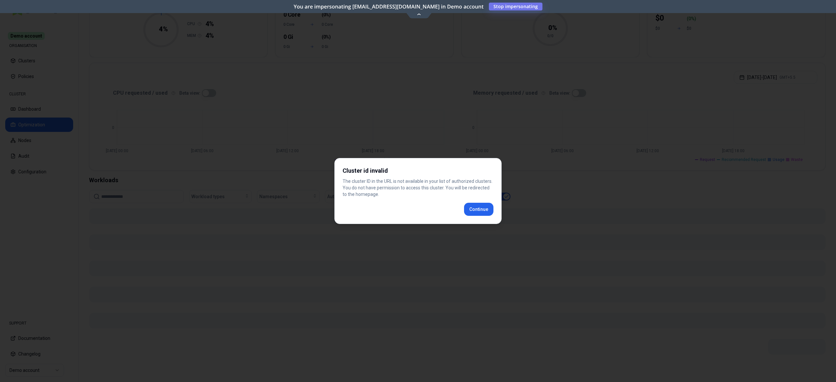
scroll to position [71, 0]
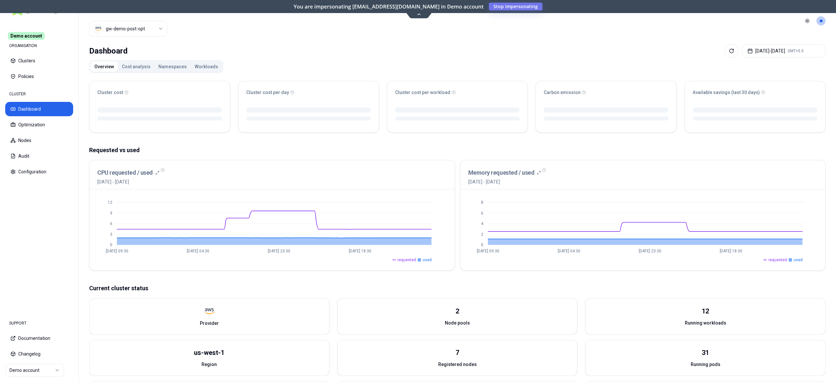
click at [133, 26] on html "Demo account ORGANISATION Clusters Policies CLUSTER Dashboard Optimization Node…" at bounding box center [418, 191] width 836 height 382
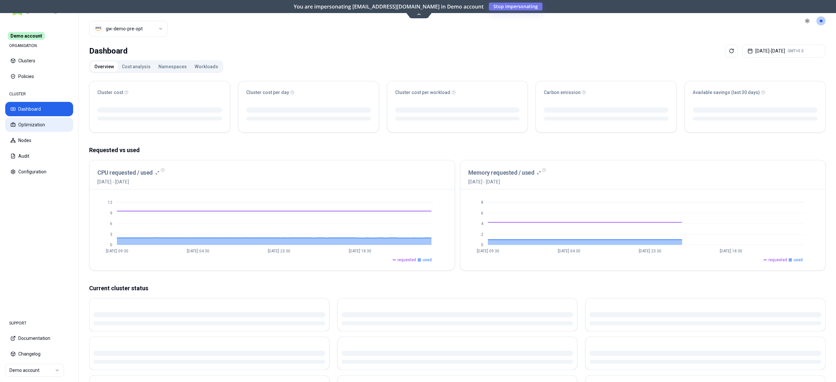
click at [41, 126] on button "Optimization" at bounding box center [39, 125] width 68 height 14
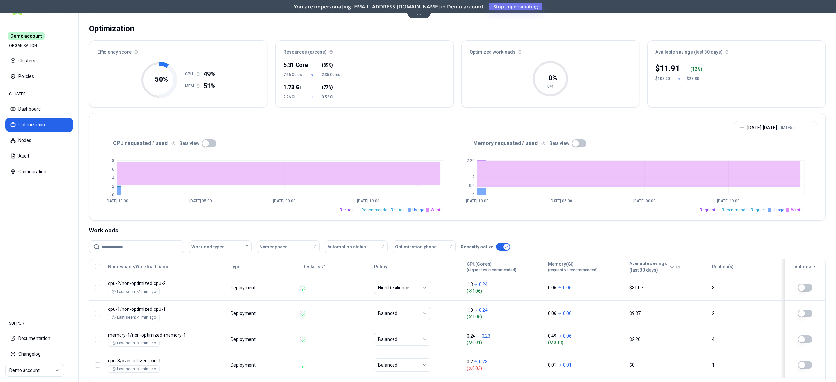
scroll to position [59, 0]
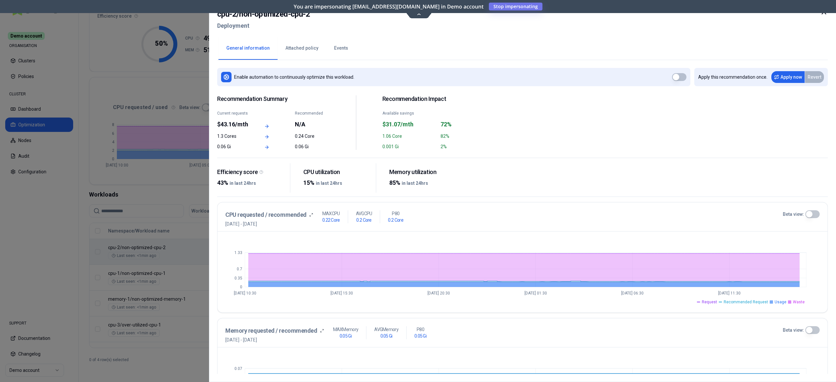
click at [187, 173] on div at bounding box center [418, 191] width 836 height 382
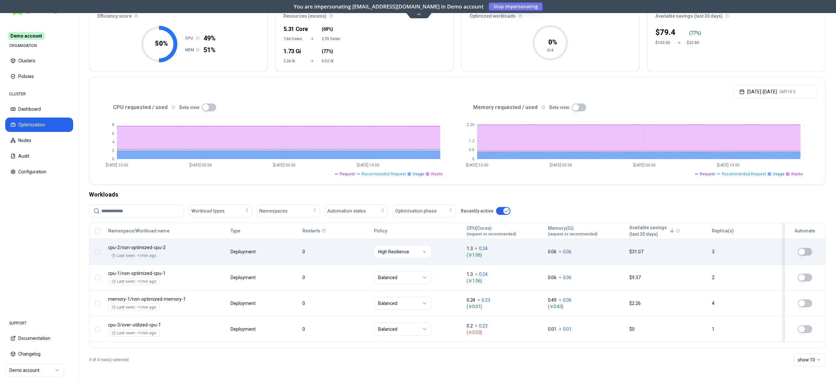
click at [204, 108] on button "button" at bounding box center [209, 108] width 14 height 8
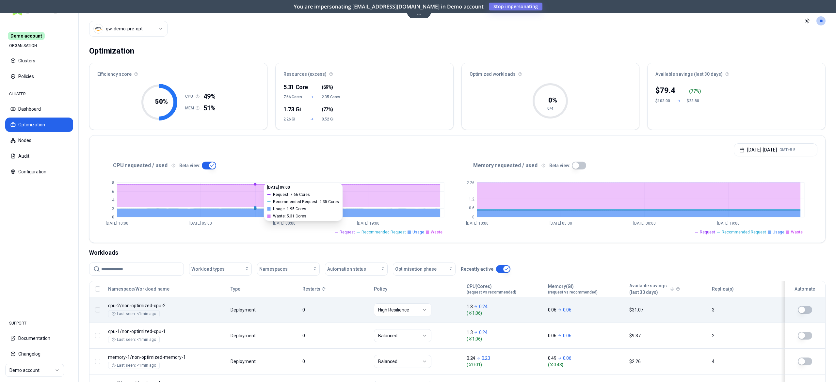
click at [30, 370] on html "Demo account ORGANISATION Clusters Policies CLUSTER Dashboard Optimization Node…" at bounding box center [418, 191] width 836 height 382
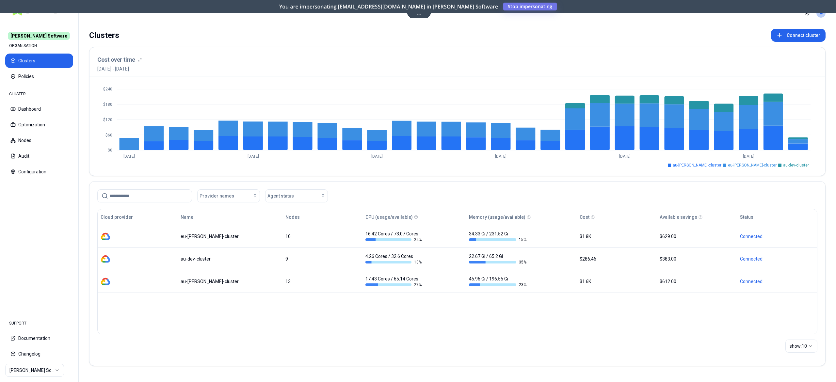
click at [43, 123] on button "Optimization" at bounding box center [39, 125] width 68 height 14
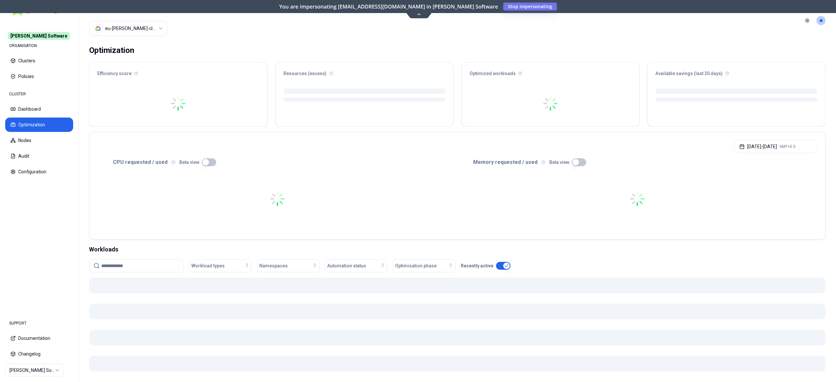
click at [43, 123] on button "Optimization" at bounding box center [39, 125] width 68 height 14
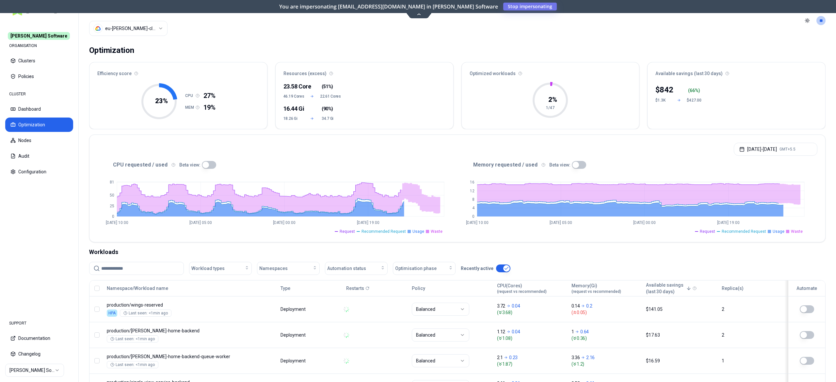
click at [211, 167] on button "button" at bounding box center [209, 165] width 14 height 8
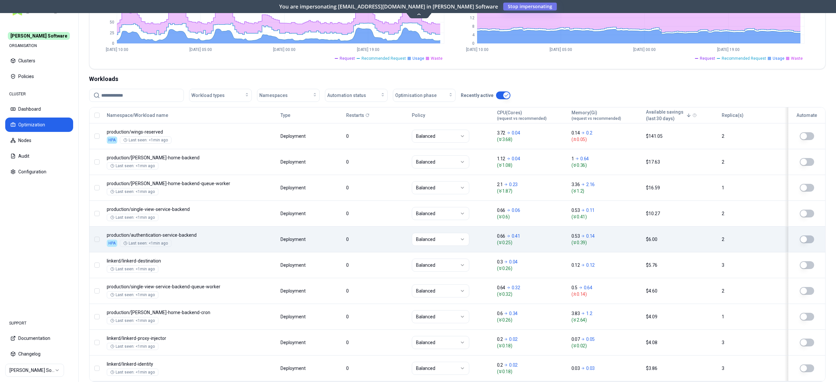
scroll to position [212, 0]
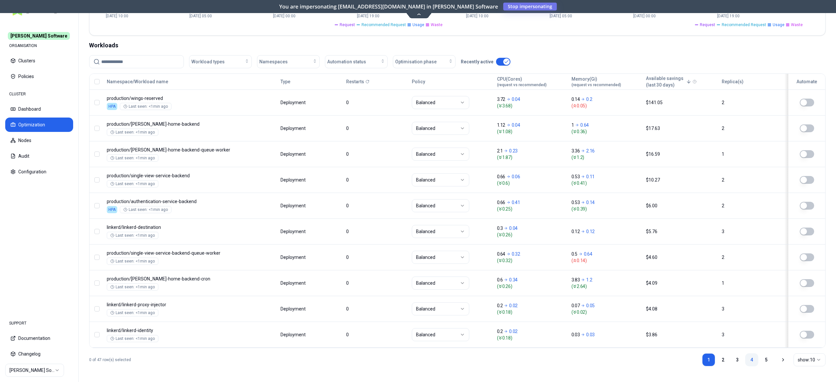
click at [753, 357] on link "4" at bounding box center [751, 359] width 13 height 13
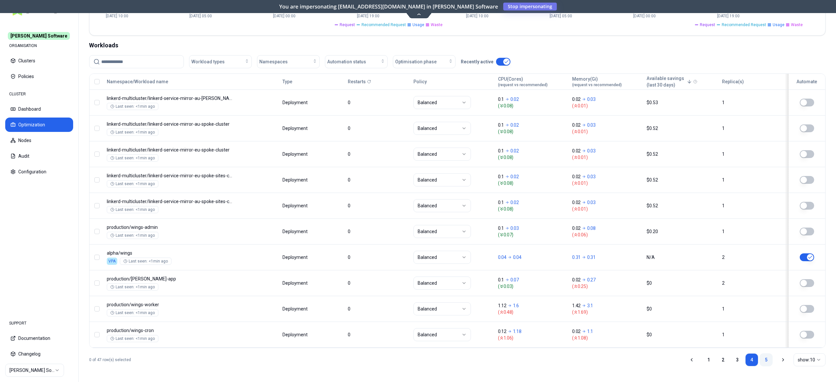
click at [767, 362] on link "5" at bounding box center [766, 359] width 13 height 13
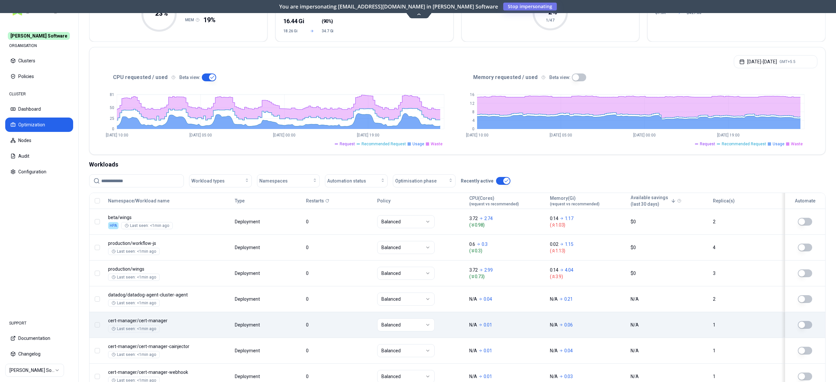
scroll to position [68, 0]
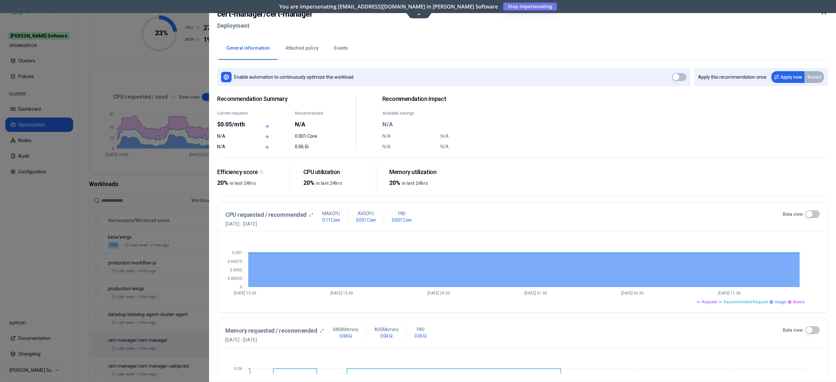
click at [825, 14] on icon at bounding box center [824, 12] width 8 height 8
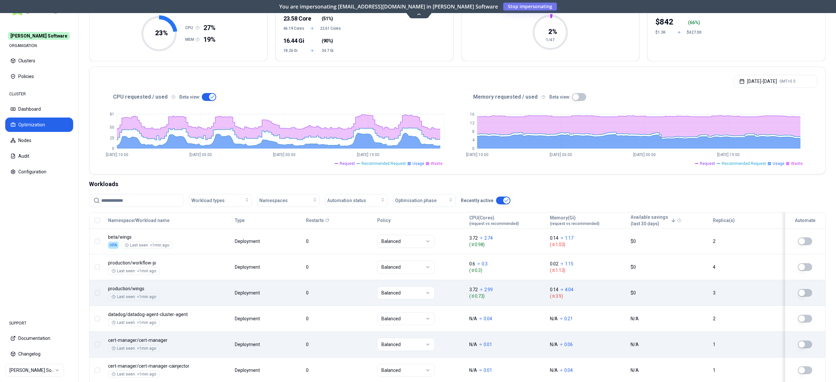
click at [443, 295] on div "Balanced" at bounding box center [420, 292] width 86 height 13
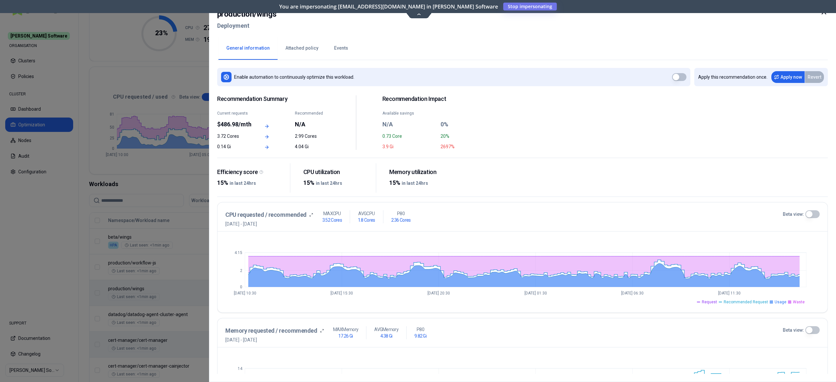
click at [182, 289] on div at bounding box center [418, 191] width 836 height 382
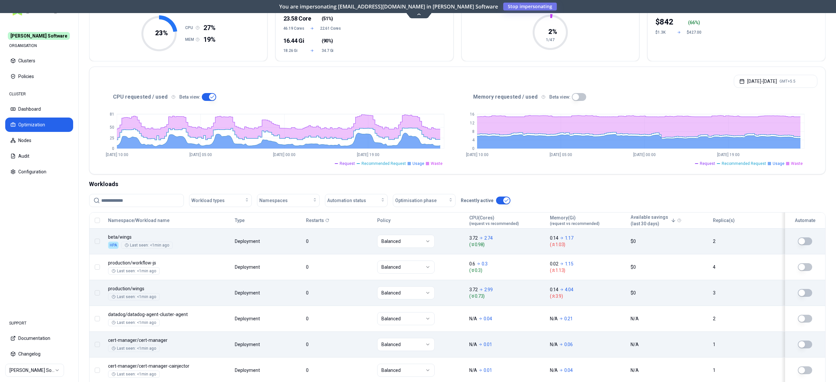
click at [337, 237] on body "[PERSON_NAME] Software ORGANISATION Clusters Policies CLUSTER Dashboard Optimiz…" at bounding box center [418, 191] width 836 height 382
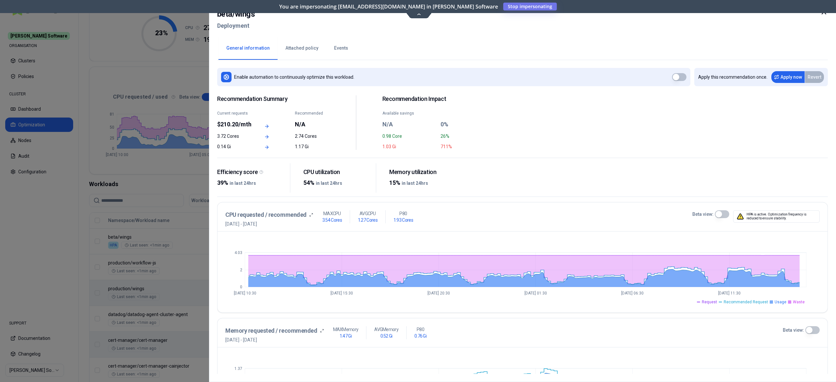
click at [172, 237] on div at bounding box center [418, 191] width 836 height 382
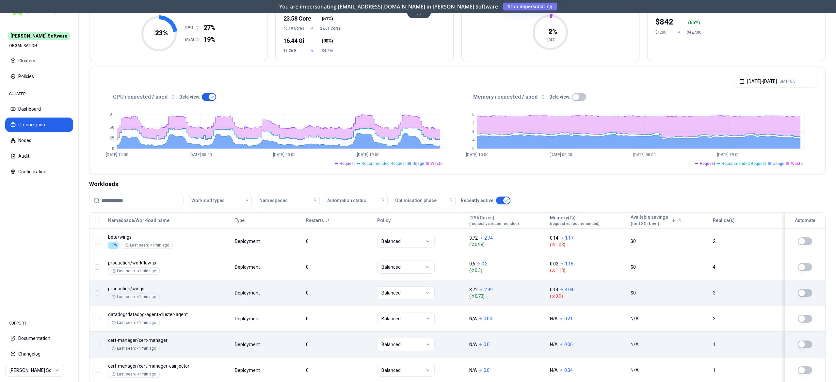
click at [267, 292] on body "[PERSON_NAME] Software ORGANISATION Clusters Policies CLUSTER Dashboard Optimiz…" at bounding box center [418, 191] width 836 height 382
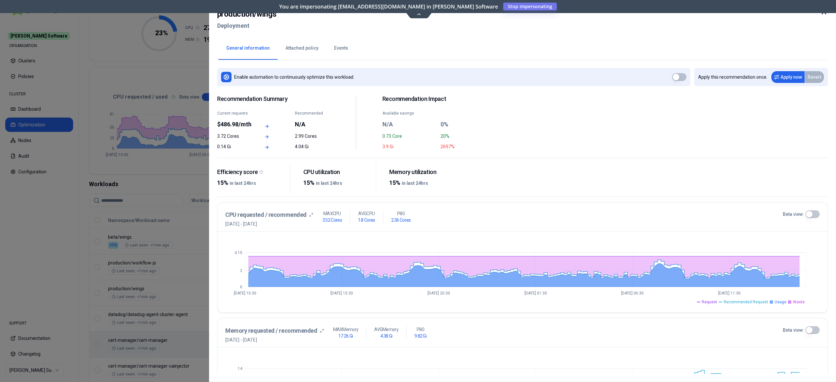
click at [191, 294] on div at bounding box center [418, 191] width 836 height 382
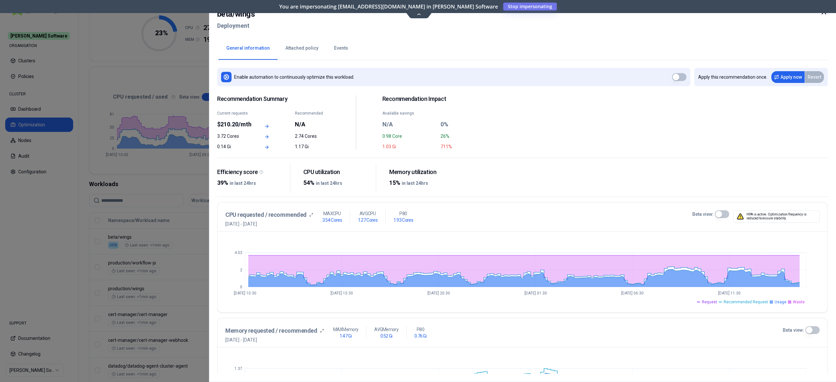
click at [37, 248] on div at bounding box center [418, 191] width 836 height 382
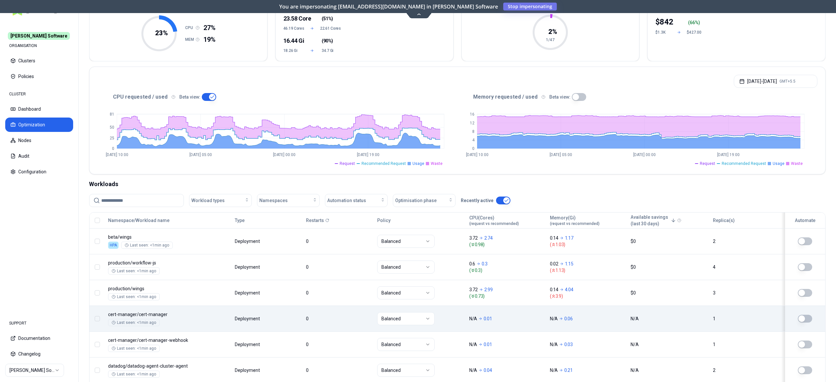
click at [794, 314] on td at bounding box center [803, 319] width 44 height 26
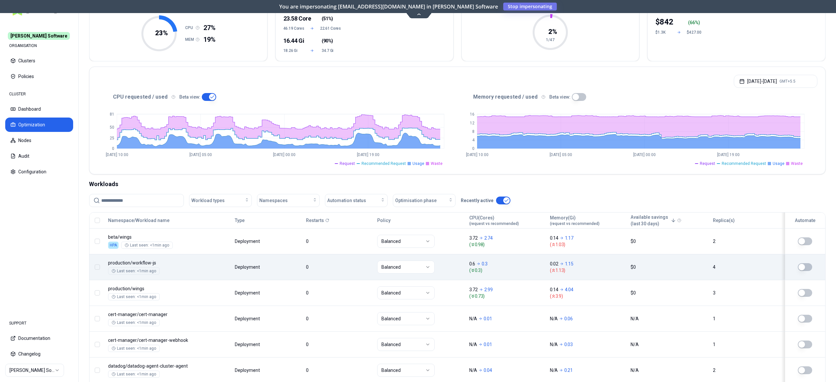
drag, startPoint x: 794, startPoint y: 314, endPoint x: 769, endPoint y: 275, distance: 46.9
click at [794, 311] on td at bounding box center [803, 319] width 44 height 26
click at [598, 261] on body "[PERSON_NAME] Software ORGANISATION Clusters Policies CLUSTER Dashboard Optimiz…" at bounding box center [418, 191] width 836 height 382
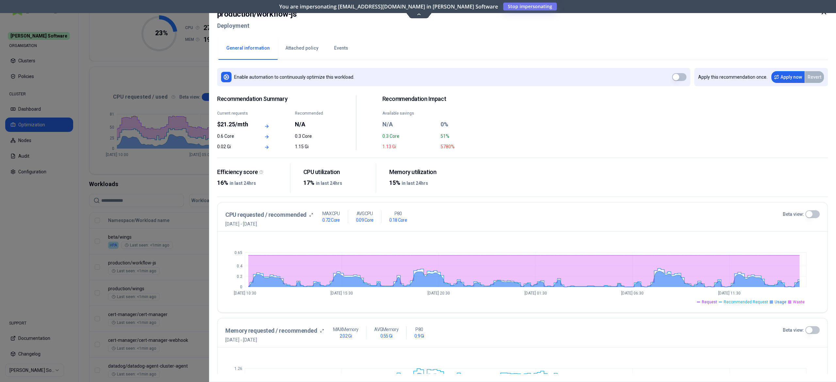
click at [825, 14] on icon at bounding box center [824, 12] width 8 height 8
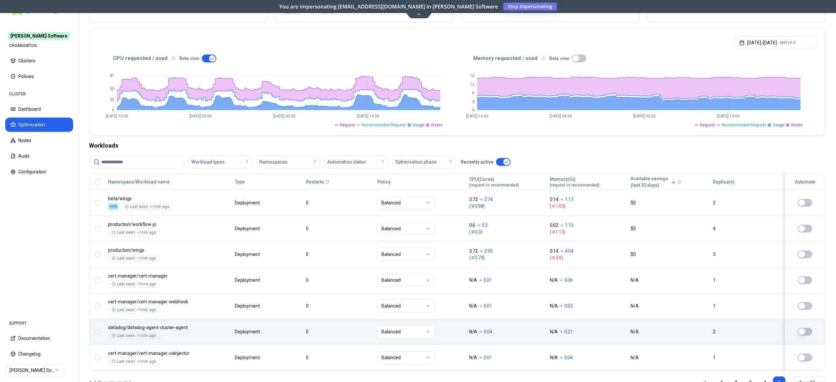
scroll to position [133, 0]
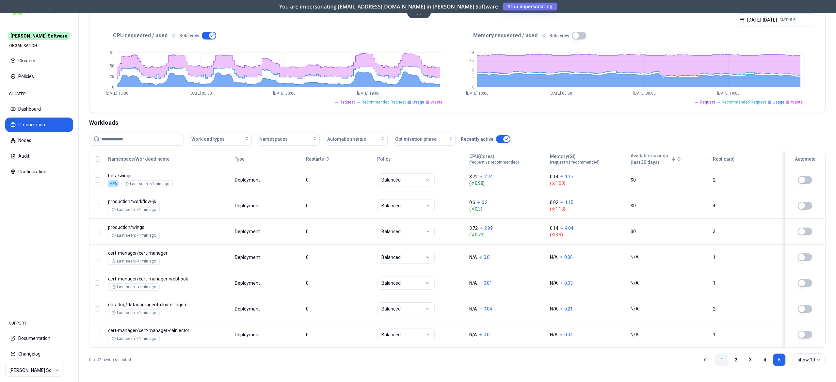
click at [726, 358] on link "1" at bounding box center [721, 359] width 13 height 13
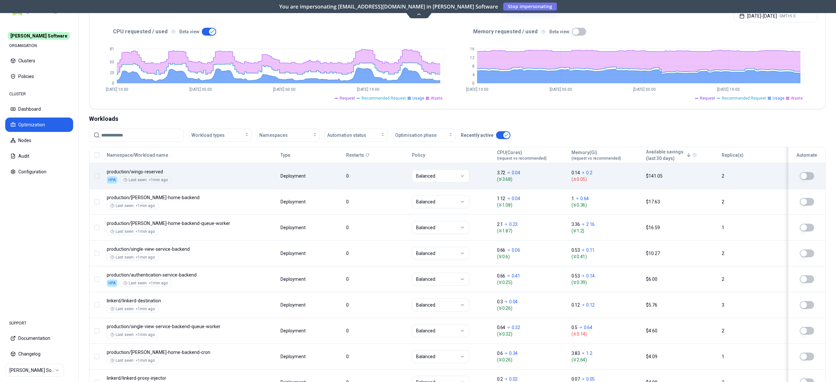
click at [249, 177] on body "[PERSON_NAME] Software ORGANISATION Clusters Policies CLUSTER Dashboard Optimiz…" at bounding box center [418, 191] width 836 height 382
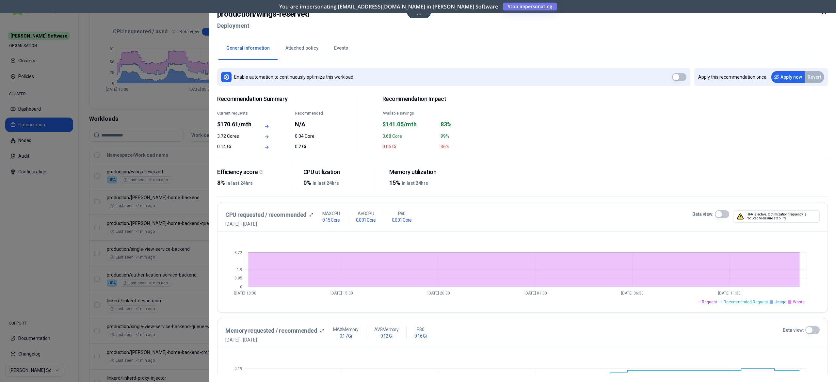
click at [178, 222] on div at bounding box center [418, 191] width 836 height 382
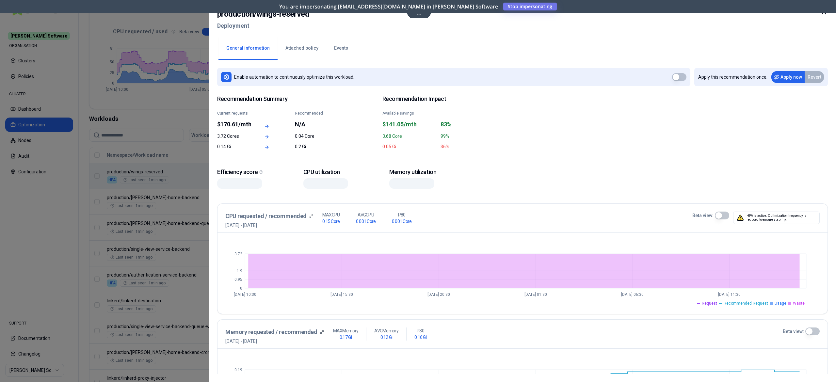
click at [208, 222] on div at bounding box center [418, 191] width 836 height 382
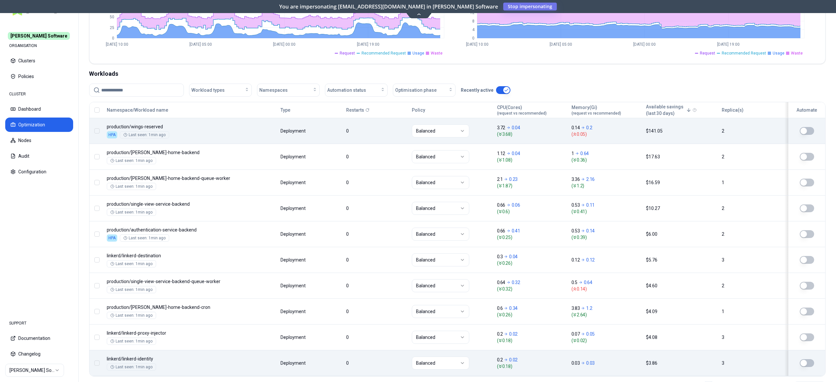
scroll to position [212, 0]
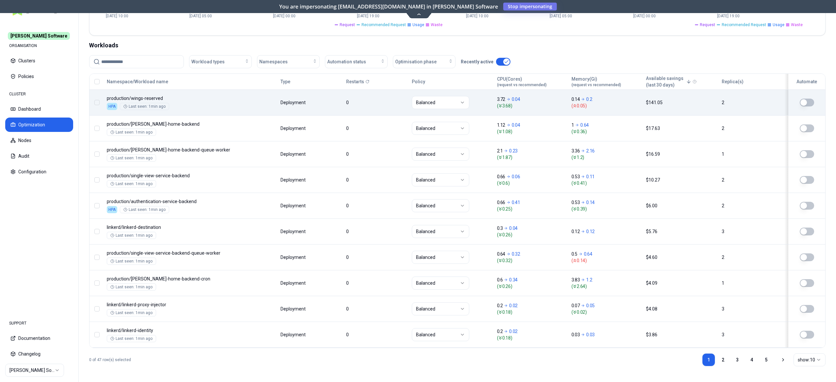
drag, startPoint x: 766, startPoint y: 351, endPoint x: 765, endPoint y: 355, distance: 4.0
click at [766, 352] on div "1 2 3 4 5 show: 10" at bounding box center [763, 360] width 123 height 24
click at [765, 354] on link "5" at bounding box center [766, 359] width 13 height 13
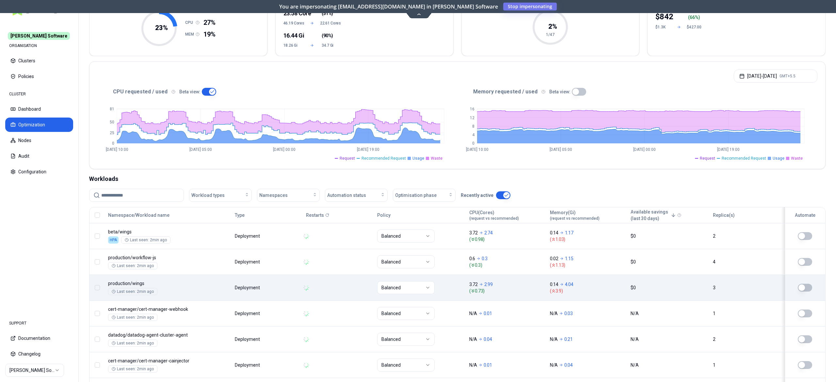
scroll to position [133, 0]
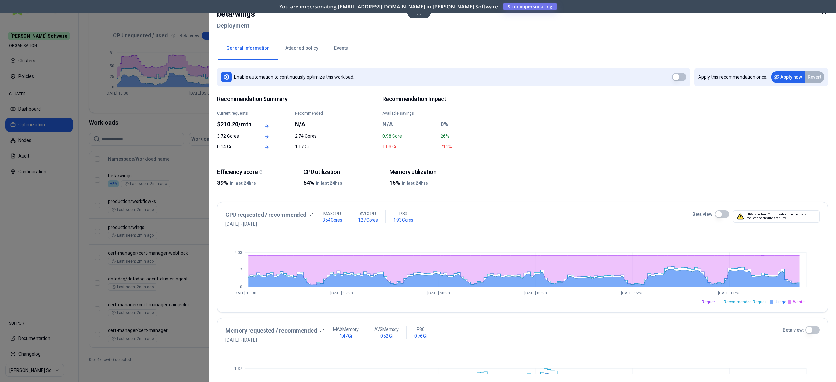
drag, startPoint x: 207, startPoint y: 175, endPoint x: 654, endPoint y: 245, distance: 452.7
click at [706, 312] on div "0 2 4.03 [DATE] 10:30 [DATE] 15:30 [DATE] 20:30 [DATE] 01:30 [DATE] 06:30 [DATE…" at bounding box center [523, 272] width 610 height 81
click at [110, 156] on div at bounding box center [418, 191] width 836 height 382
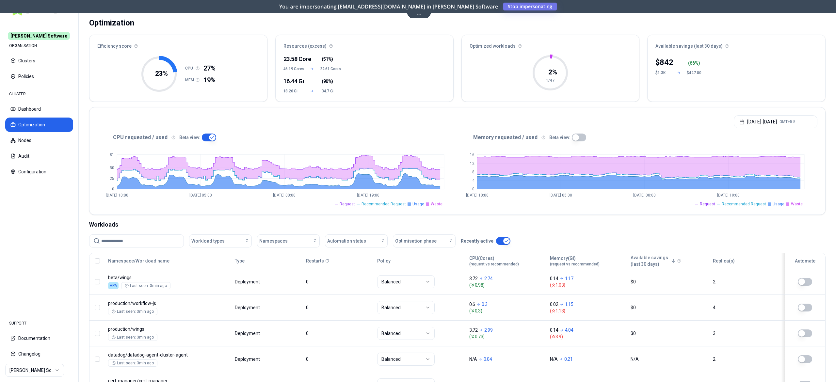
scroll to position [3, 0]
